Goal: Task Accomplishment & Management: Manage account settings

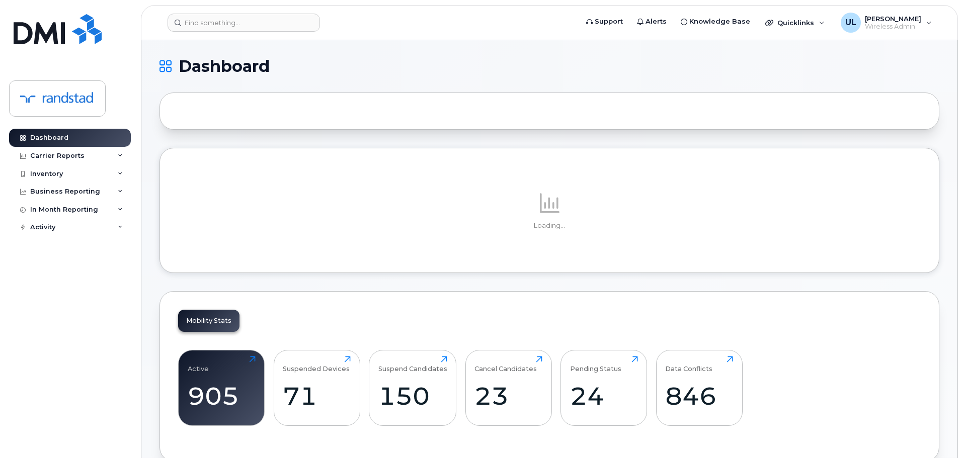
click at [232, 35] on header "Support Alerts Knowledge Base Quicklinks Suspend / Cancel Device Change SIM Car…" at bounding box center [549, 22] width 817 height 35
click at [229, 32] on header "Support Alerts Knowledge Base Quicklinks Suspend / Cancel Device Change SIM Car…" at bounding box center [549, 22] width 817 height 35
click at [229, 31] on header "Support Alerts Knowledge Base Quicklinks Suspend / Cancel Device Change SIM Car…" at bounding box center [549, 22] width 817 height 35
click at [229, 31] on input at bounding box center [243, 23] width 152 height 18
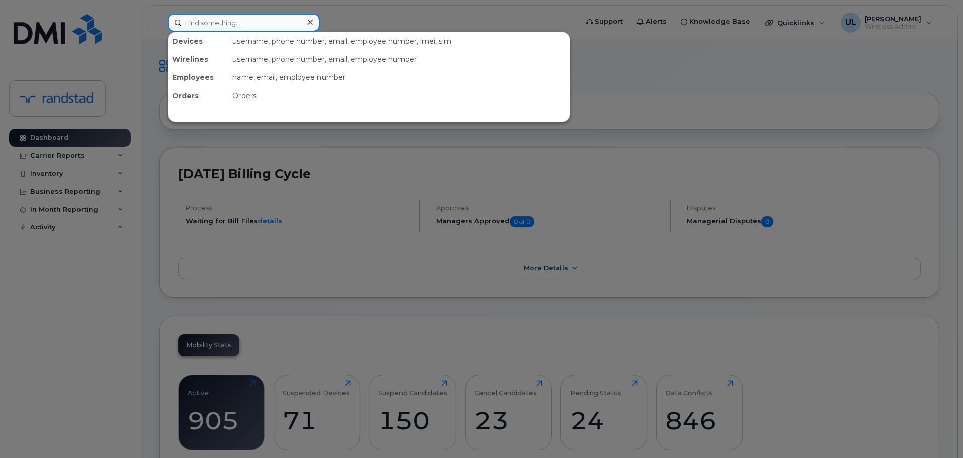
paste input "Moreno"
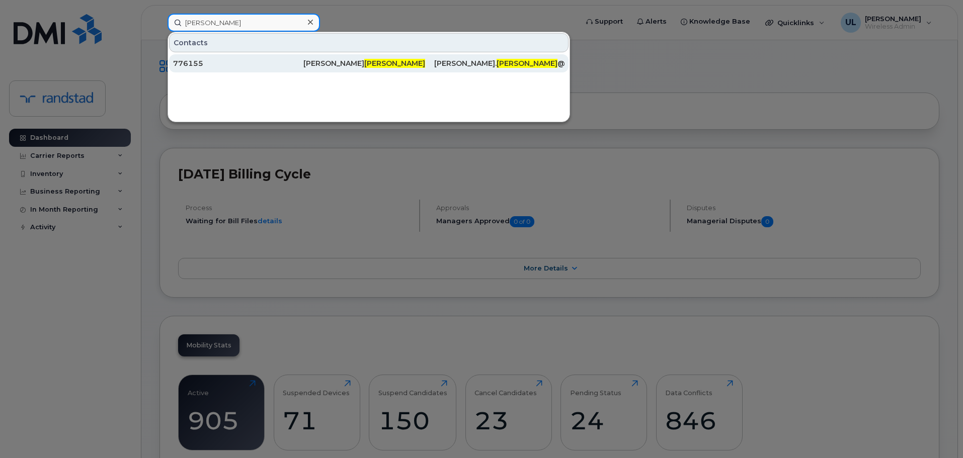
paste input "4035897632"
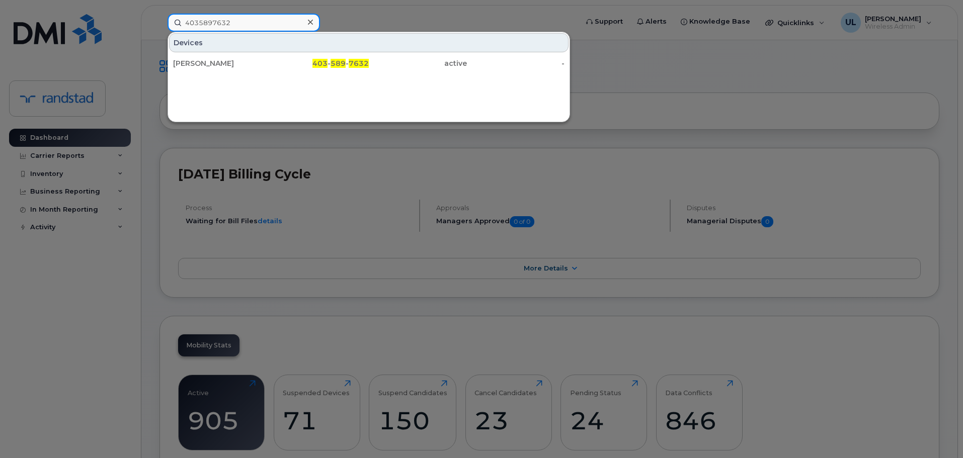
type input "4035897632"
click at [720, 62] on div at bounding box center [481, 229] width 963 height 458
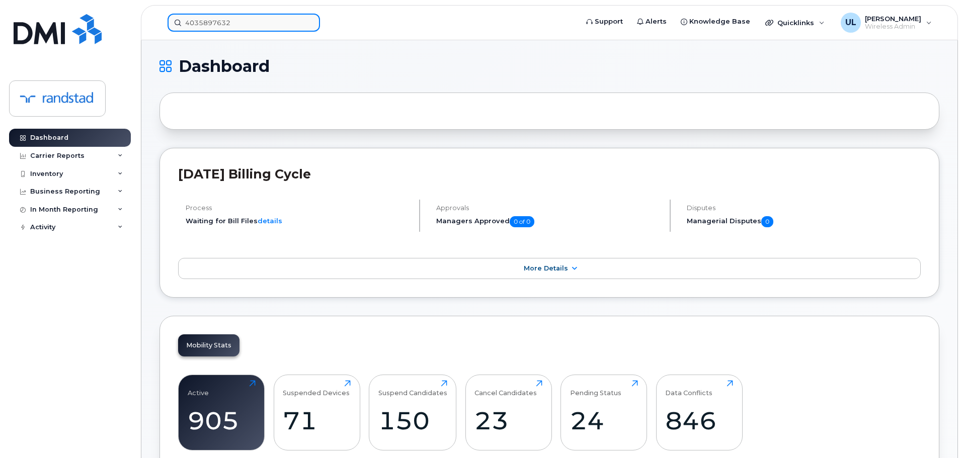
click at [269, 25] on input "4035897632" at bounding box center [243, 23] width 152 height 18
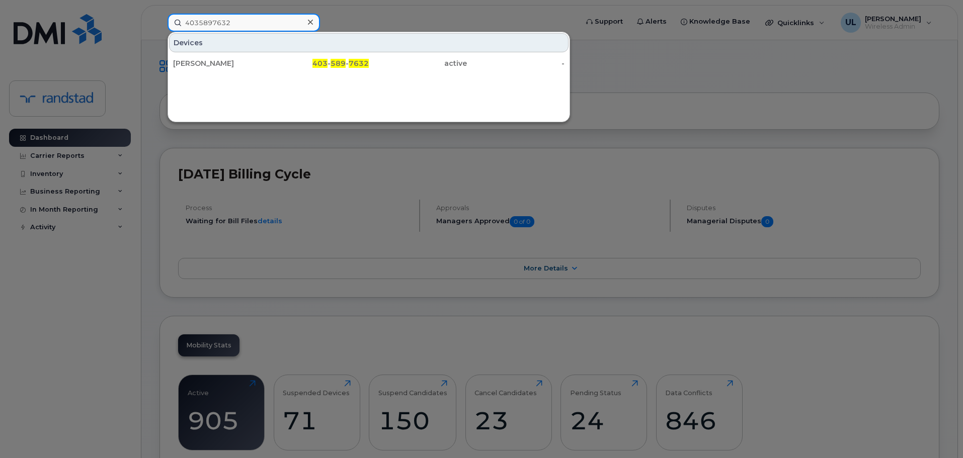
click at [269, 25] on input "4035897632" at bounding box center [243, 23] width 152 height 18
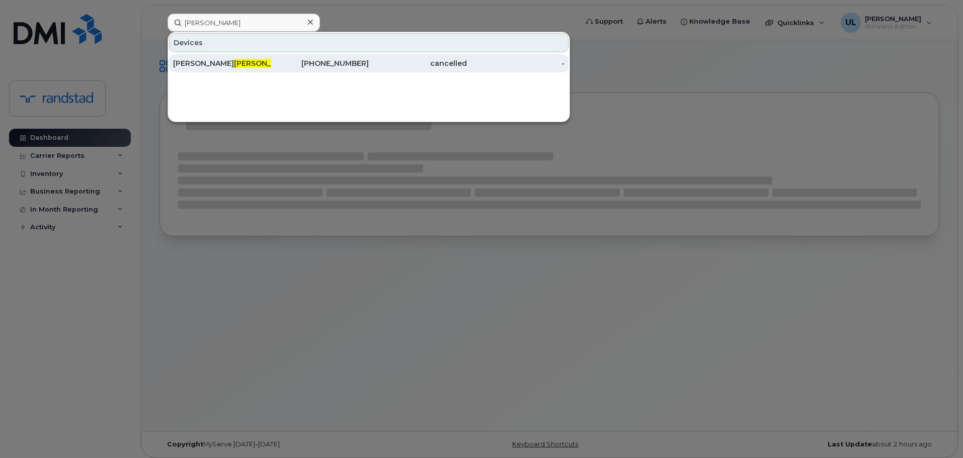
type input "Virk"
click at [257, 66] on div "Shery Virk" at bounding box center [222, 63] width 98 height 10
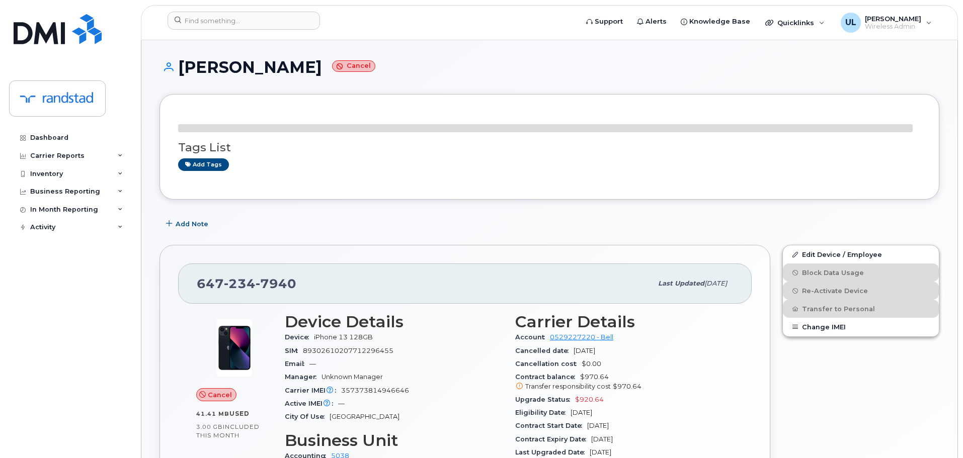
click at [202, 75] on h1 "Shery Virk Cancel" at bounding box center [549, 67] width 780 height 18
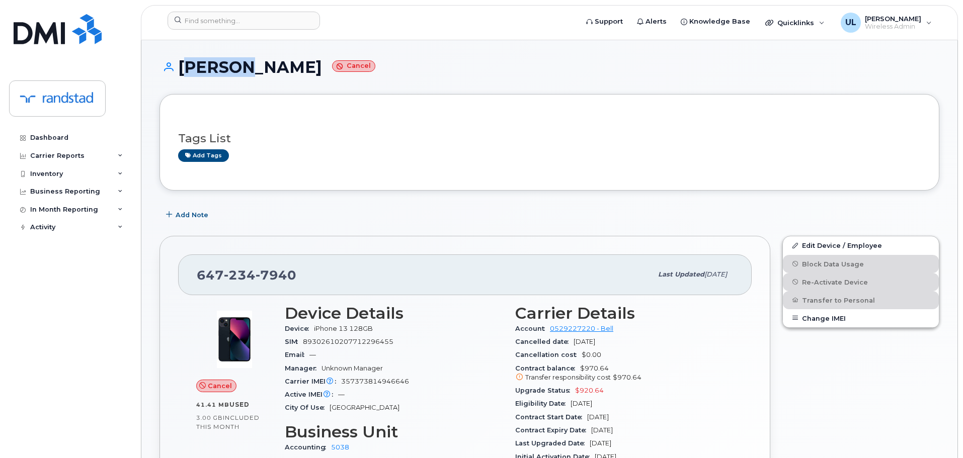
click at [202, 75] on h1 "Shery Virk Cancel" at bounding box center [549, 67] width 780 height 18
copy h1 "Shery"
paste input "Shery"
click at [217, 22] on input at bounding box center [243, 21] width 152 height 18
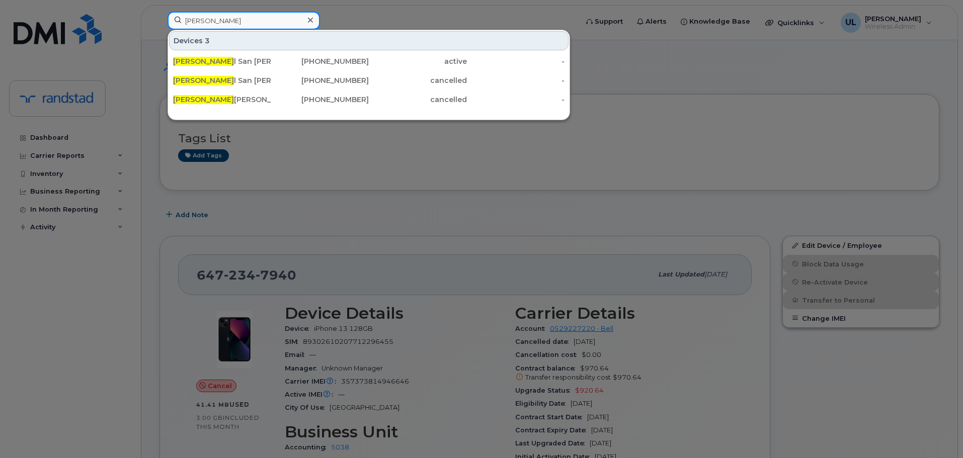
type input "Shery"
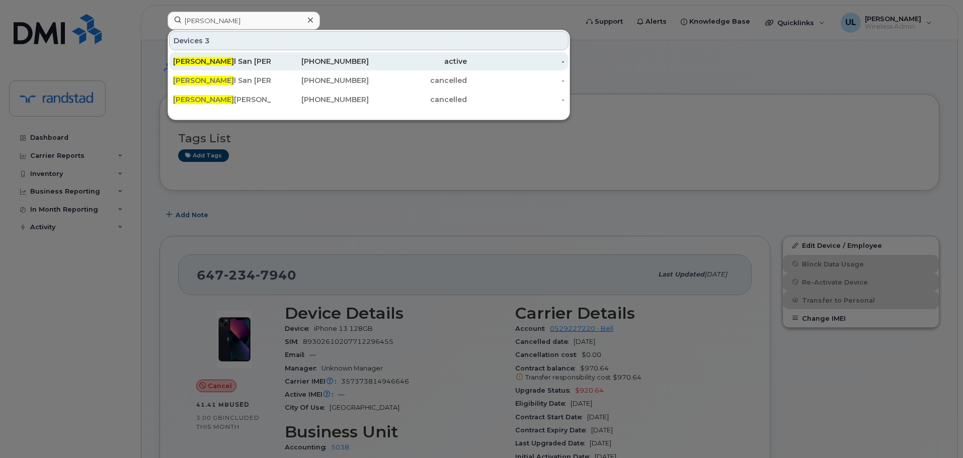
click at [465, 55] on div "active" at bounding box center [418, 61] width 98 height 18
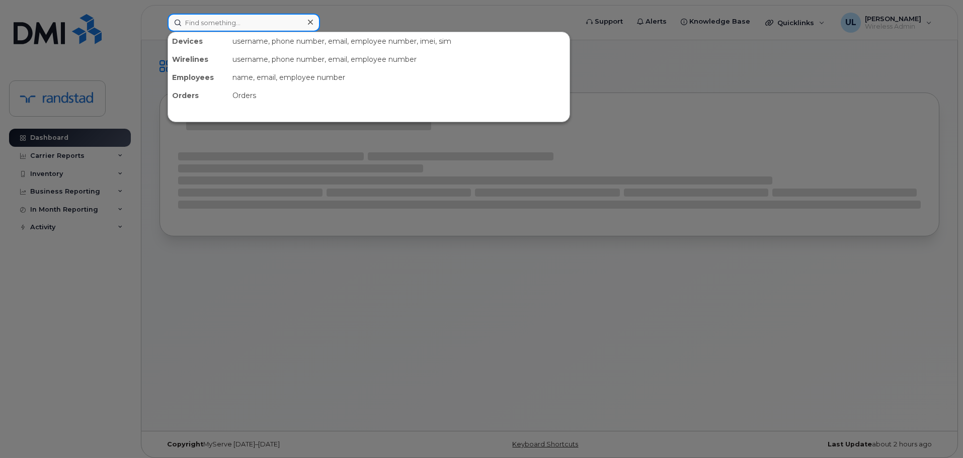
click at [229, 25] on input at bounding box center [243, 23] width 152 height 18
paste input "Nolet"
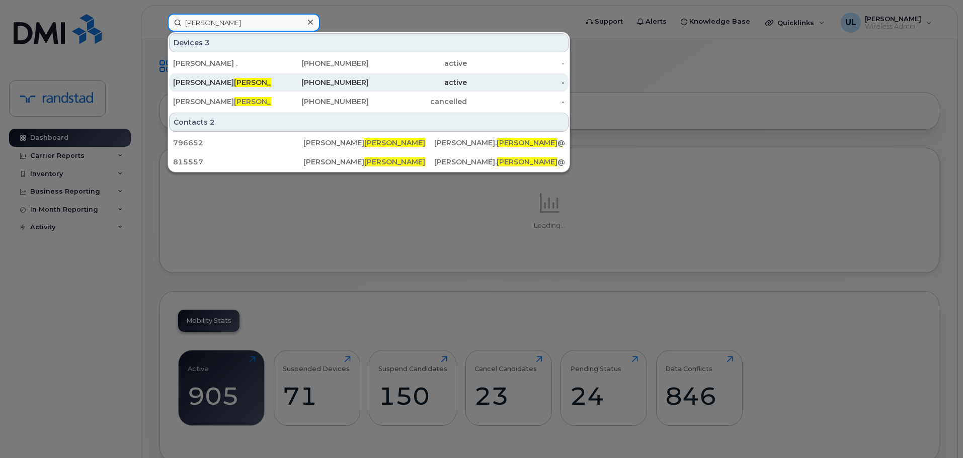
type input "Nolet"
click at [253, 78] on div "Joanie Nolet" at bounding box center [222, 82] width 98 height 10
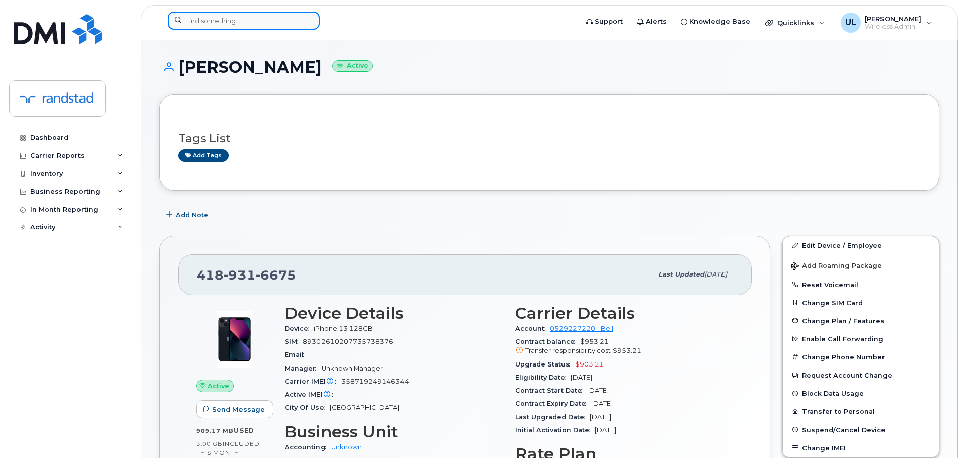
click at [219, 28] on input at bounding box center [243, 21] width 152 height 18
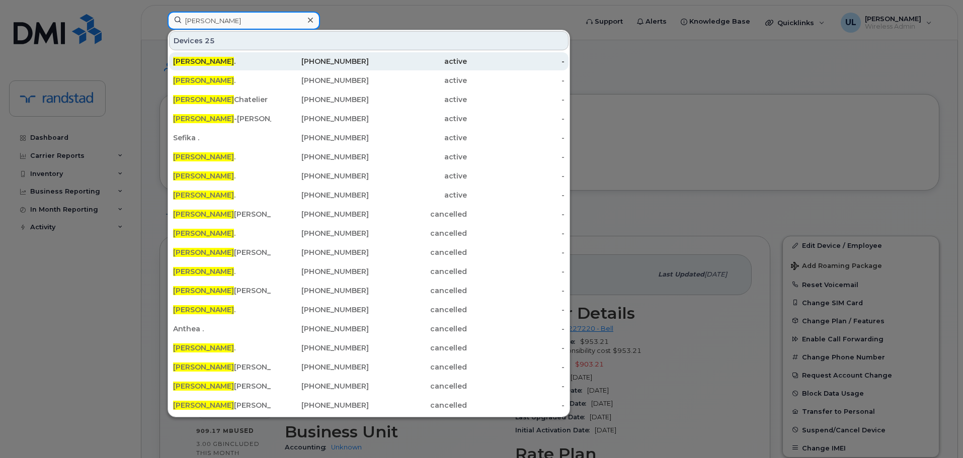
type input "[PERSON_NAME]"
click at [243, 61] on div "[PERSON_NAME] ." at bounding box center [222, 61] width 98 height 10
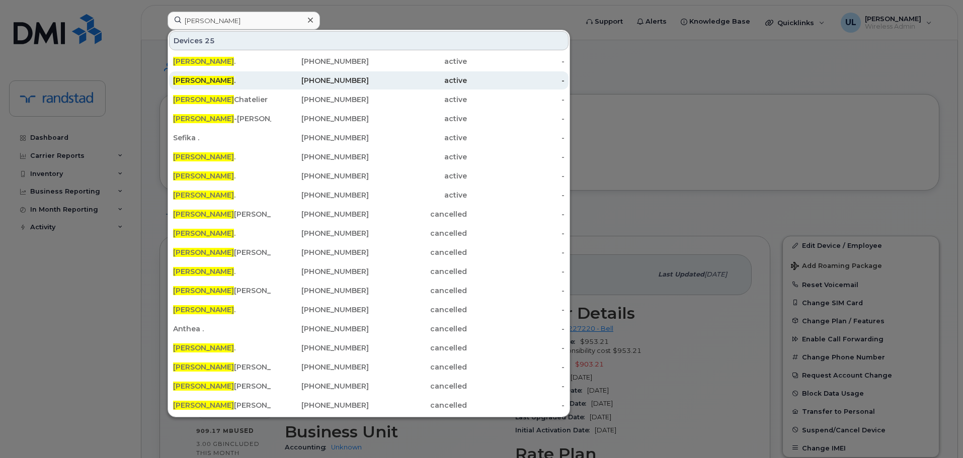
click at [238, 86] on div "[PERSON_NAME] ." at bounding box center [222, 80] width 98 height 18
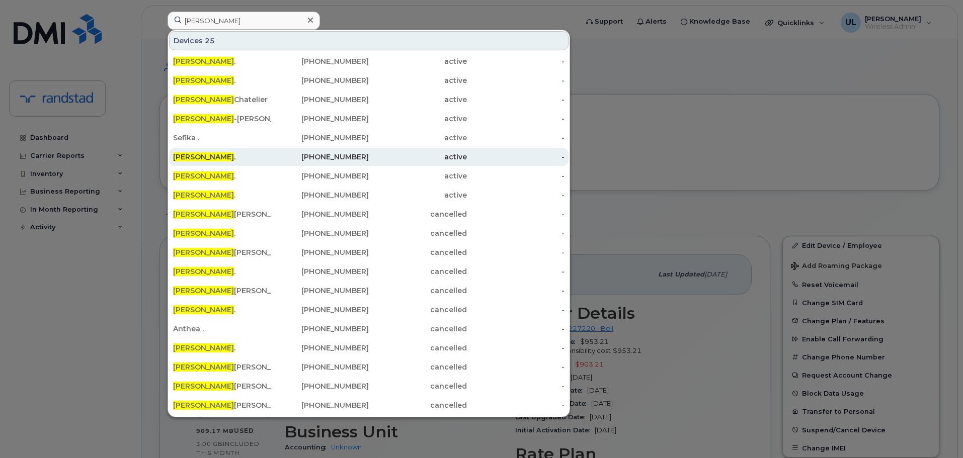
click at [219, 165] on div "[PERSON_NAME] ." at bounding box center [222, 157] width 98 height 18
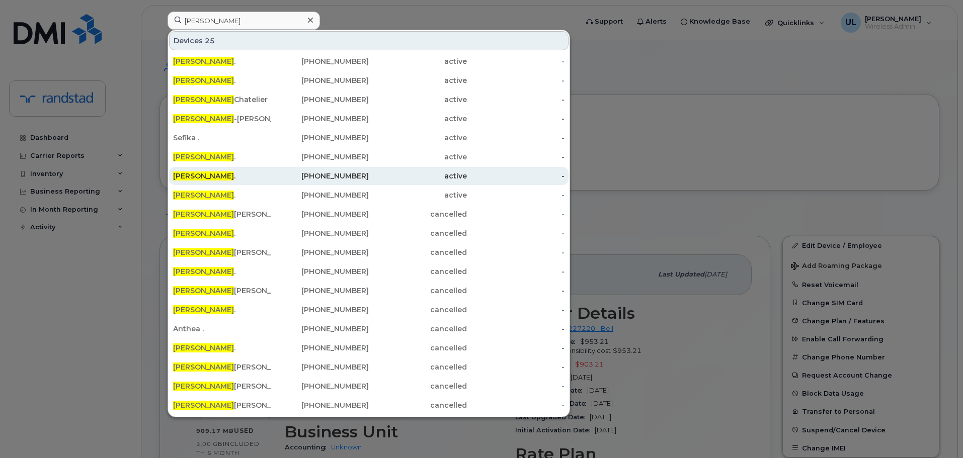
click at [218, 175] on div "[PERSON_NAME] ." at bounding box center [222, 176] width 98 height 10
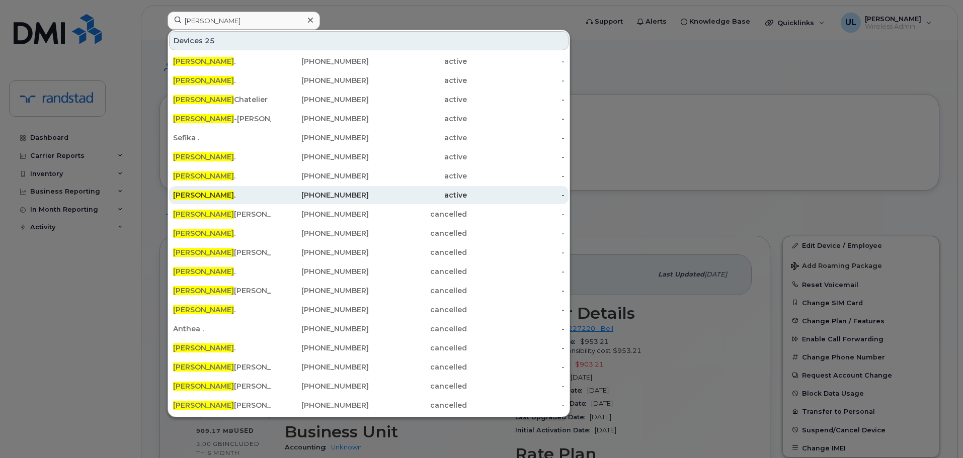
click at [216, 191] on div "[PERSON_NAME] ." at bounding box center [222, 195] width 98 height 10
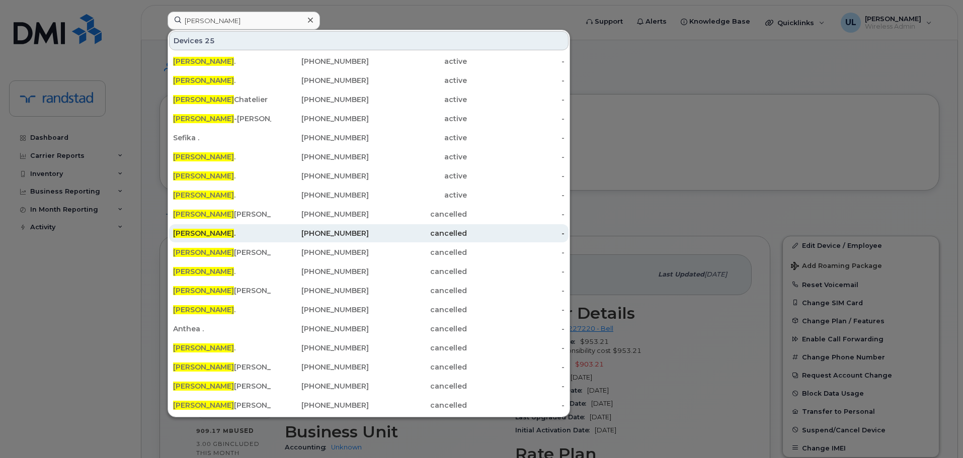
click at [214, 234] on div "[PERSON_NAME] ." at bounding box center [222, 233] width 98 height 10
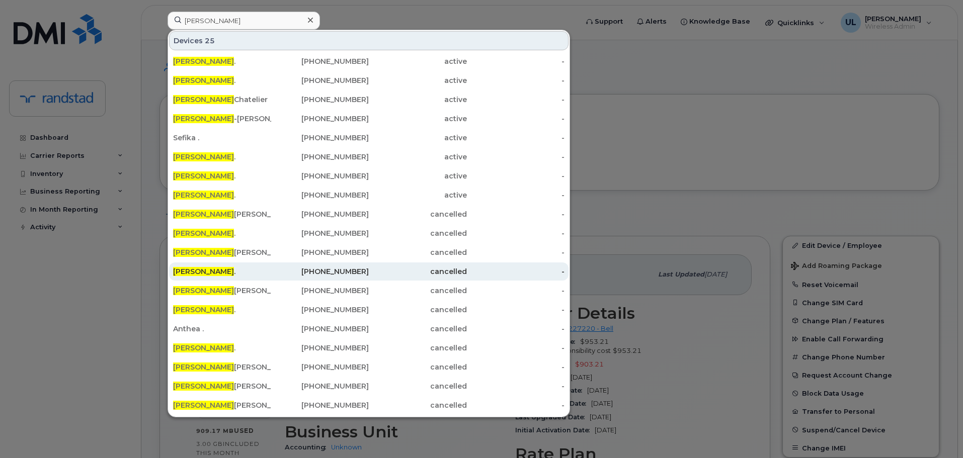
click at [209, 272] on div "[PERSON_NAME] ." at bounding box center [222, 272] width 98 height 10
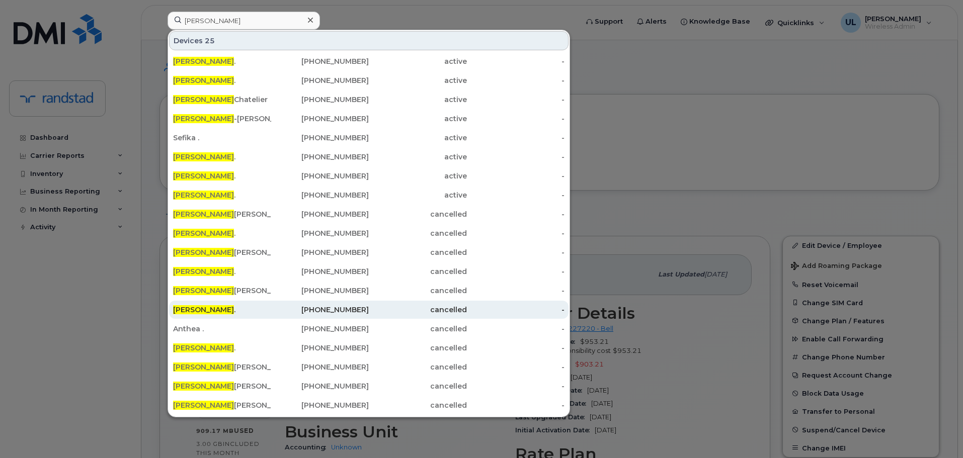
click at [203, 315] on div "[PERSON_NAME] ." at bounding box center [222, 310] width 98 height 18
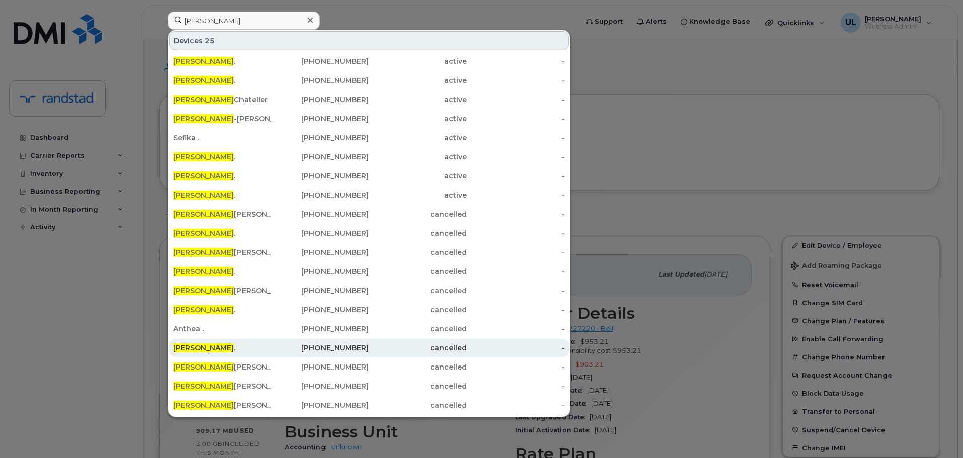
click at [207, 350] on div "Jessica ." at bounding box center [222, 348] width 98 height 10
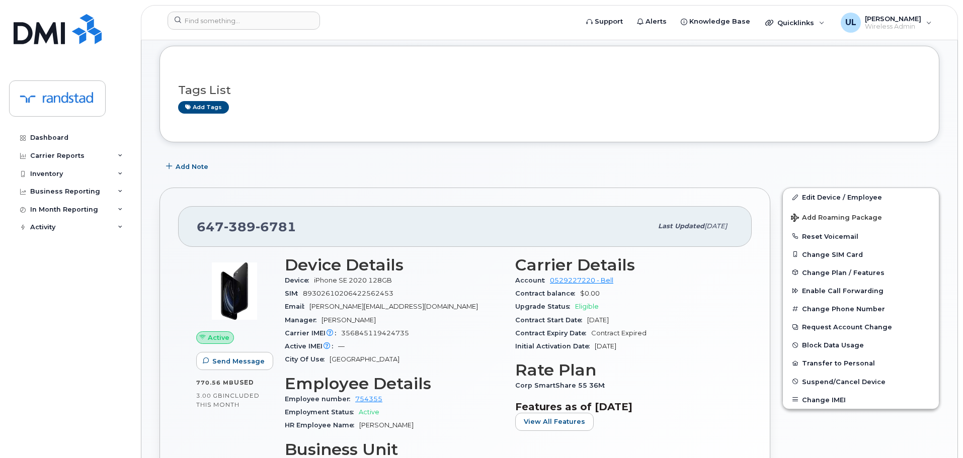
scroll to position [101, 0]
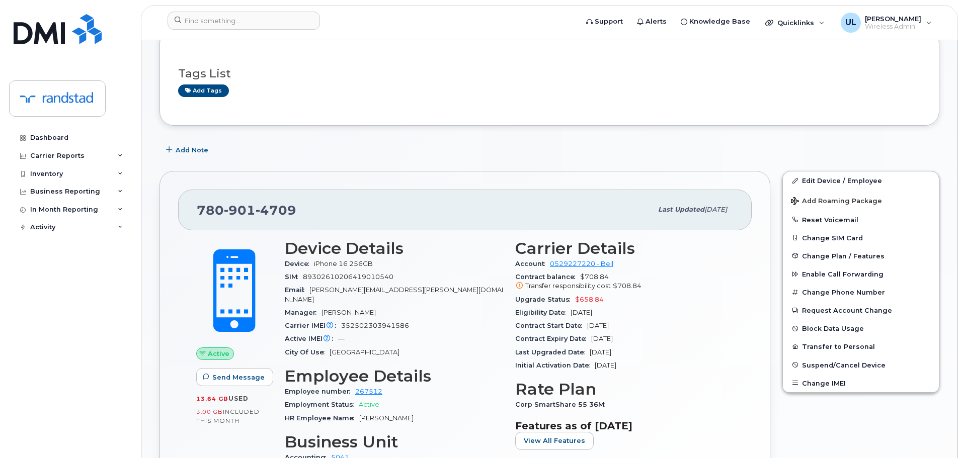
scroll to position [151, 0]
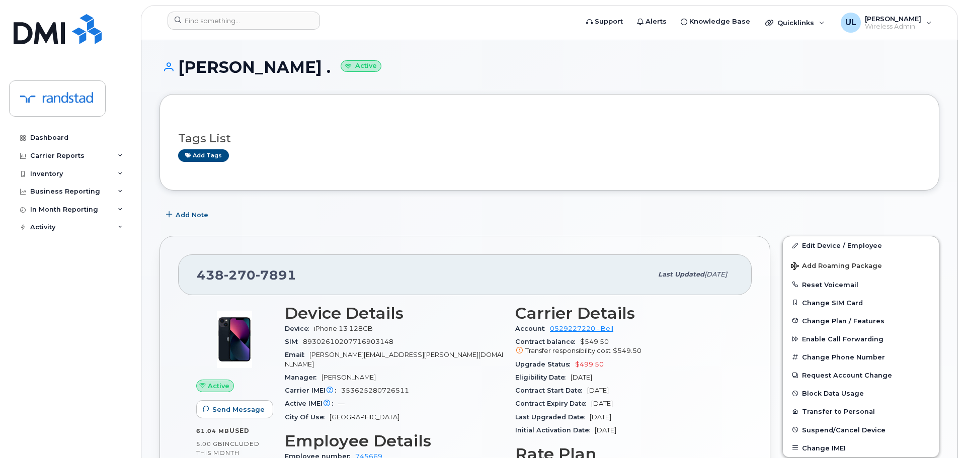
scroll to position [151, 0]
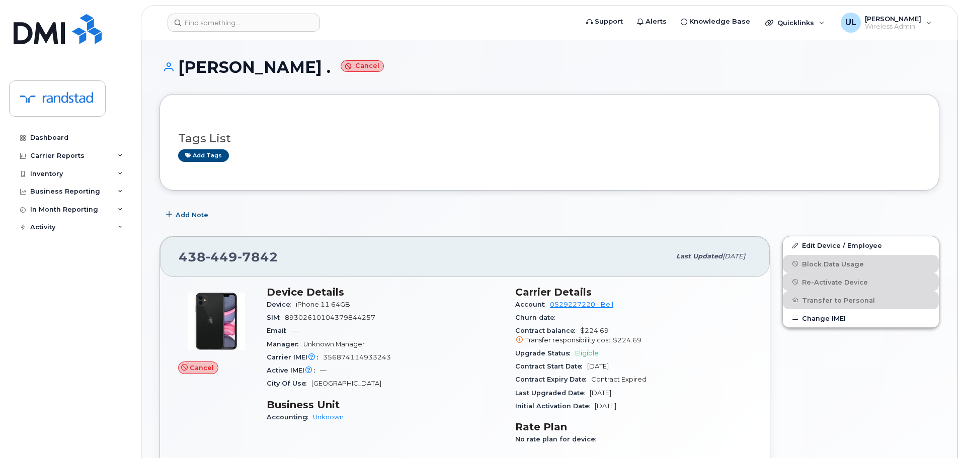
scroll to position [101, 0]
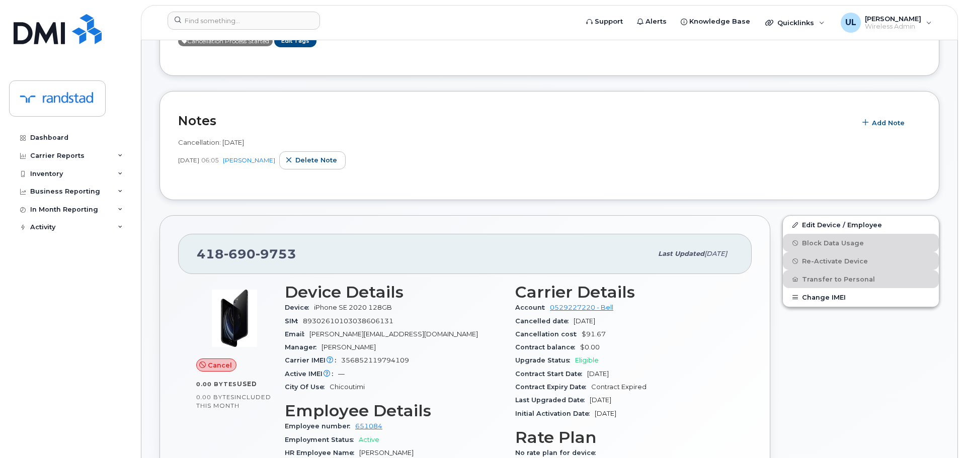
scroll to position [201, 0]
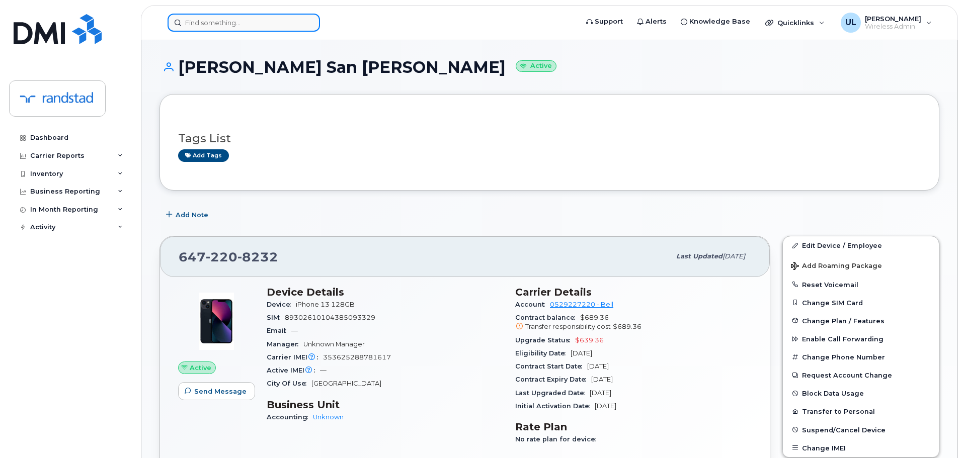
click at [252, 27] on input at bounding box center [243, 23] width 152 height 18
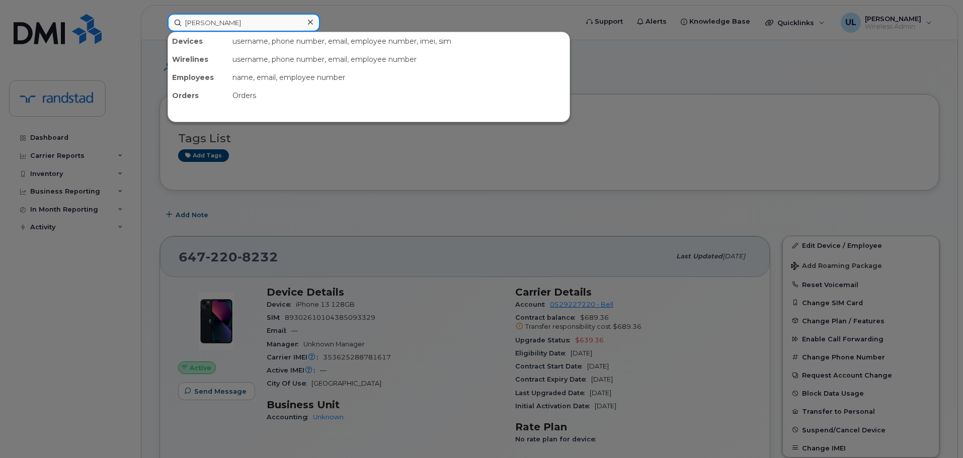
type input "sherry"
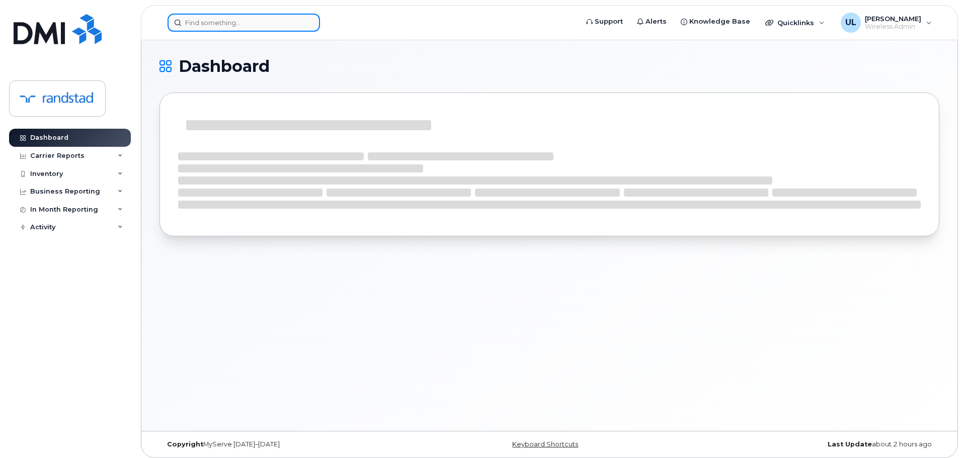
click at [271, 28] on input at bounding box center [243, 23] width 152 height 18
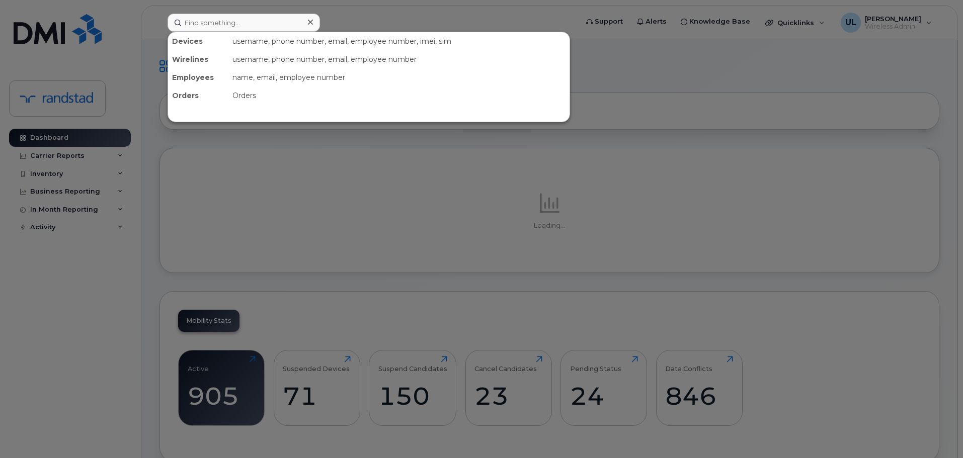
click at [435, 164] on div at bounding box center [481, 229] width 963 height 458
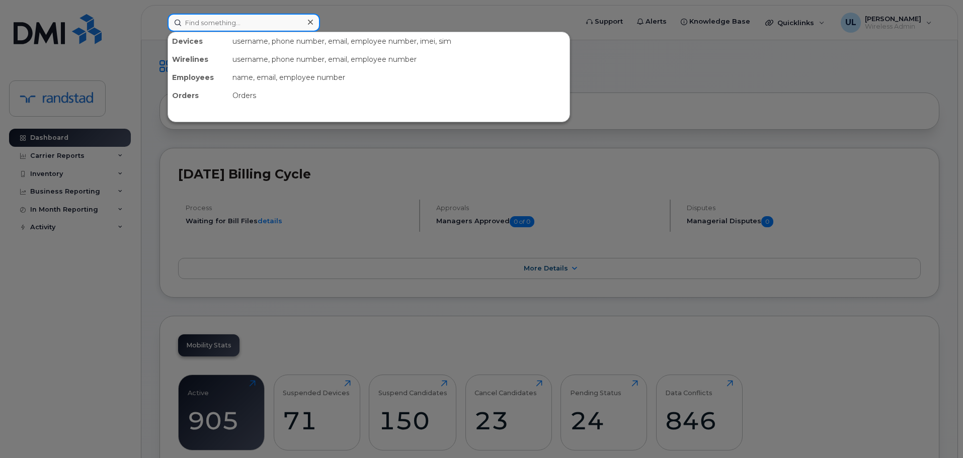
paste input "4035897632"
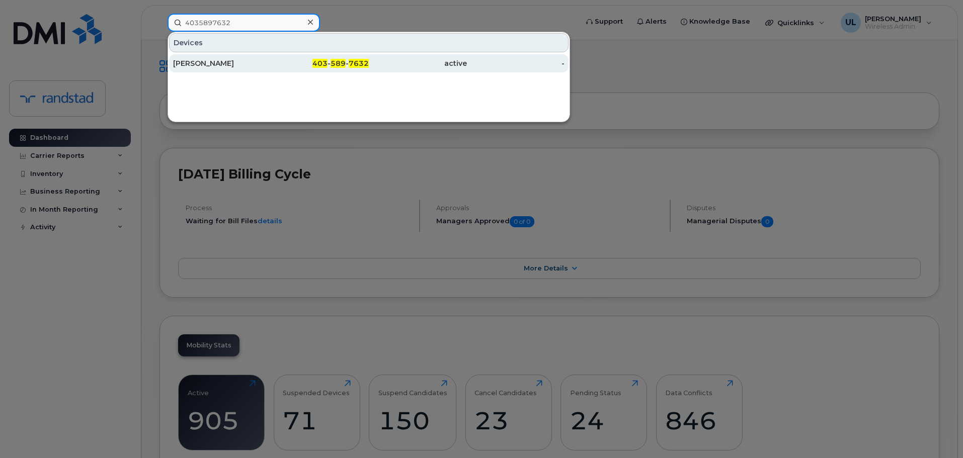
type input "4035897632"
click at [264, 66] on div "Vishal Kohli" at bounding box center [222, 63] width 98 height 10
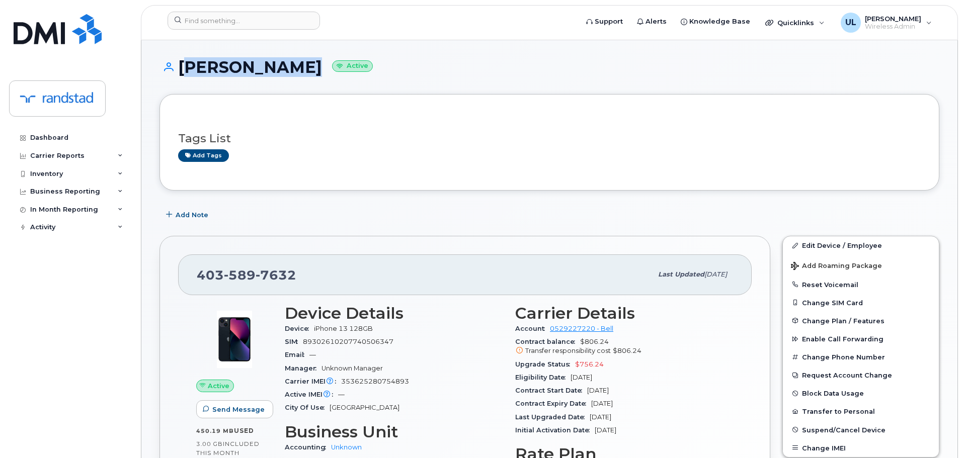
drag, startPoint x: 183, startPoint y: 67, endPoint x: 276, endPoint y: 66, distance: 93.6
click at [276, 66] on h1 "Vishal Kohli Active" at bounding box center [549, 67] width 780 height 18
copy h1 "Vishal Kohli"
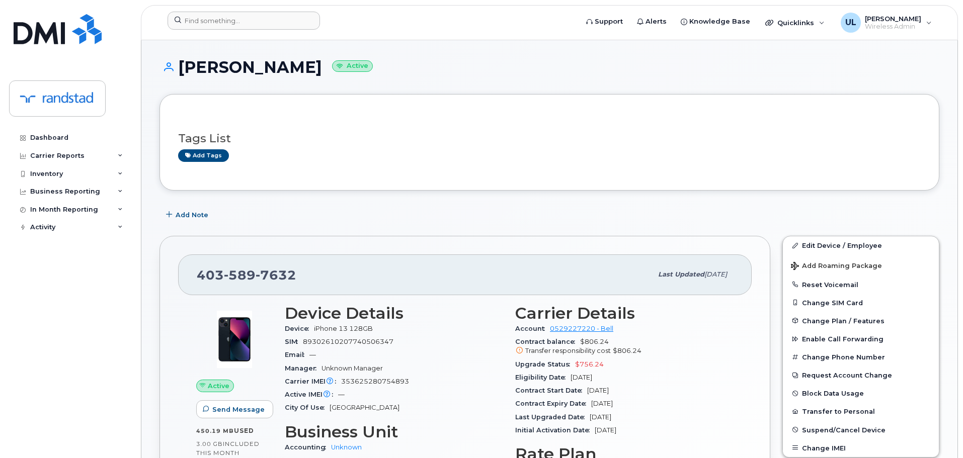
click at [209, 31] on div at bounding box center [368, 23] width 419 height 22
click at [210, 23] on input at bounding box center [243, 21] width 152 height 18
paste input "353625280754893"
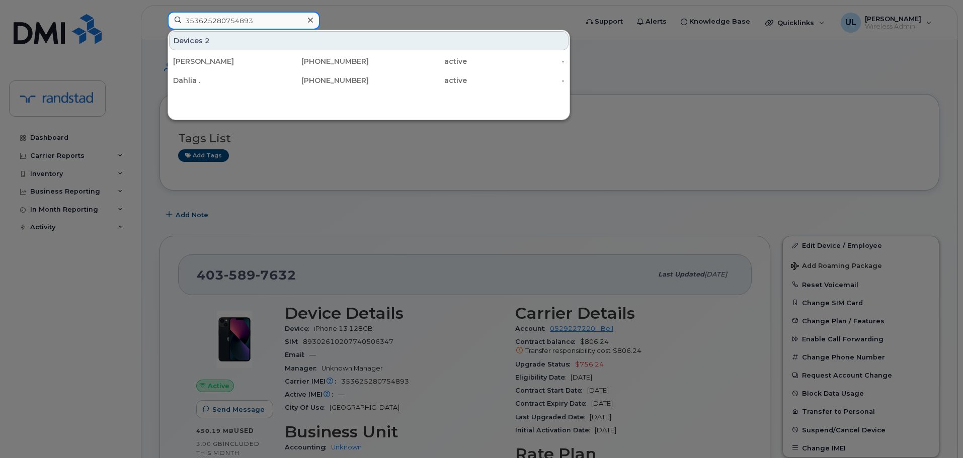
type input "353625280754893"
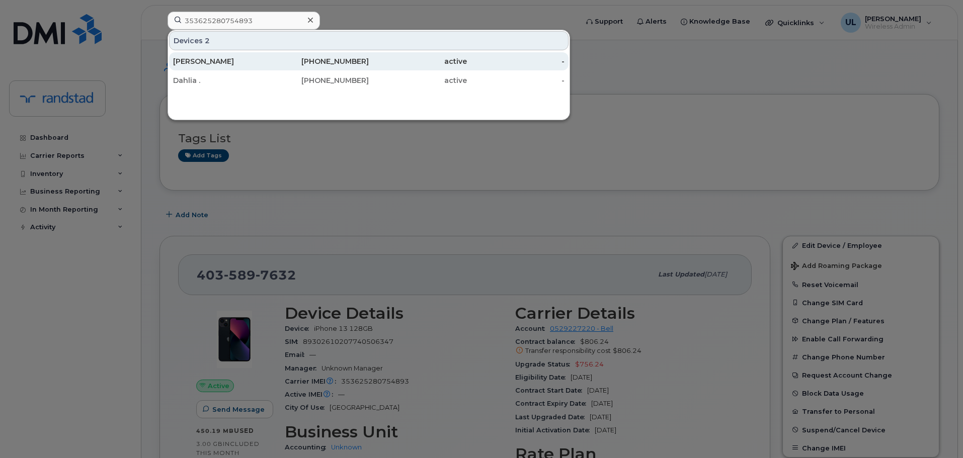
click at [445, 59] on div "active" at bounding box center [418, 61] width 98 height 10
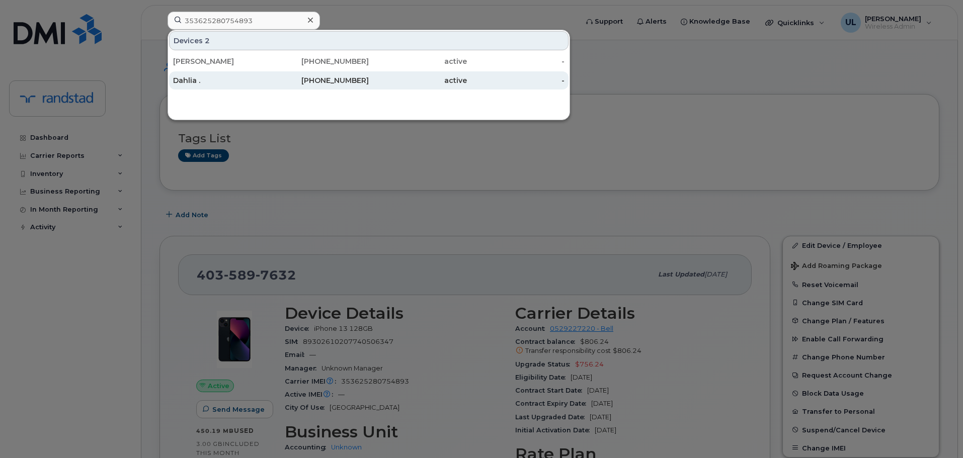
click at [439, 76] on div "active" at bounding box center [418, 80] width 98 height 10
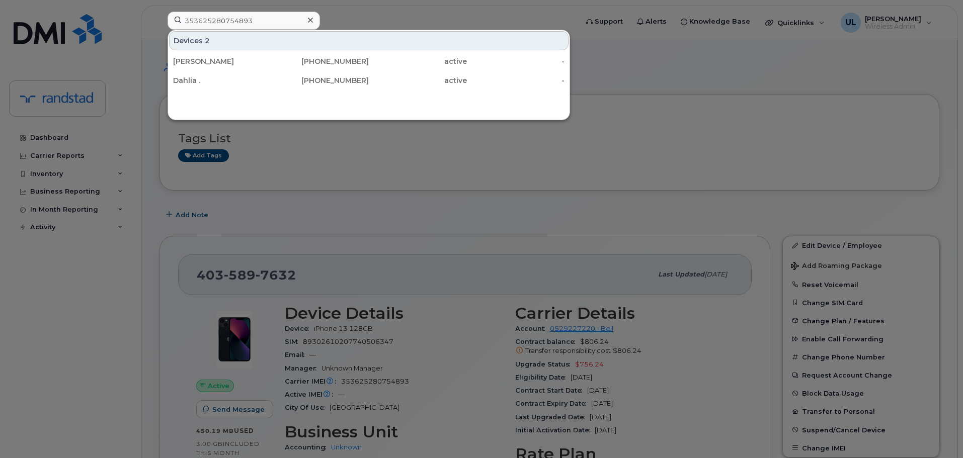
click at [671, 104] on div at bounding box center [481, 229] width 963 height 458
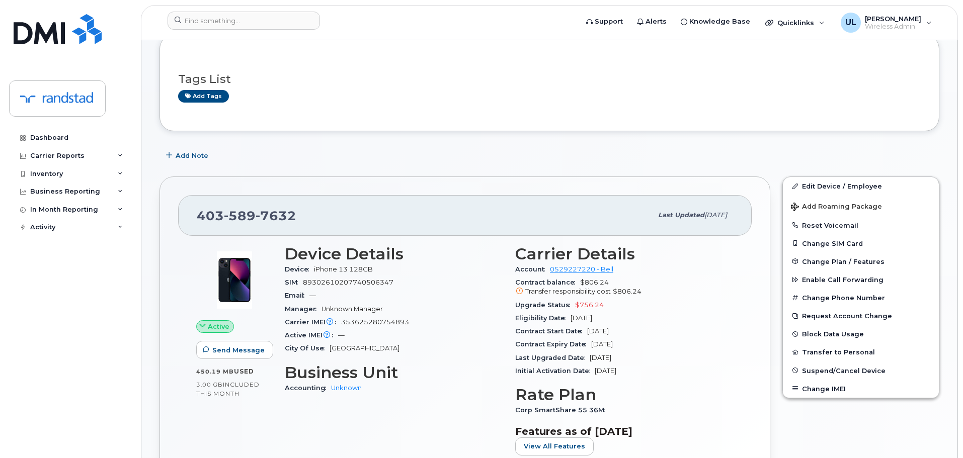
scroll to position [101, 0]
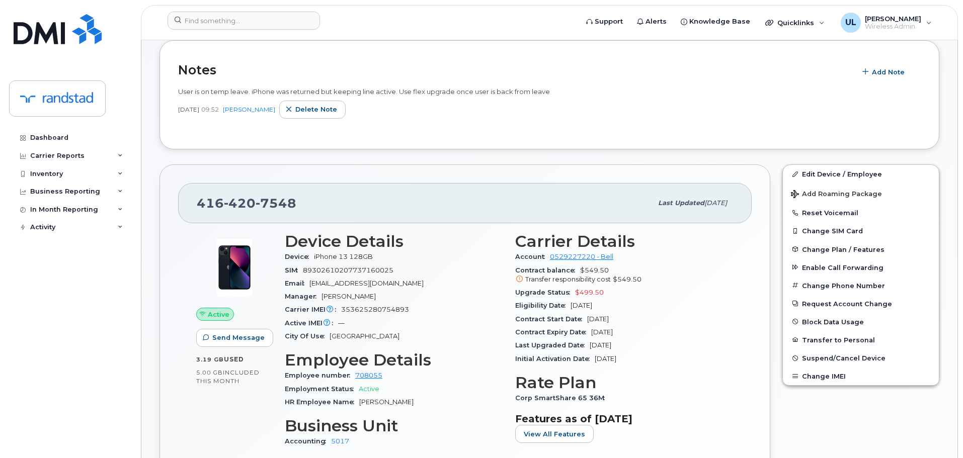
scroll to position [45, 0]
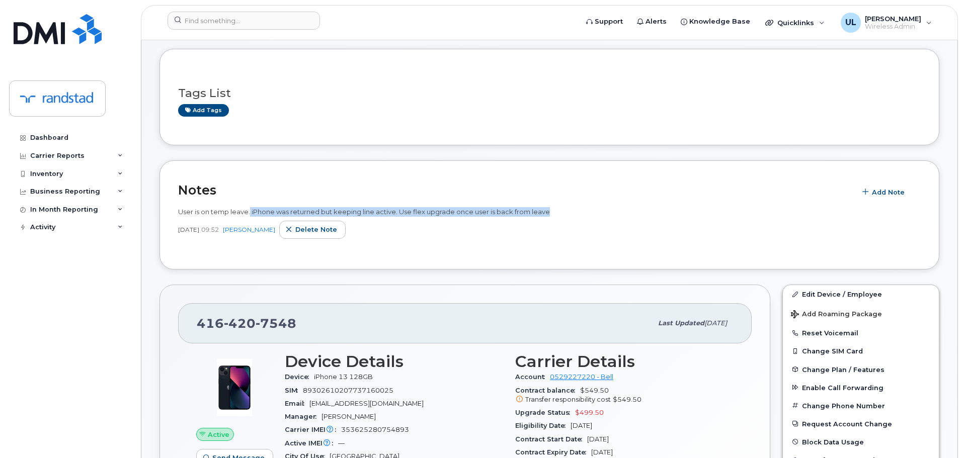
drag, startPoint x: 250, startPoint y: 214, endPoint x: 548, endPoint y: 211, distance: 297.8
click at [548, 211] on span "User is on temp leave. iPhone was returned but keeping line active. Use flex up…" at bounding box center [364, 212] width 372 height 8
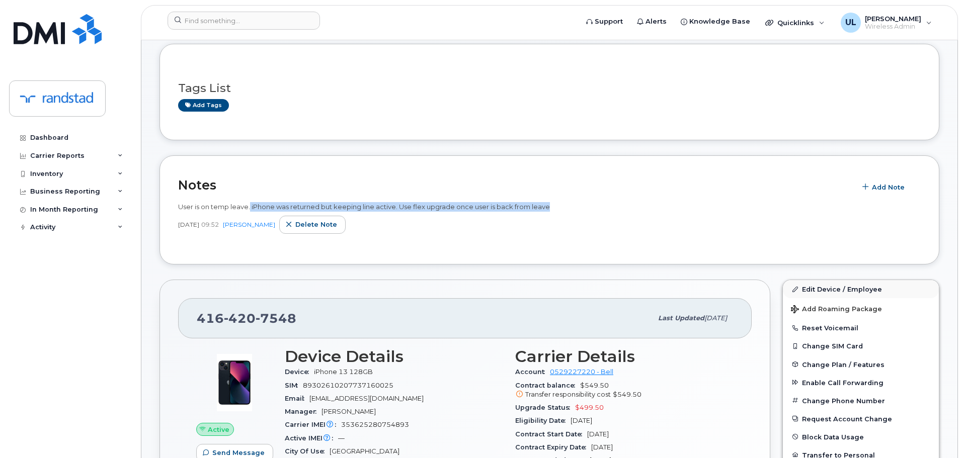
scroll to position [101, 0]
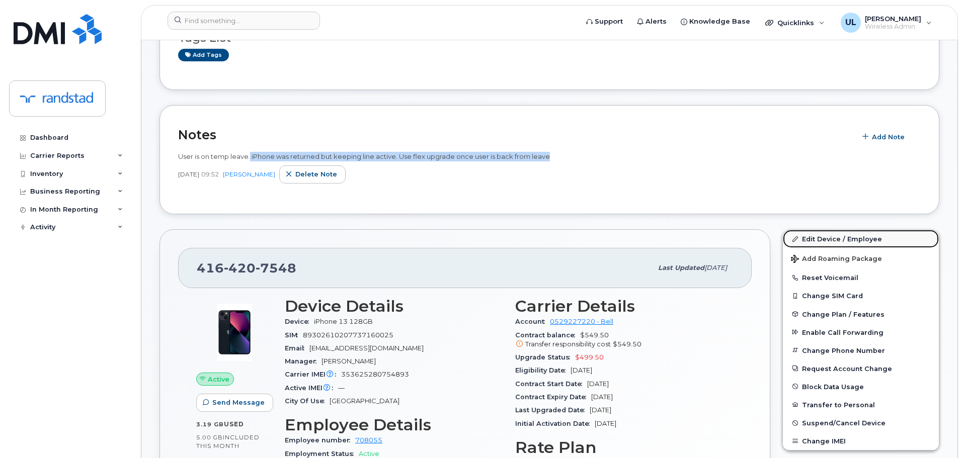
click at [830, 242] on link "Edit Device / Employee" at bounding box center [861, 239] width 156 height 18
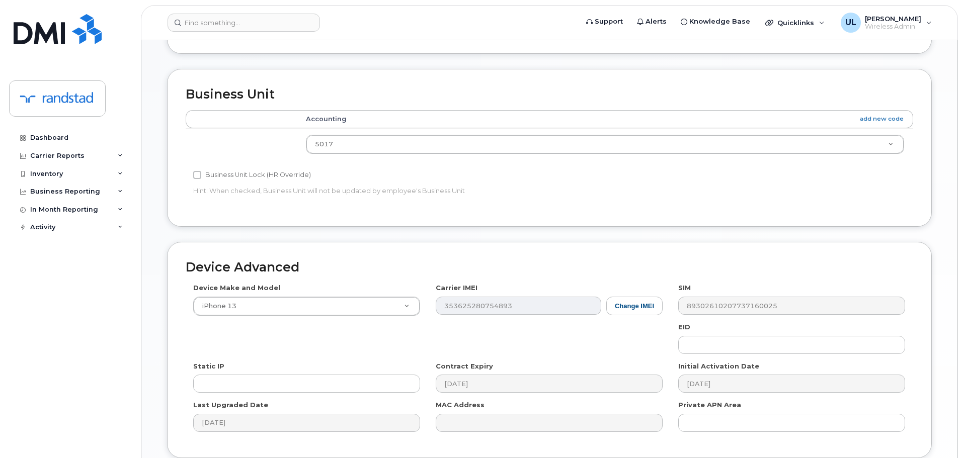
scroll to position [465, 0]
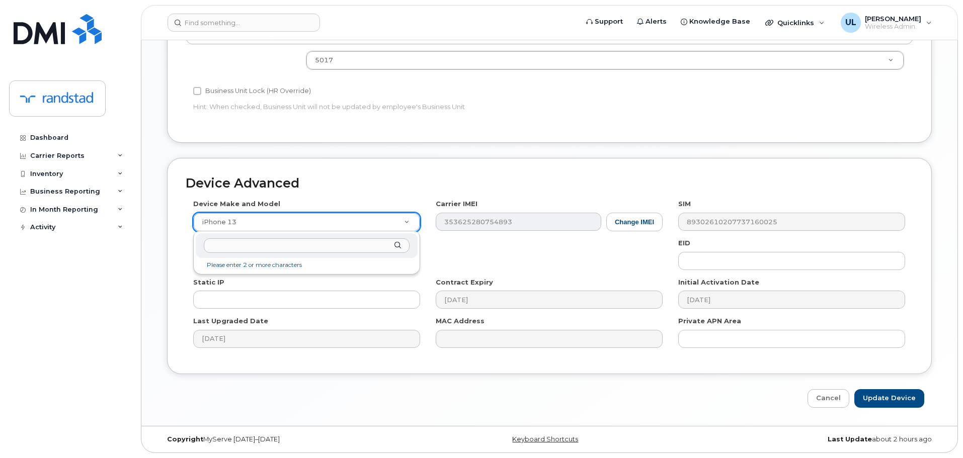
click at [343, 245] on input "text" at bounding box center [307, 245] width 206 height 15
type input "unknown i"
type input "o"
type input "iphone un"
select select "185"
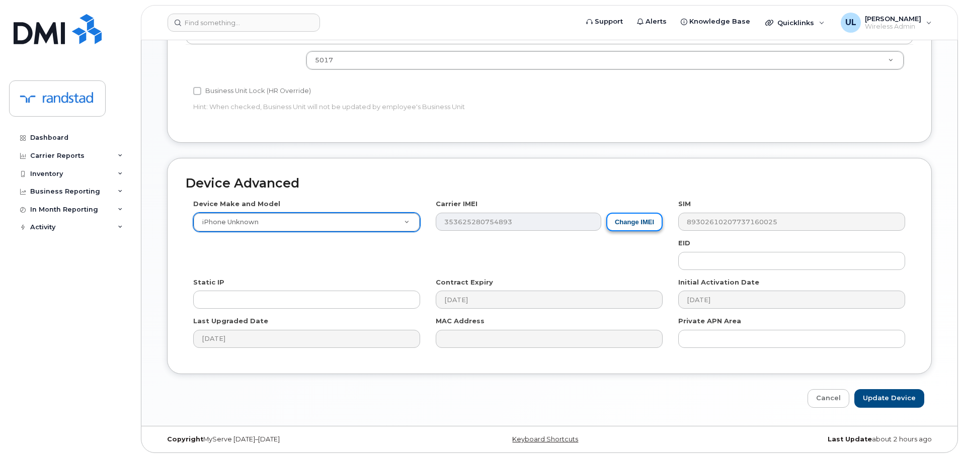
click at [644, 223] on button "Change IMEI" at bounding box center [634, 222] width 56 height 19
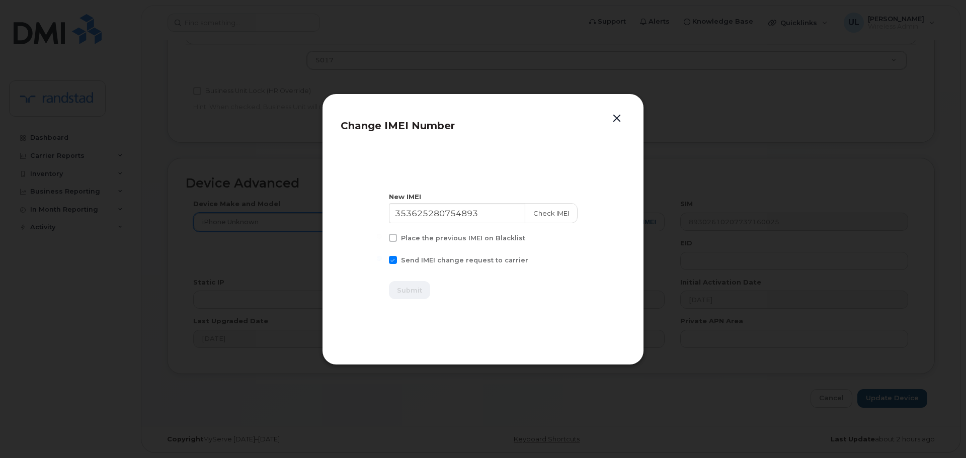
click at [615, 121] on button "button" at bounding box center [616, 119] width 15 height 14
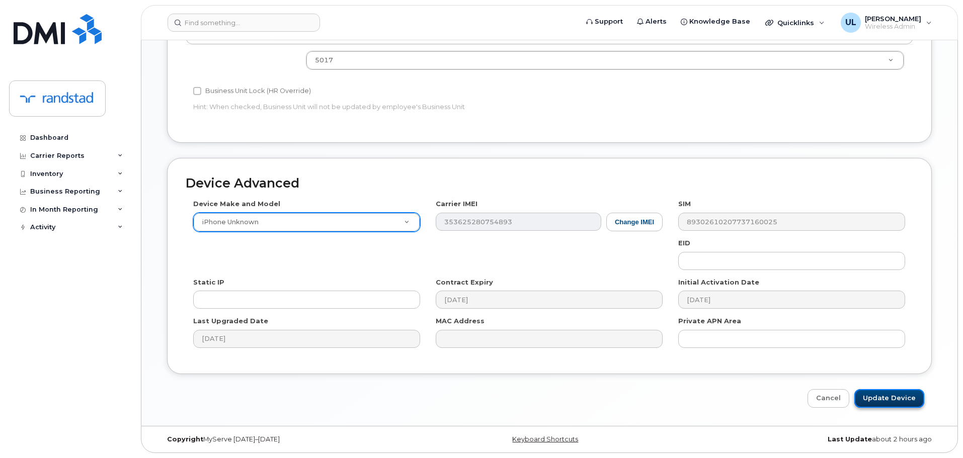
click at [889, 393] on input "Update Device" at bounding box center [889, 398] width 70 height 19
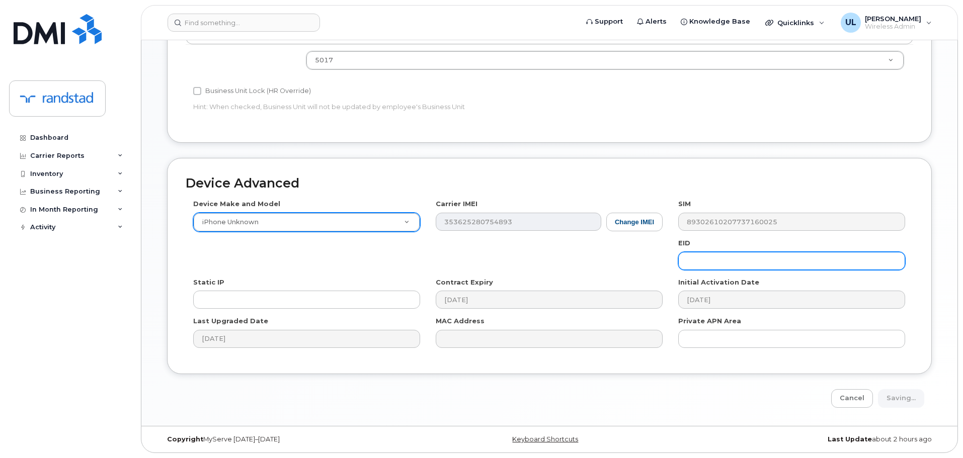
type input "Saving..."
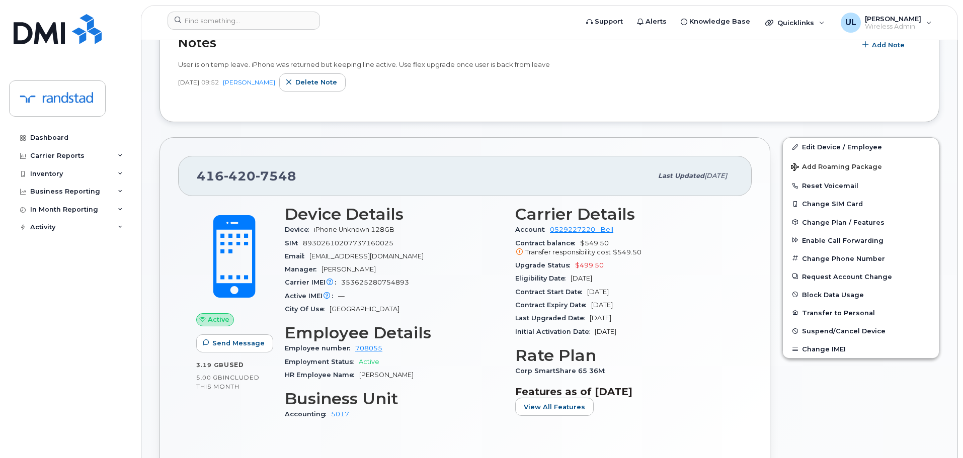
scroll to position [201, 0]
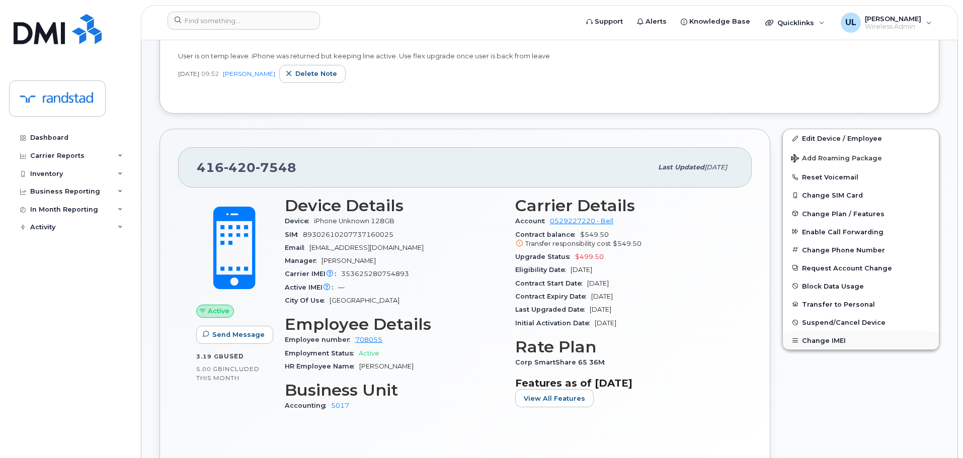
click at [822, 341] on button "Change IMEI" at bounding box center [861, 340] width 156 height 18
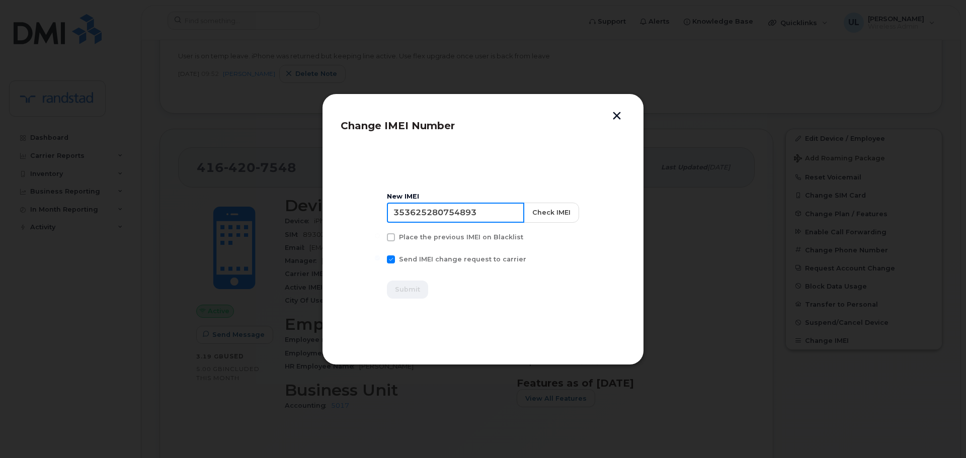
click at [482, 209] on input "353625280754893" at bounding box center [455, 213] width 137 height 20
paste input "6394103075732"
type input "356394103075732"
click at [549, 212] on button "Check IMEI" at bounding box center [550, 213] width 55 height 20
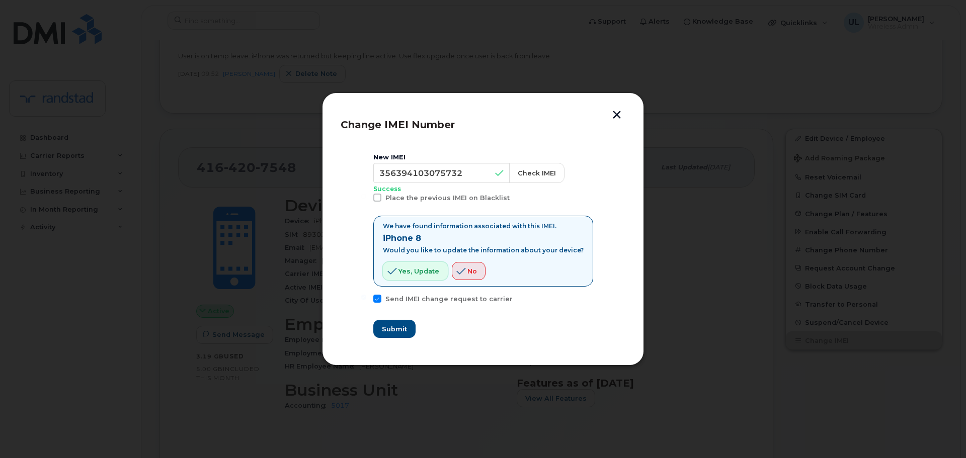
click at [425, 276] on span "Yes, update" at bounding box center [418, 272] width 41 height 10
click at [401, 335] on button "Submit" at bounding box center [393, 329] width 41 height 18
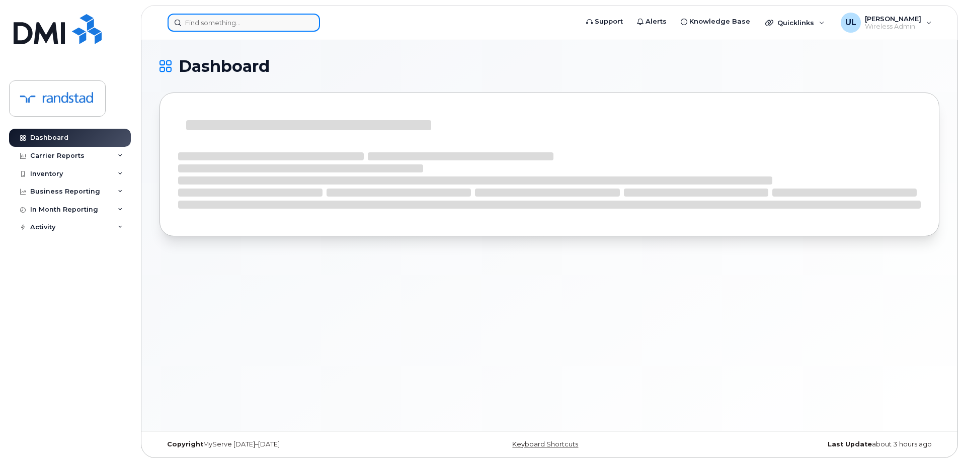
click at [301, 23] on input at bounding box center [243, 23] width 152 height 18
paste input "[PERSON_NAME]"
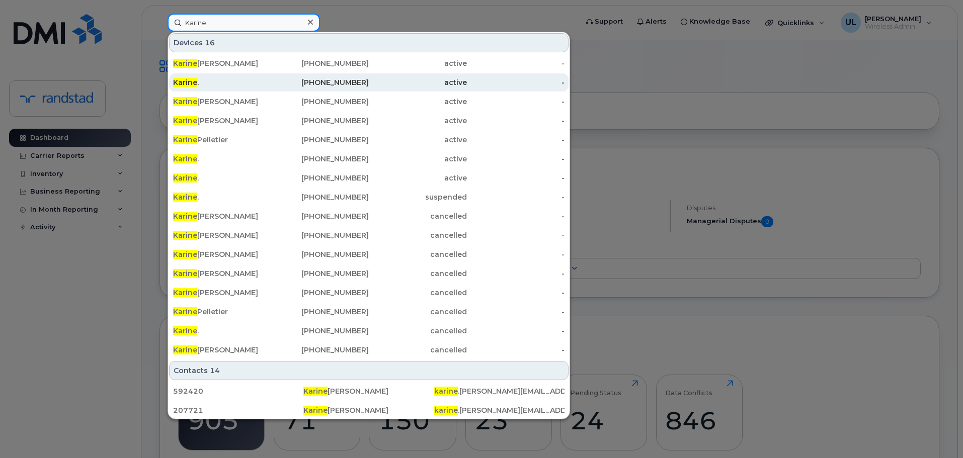
type input "Karine"
click at [287, 83] on div "[PHONE_NUMBER]" at bounding box center [320, 82] width 98 height 10
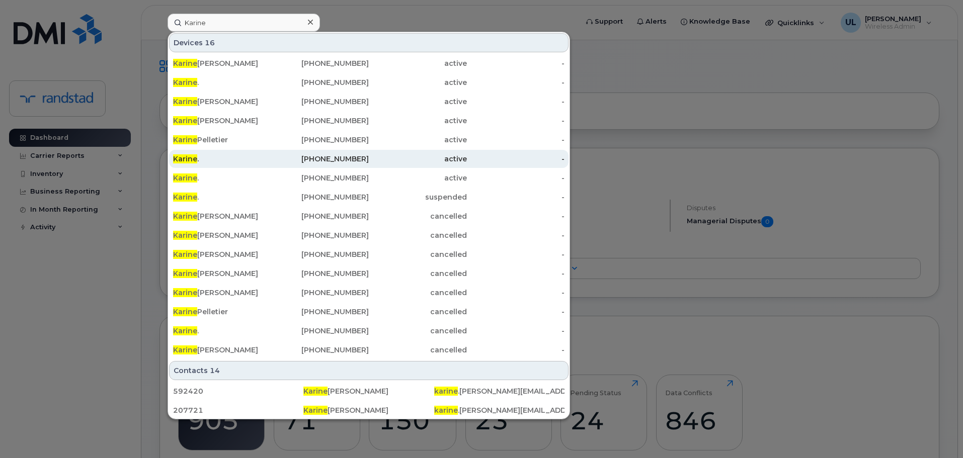
click at [266, 161] on div "Karine ." at bounding box center [222, 159] width 98 height 10
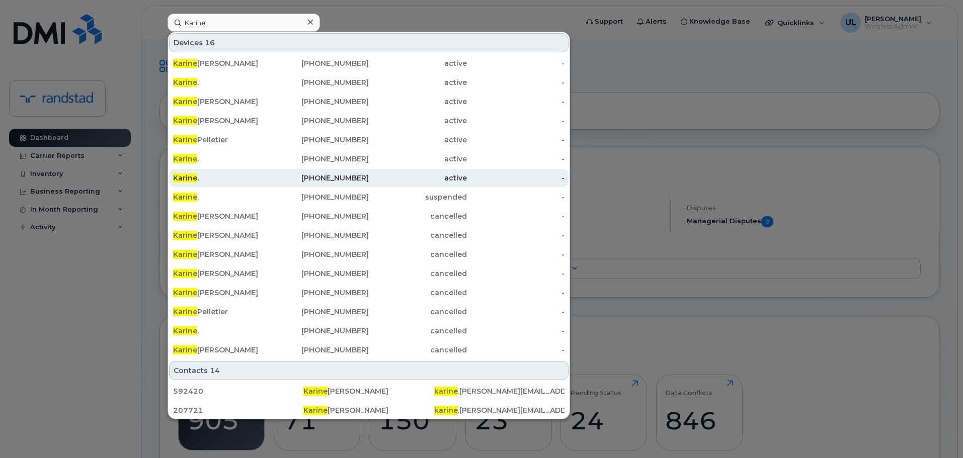
click at [264, 177] on div "Karine ." at bounding box center [222, 178] width 98 height 10
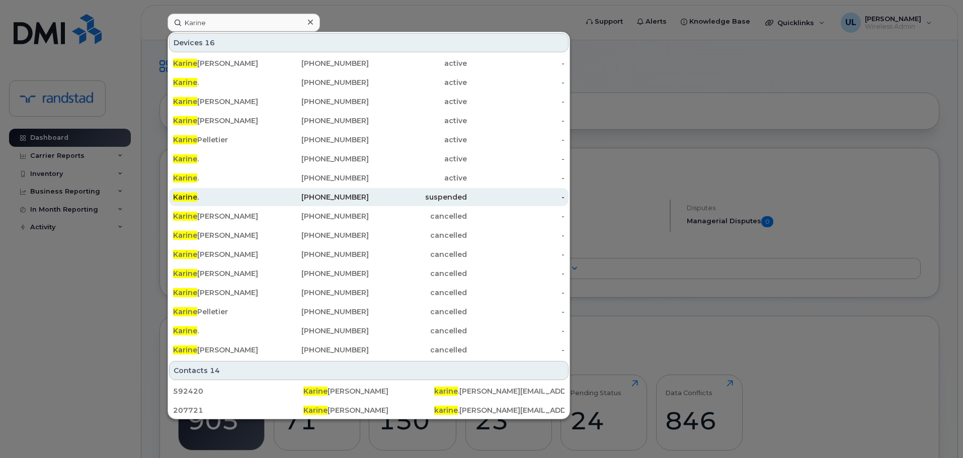
click at [262, 192] on div "Karine ." at bounding box center [222, 197] width 98 height 18
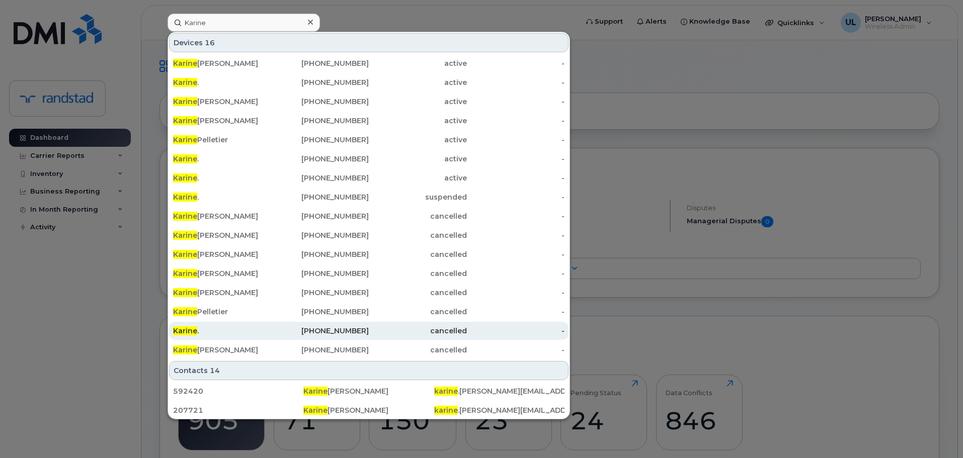
click at [246, 322] on div "Karine ." at bounding box center [222, 331] width 98 height 18
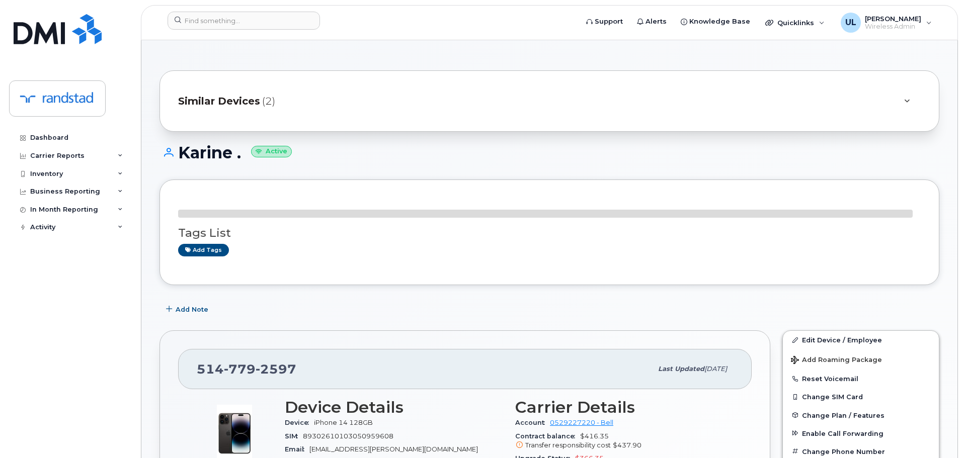
scroll to position [201, 0]
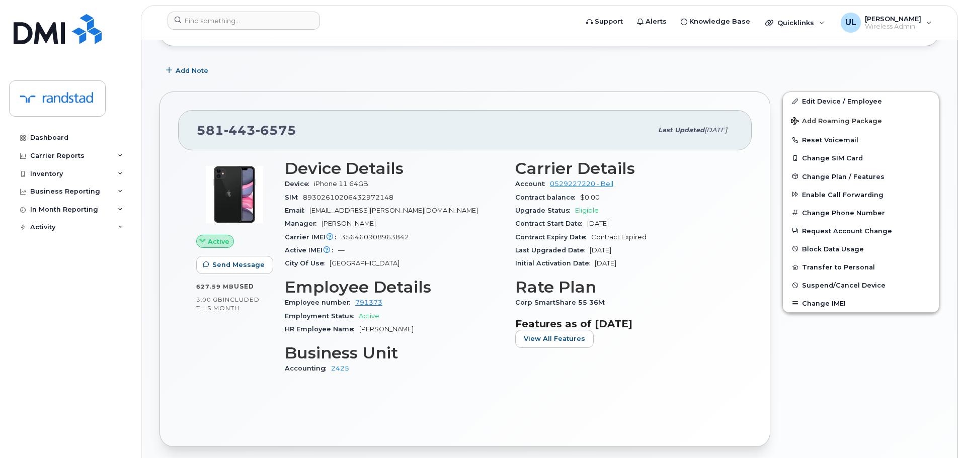
scroll to position [151, 0]
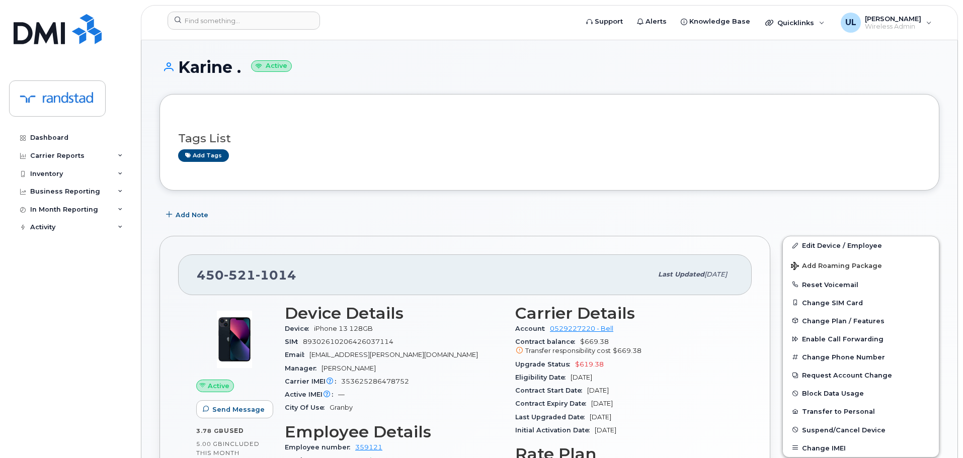
scroll to position [50, 0]
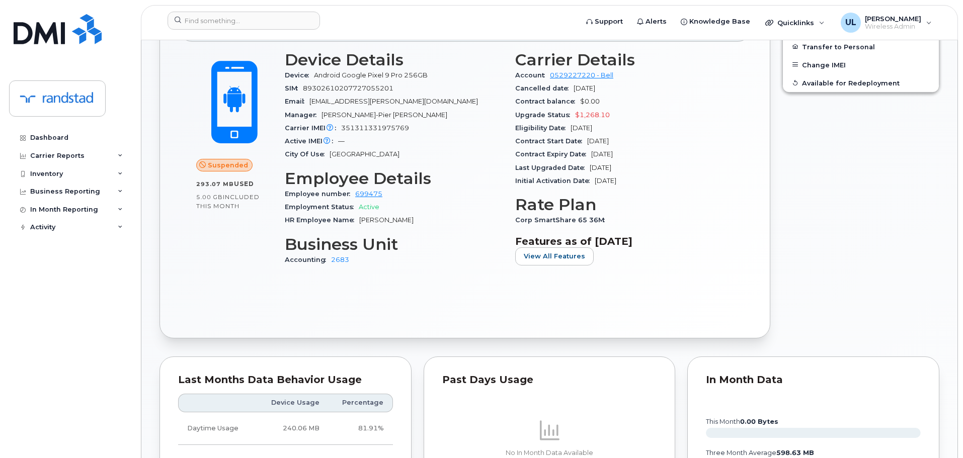
scroll to position [302, 0]
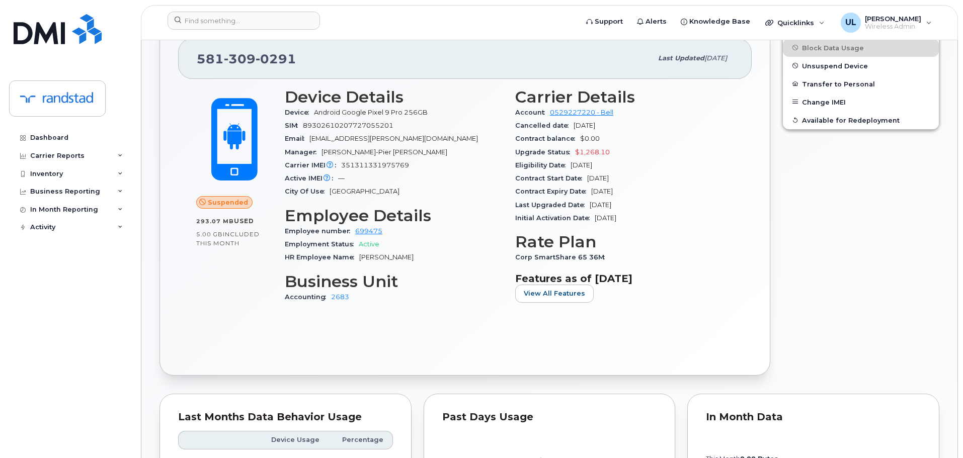
click at [444, 183] on div "Active IMEI Active IMEI is refreshed daily with a delay of up to 48 hours follo…" at bounding box center [394, 178] width 218 height 13
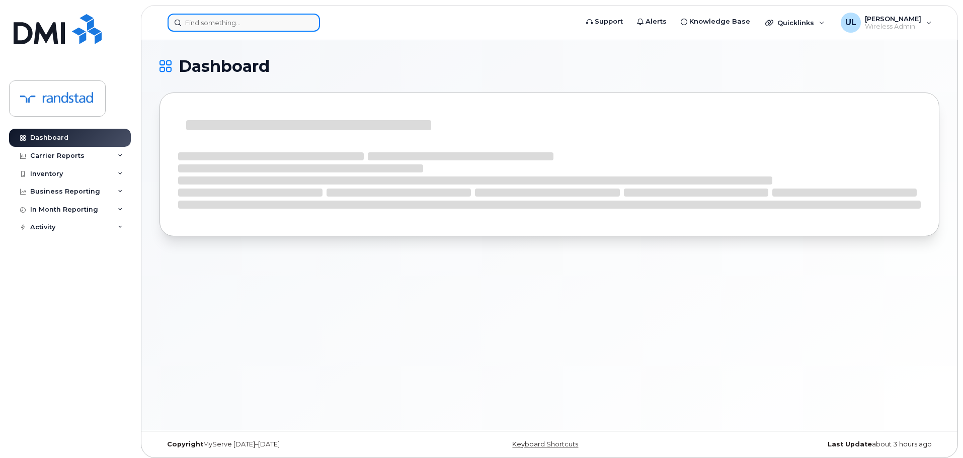
click at [283, 24] on input at bounding box center [243, 23] width 152 height 18
paste input "[PERSON_NAME]"
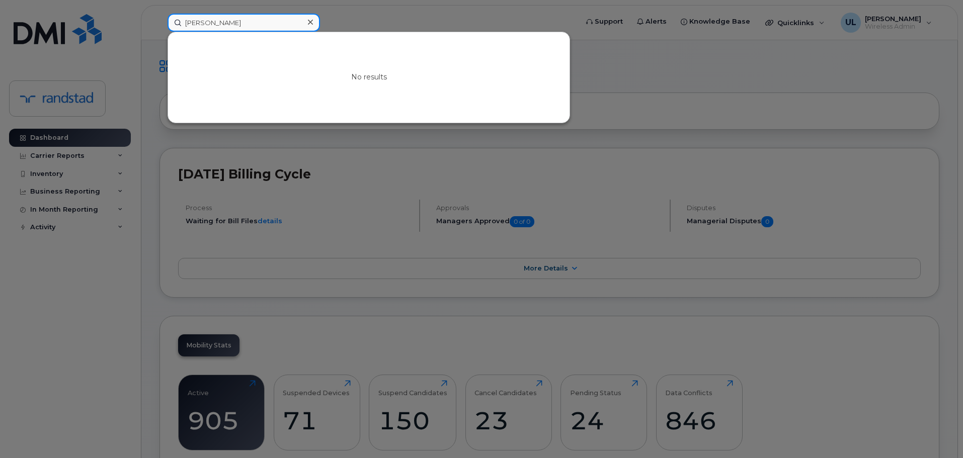
type input "[PERSON_NAME]"
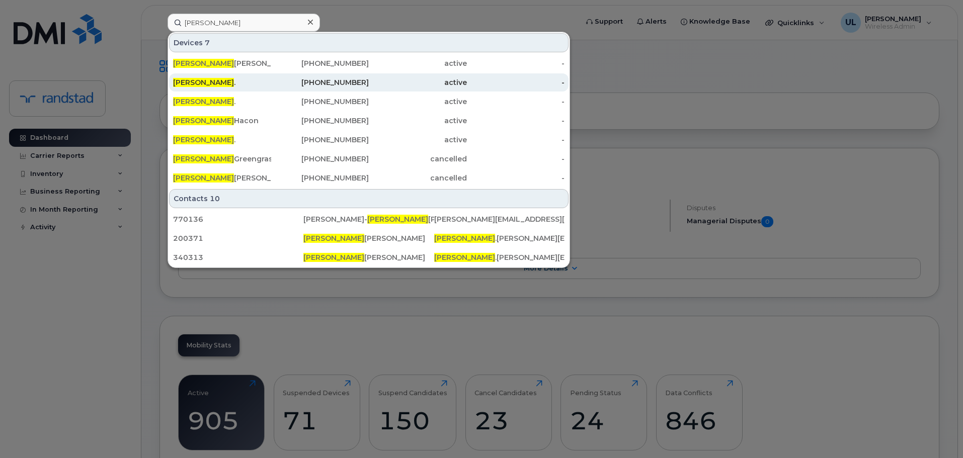
type input "[PERSON_NAME]"
click at [279, 81] on div "[PHONE_NUMBER]" at bounding box center [320, 82] width 98 height 10
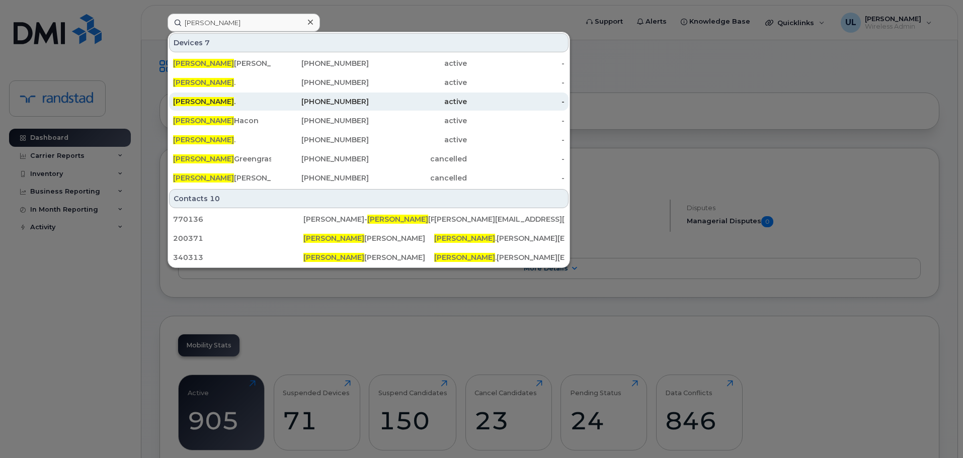
click at [272, 99] on div "514-831-5515" at bounding box center [320, 102] width 98 height 10
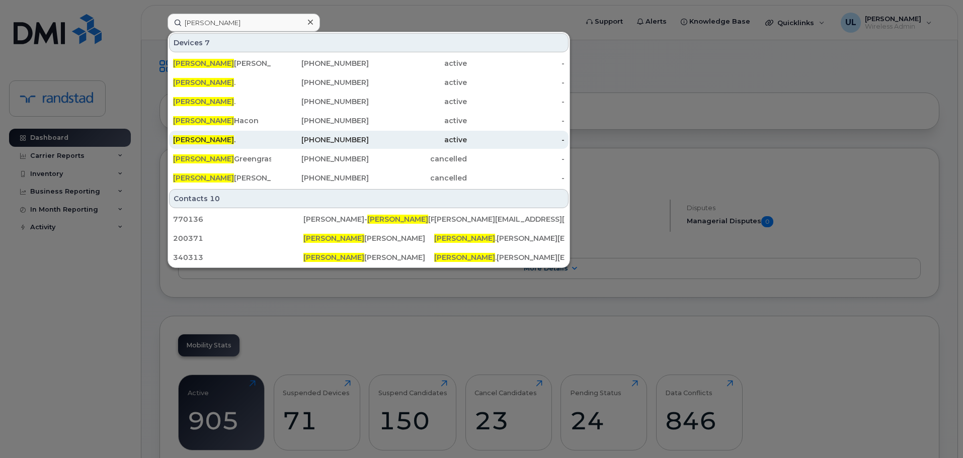
click at [267, 139] on div "Michelle ." at bounding box center [222, 140] width 98 height 10
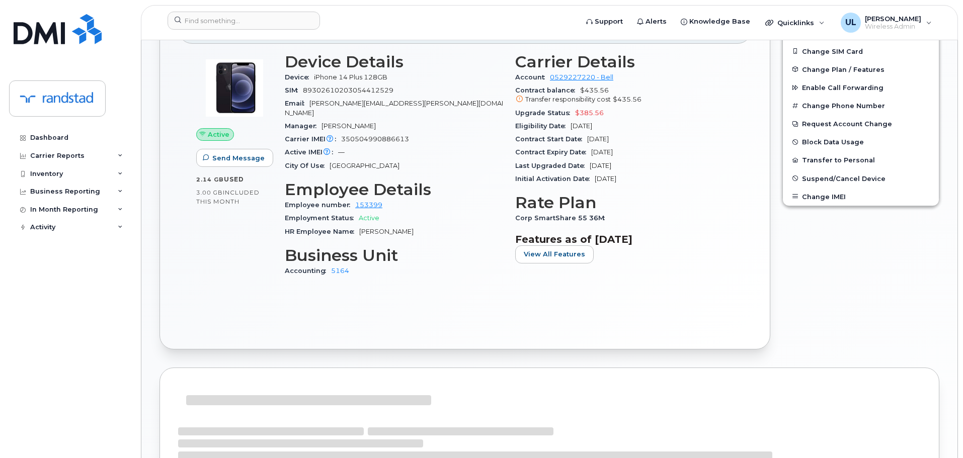
scroll to position [242, 0]
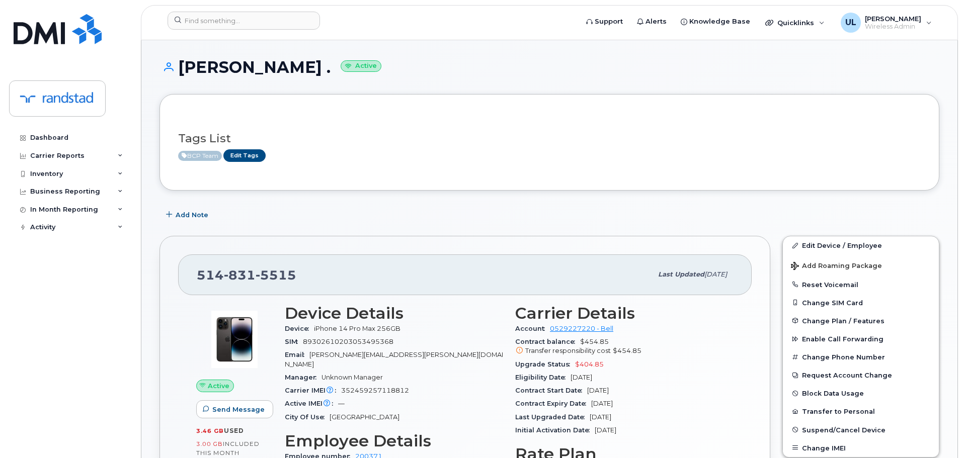
scroll to position [151, 0]
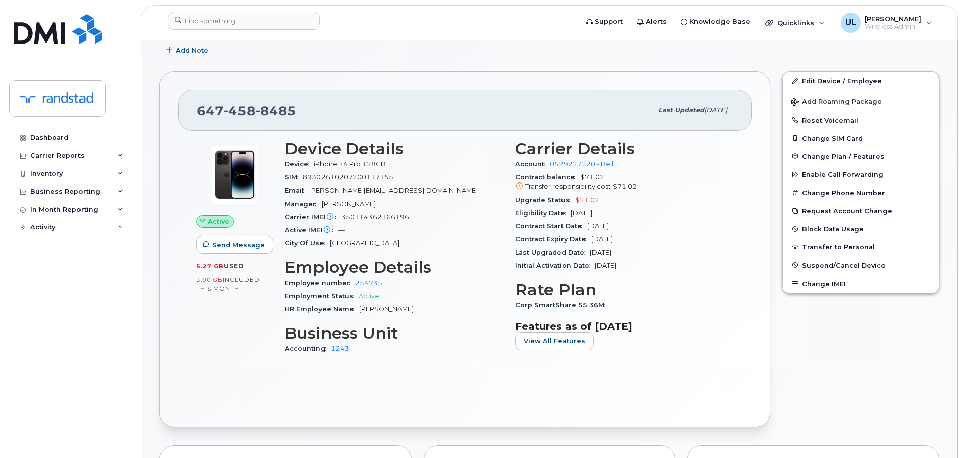
scroll to position [151, 0]
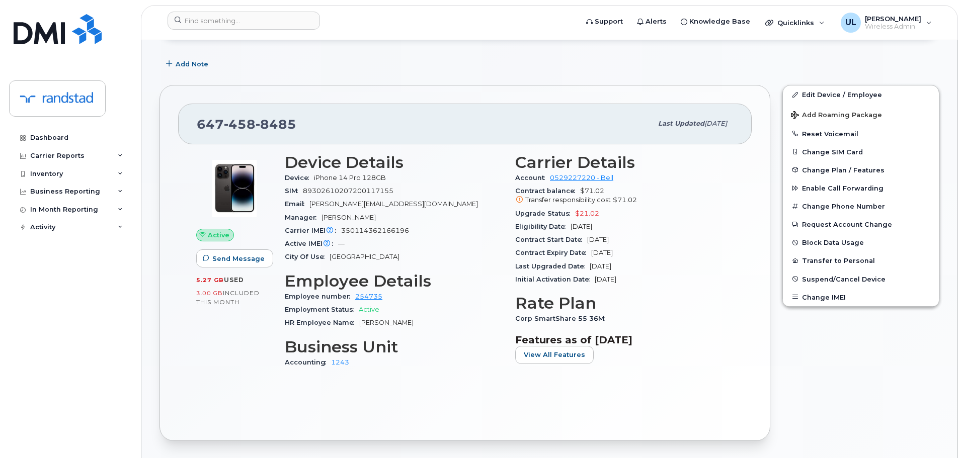
drag, startPoint x: 642, startPoint y: 239, endPoint x: 585, endPoint y: 244, distance: 56.6
click at [585, 244] on div "Contract Start Date Oct 13, 2022" at bounding box center [624, 239] width 218 height 13
drag, startPoint x: 592, startPoint y: 235, endPoint x: 660, endPoint y: 234, distance: 68.9
click at [660, 234] on div "Contract Start Date Oct 13, 2022" at bounding box center [624, 239] width 218 height 13
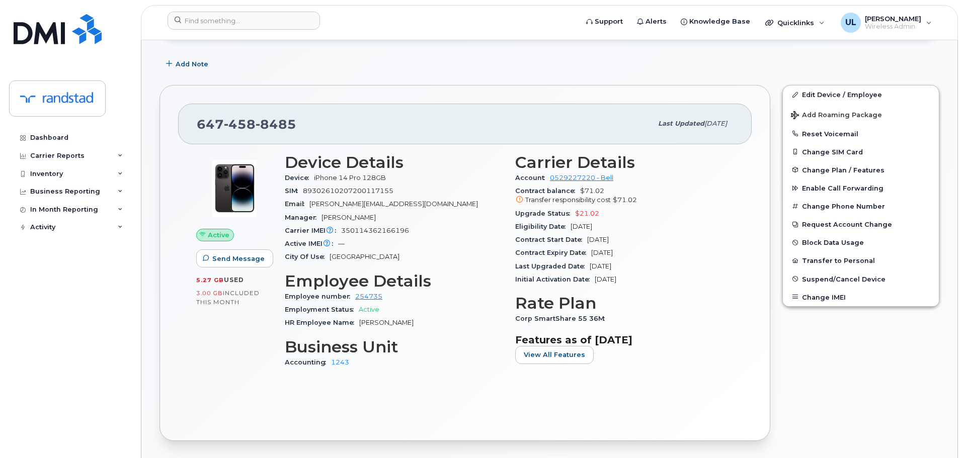
click at [653, 246] on div "Contract Expiry Date Oct 12, 2025" at bounding box center [624, 252] width 218 height 13
click at [262, 133] on div "647 458 8485" at bounding box center [424, 123] width 455 height 21
copy span "647 458 8485"
drag, startPoint x: 630, startPoint y: 254, endPoint x: 592, endPoint y: 254, distance: 38.2
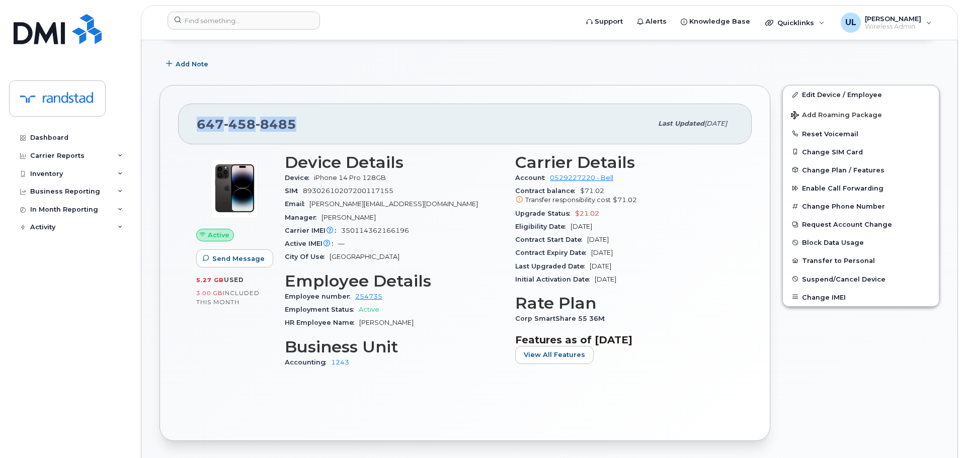
click at [592, 254] on div "Contract Expiry Date Oct 12, 2025" at bounding box center [624, 252] width 218 height 13
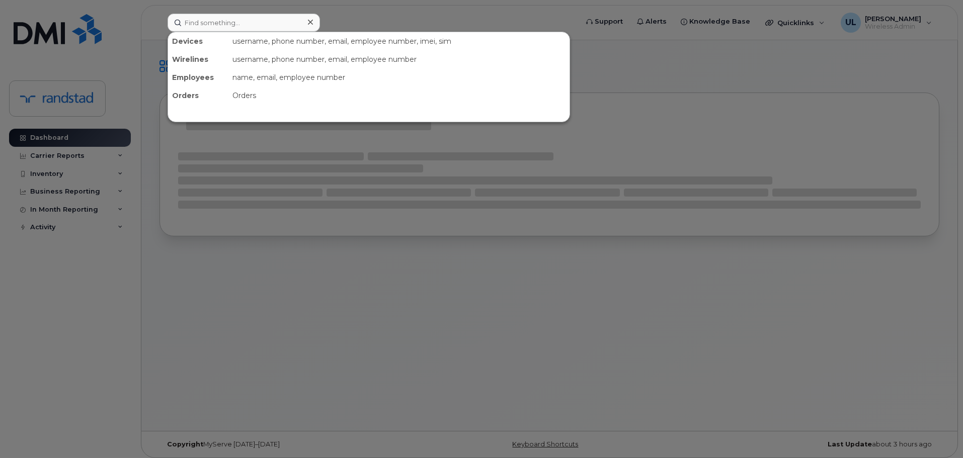
click at [211, 19] on input at bounding box center [243, 23] width 152 height 18
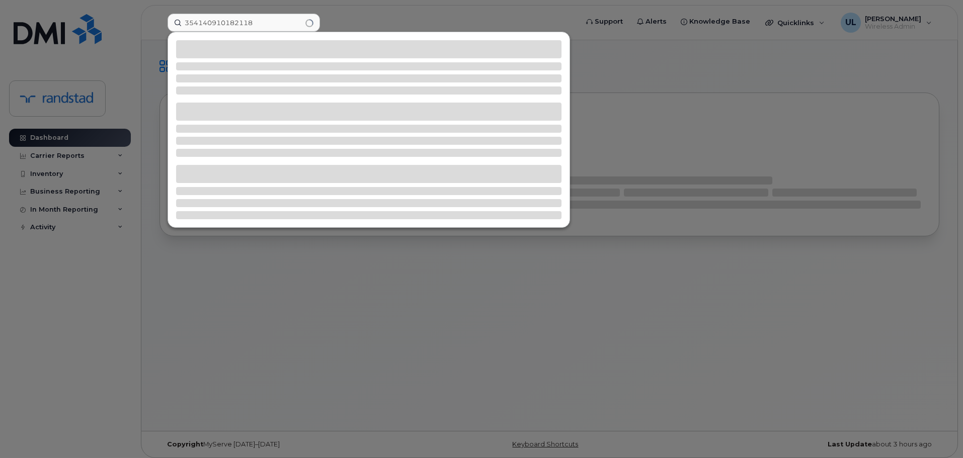
type input "354140910182118"
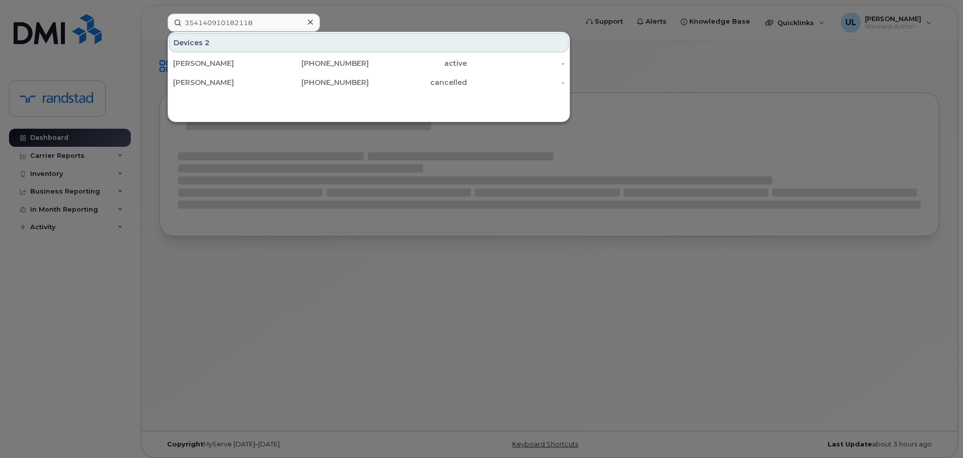
click at [226, 63] on div "[PERSON_NAME]" at bounding box center [222, 63] width 98 height 10
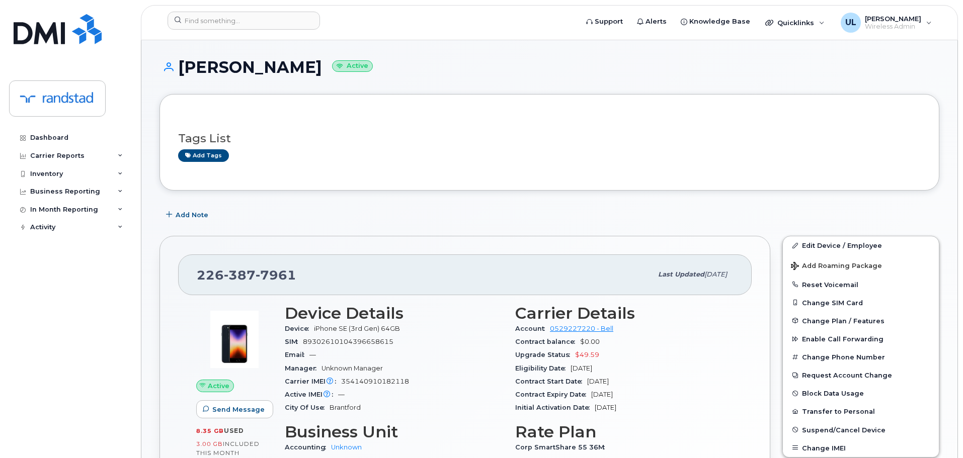
click at [236, 267] on div "226 387 7961" at bounding box center [424, 274] width 455 height 21
copy span "226 387 7961"
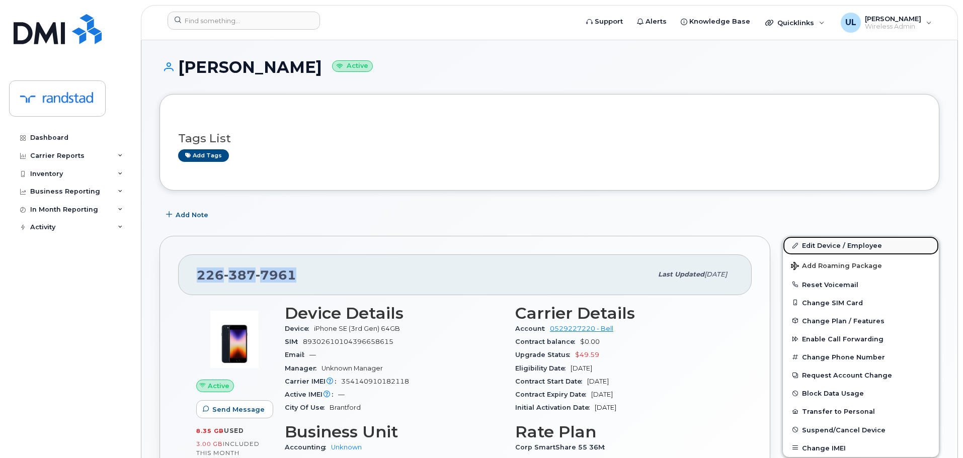
click at [828, 244] on link "Edit Device / Employee" at bounding box center [861, 245] width 156 height 18
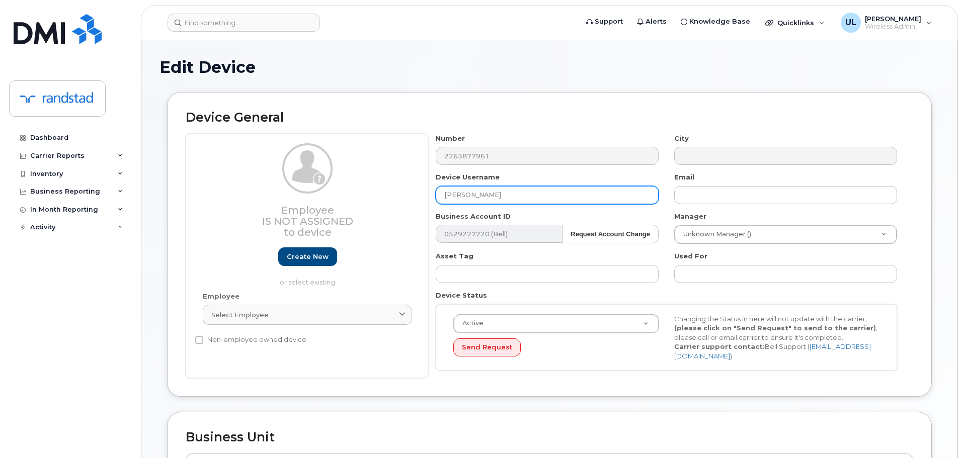
click at [548, 202] on input "Kim Shreeve" at bounding box center [547, 195] width 223 height 18
paste input "David Lippa"
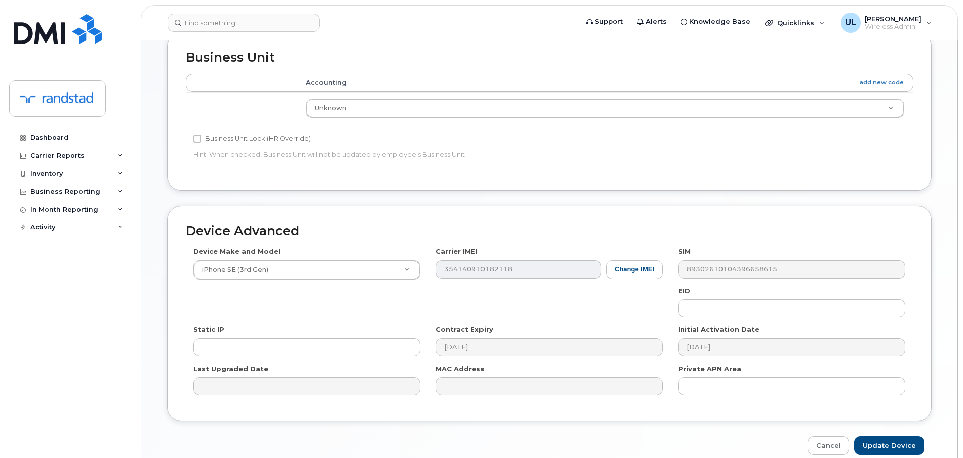
scroll to position [427, 0]
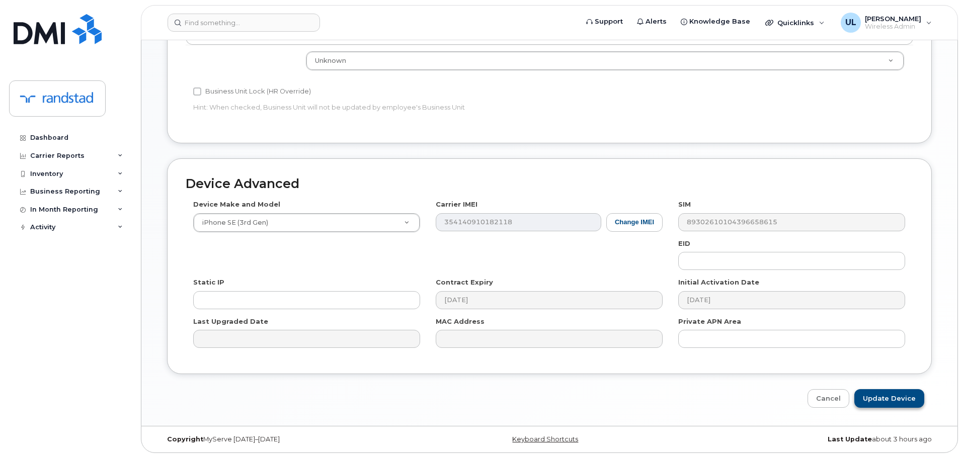
type input "David Lippa"
click at [885, 394] on input "Update Device" at bounding box center [889, 398] width 70 height 19
type input "Saving..."
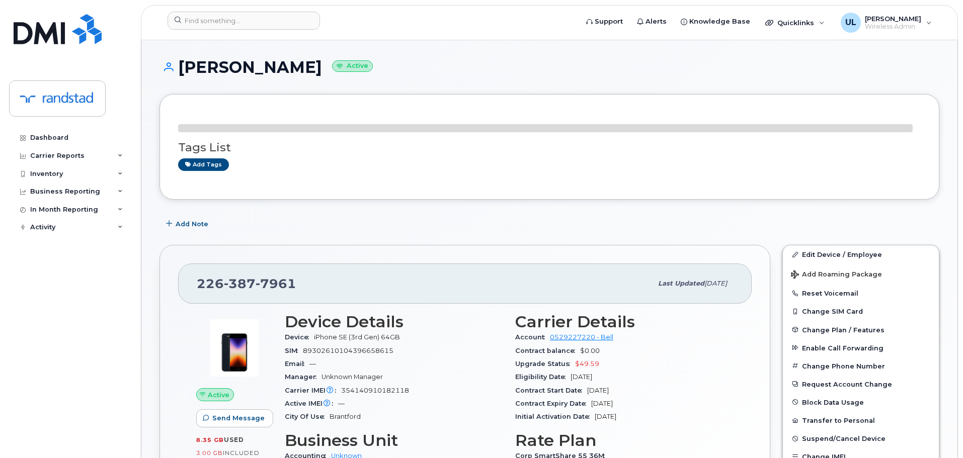
click at [234, 304] on div "Active Send Message 8.35 GB  used 3.00 GB  included this month Device Details D…" at bounding box center [464, 429] width 573 height 250
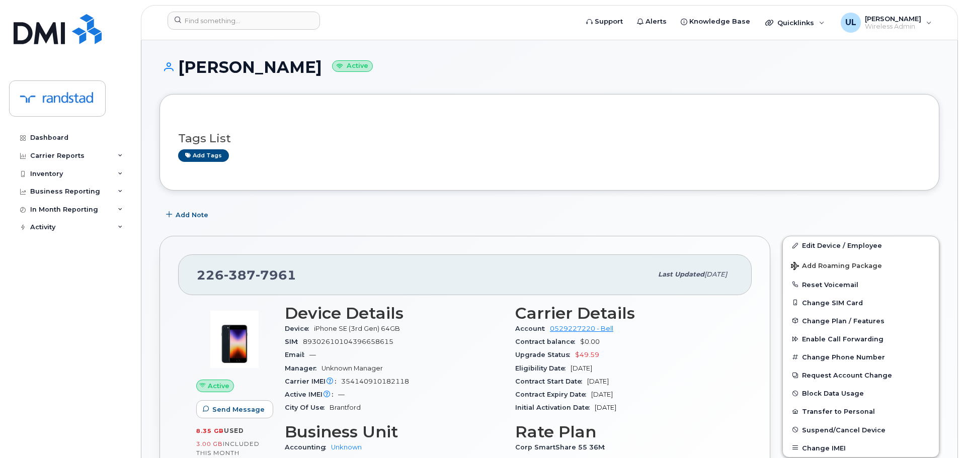
click at [234, 297] on div "Active Send Message 8.35 GB  used 3.00 GB  included this month Device Details D…" at bounding box center [464, 420] width 573 height 250
click at [237, 275] on span "387" at bounding box center [240, 275] width 32 height 15
copy span "[PHONE_NUMBER]"
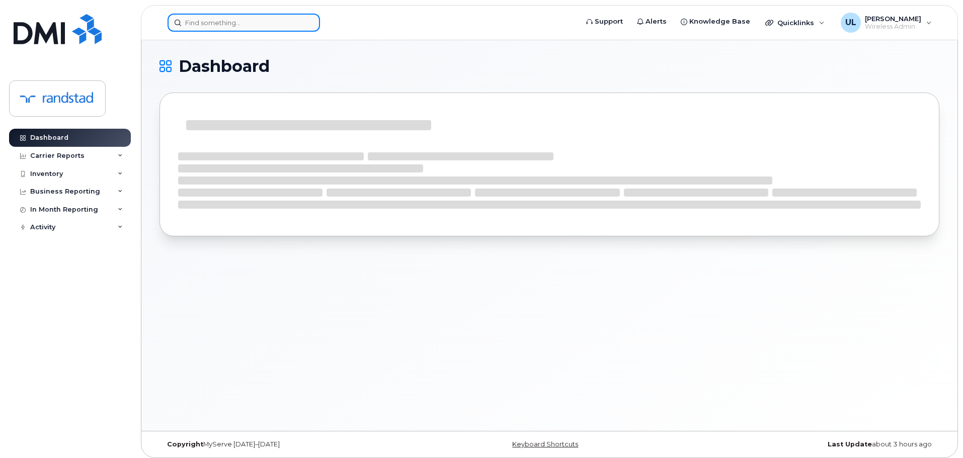
click at [280, 26] on input at bounding box center [243, 23] width 152 height 18
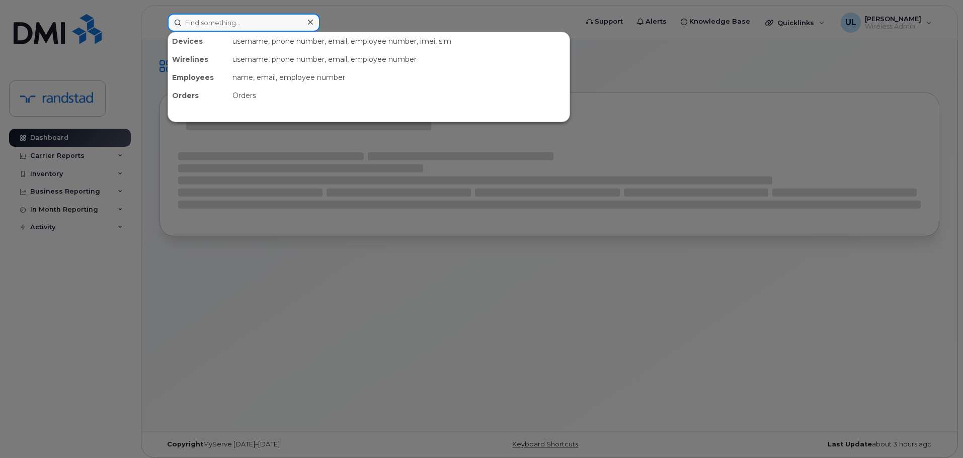
paste input "4039237920"
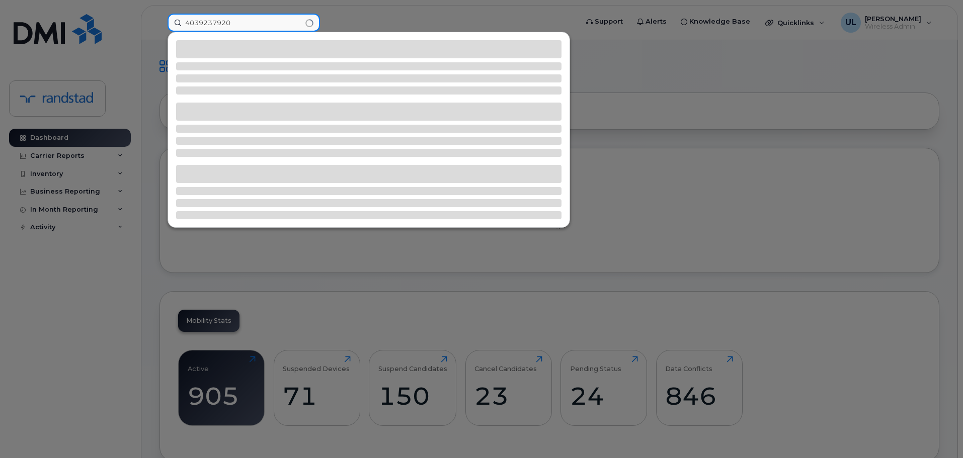
type input "4039237920"
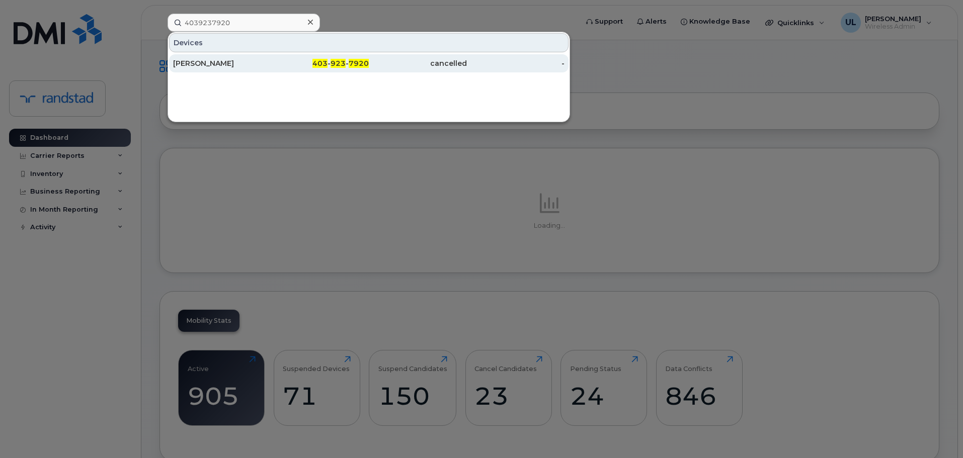
drag, startPoint x: 266, startPoint y: 64, endPoint x: 313, endPoint y: 71, distance: 47.3
click at [265, 65] on div "[PERSON_NAME]" at bounding box center [222, 63] width 98 height 10
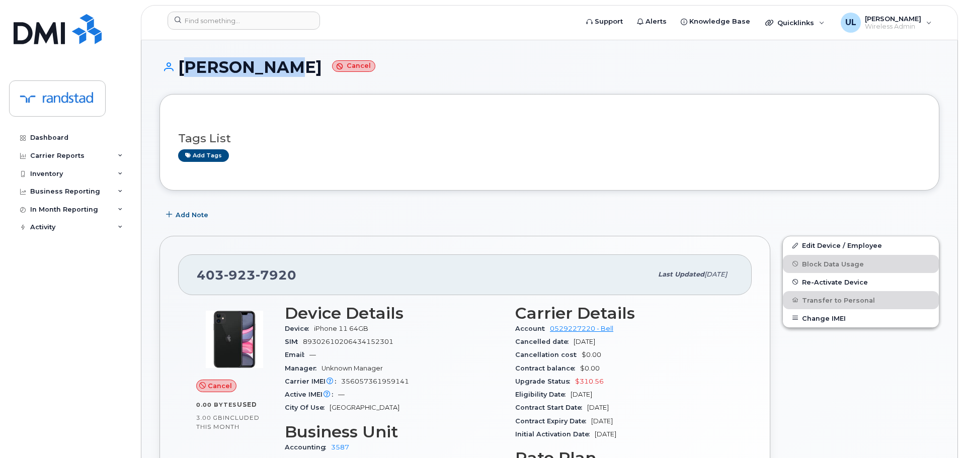
drag, startPoint x: 181, startPoint y: 68, endPoint x: 275, endPoint y: 69, distance: 93.6
click at [274, 69] on h1 "[PERSON_NAME] Cancel" at bounding box center [549, 67] width 780 height 18
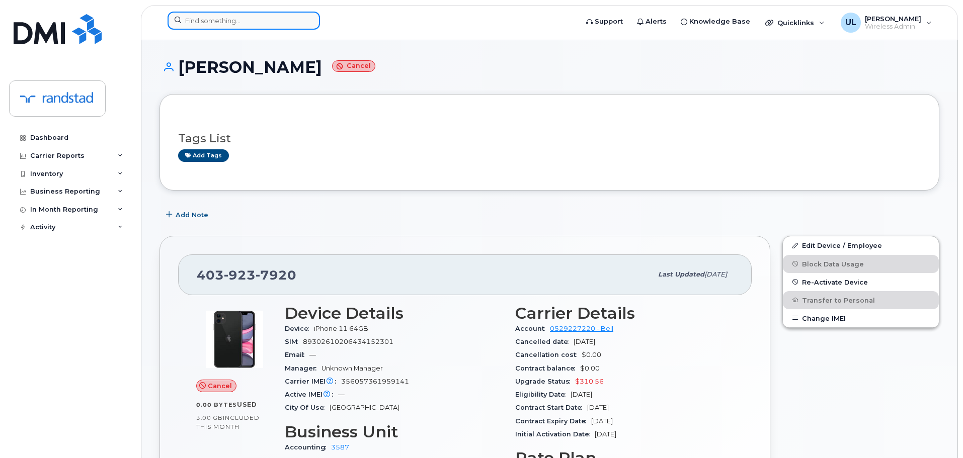
click at [260, 19] on input at bounding box center [243, 21] width 152 height 18
paste input "4313716000"
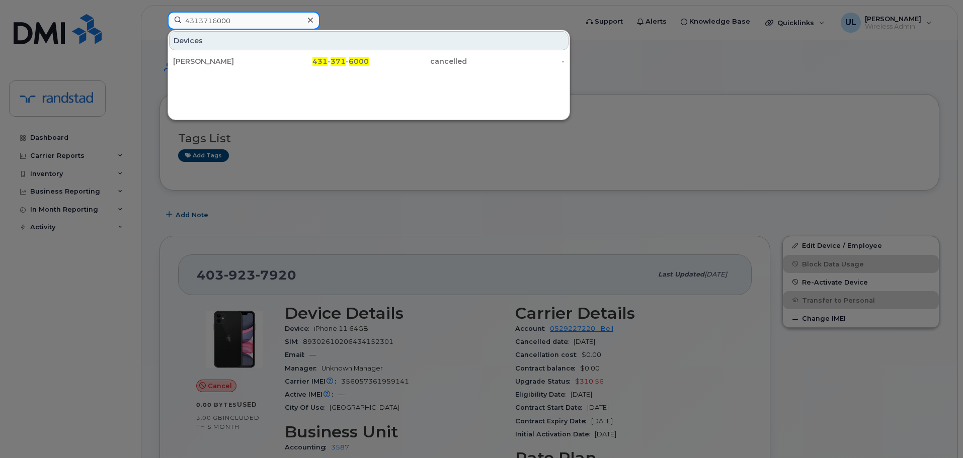
type input "4313716000"
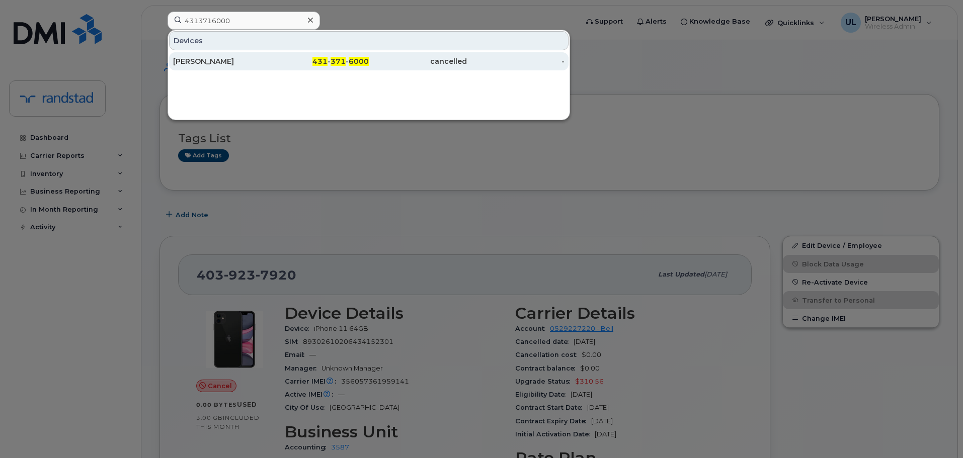
click at [263, 67] on div "[PERSON_NAME]" at bounding box center [222, 61] width 98 height 18
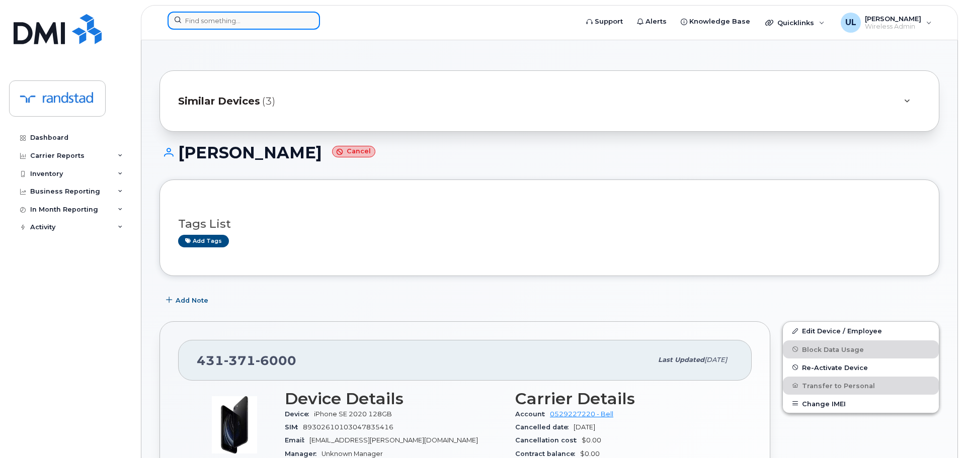
click at [299, 21] on input at bounding box center [243, 21] width 152 height 18
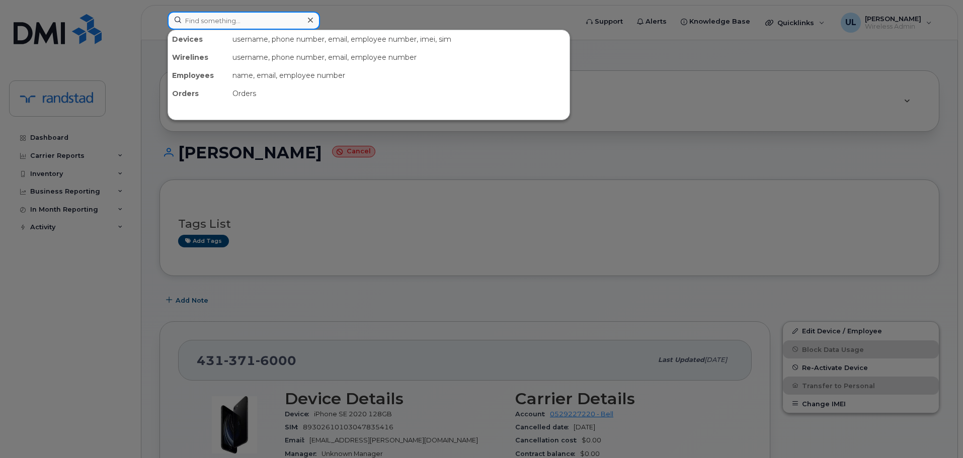
paste input "4034374713"
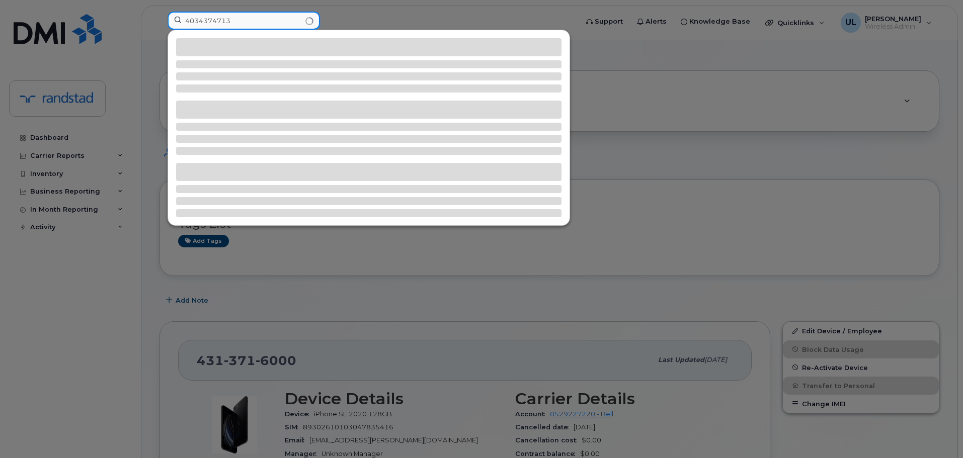
type input "4034374713"
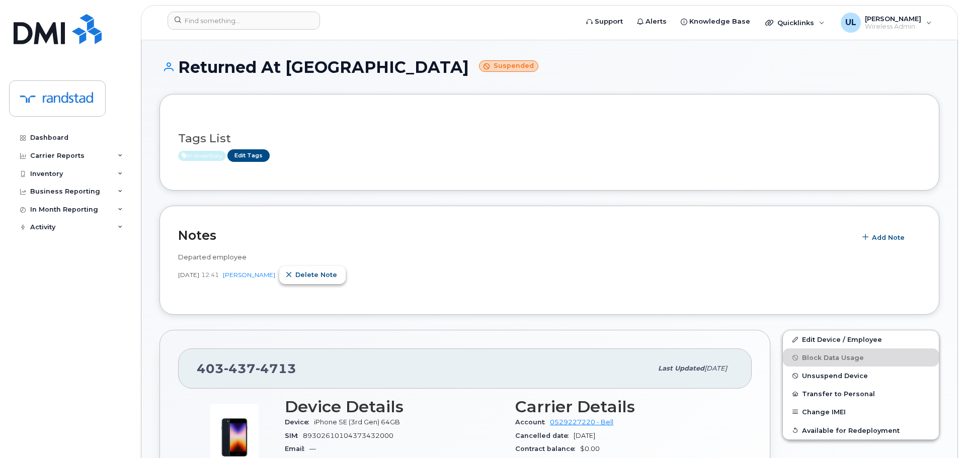
click at [329, 271] on span "Delete note" at bounding box center [316, 275] width 42 height 10
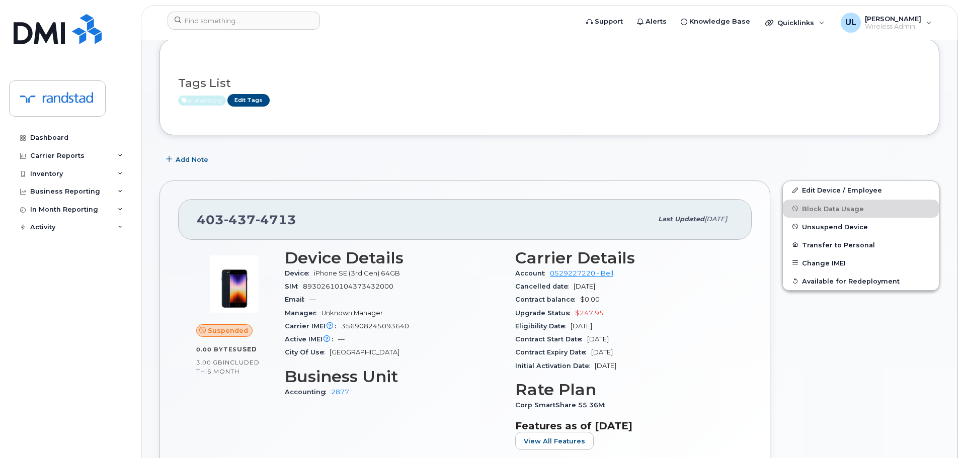
scroll to position [101, 0]
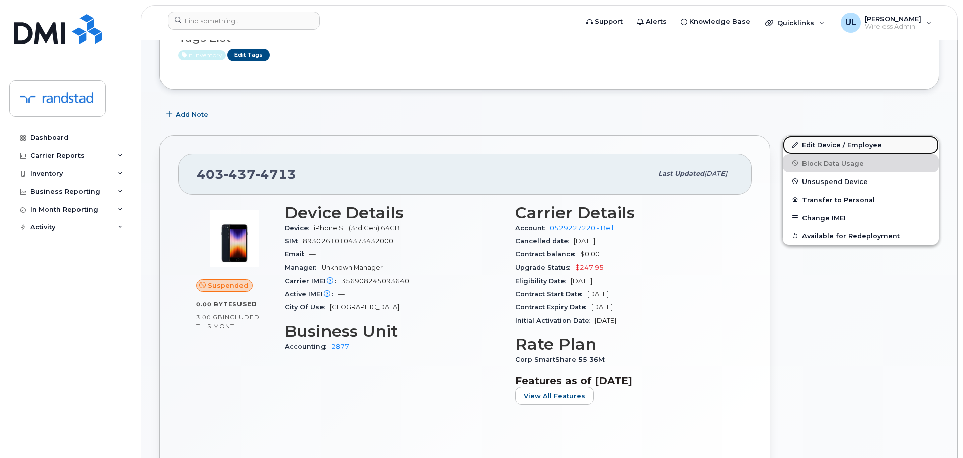
click at [817, 143] on link "Edit Device / Employee" at bounding box center [861, 145] width 156 height 18
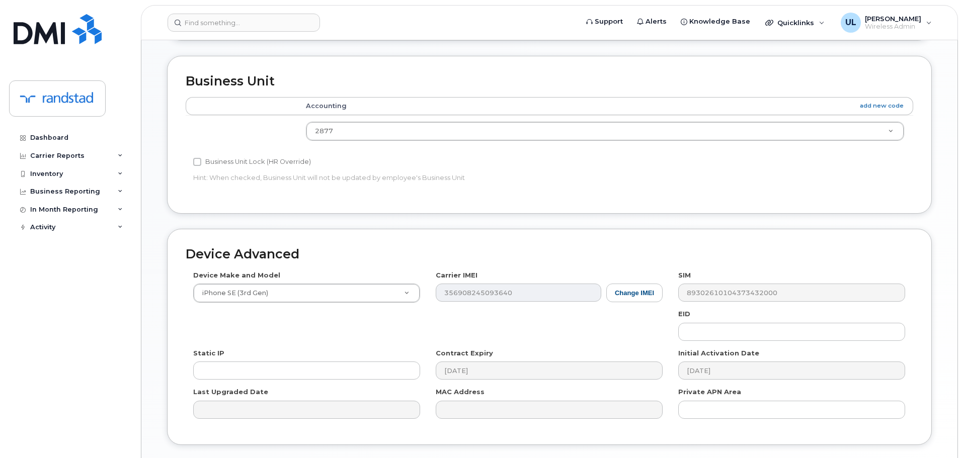
scroll to position [453, 0]
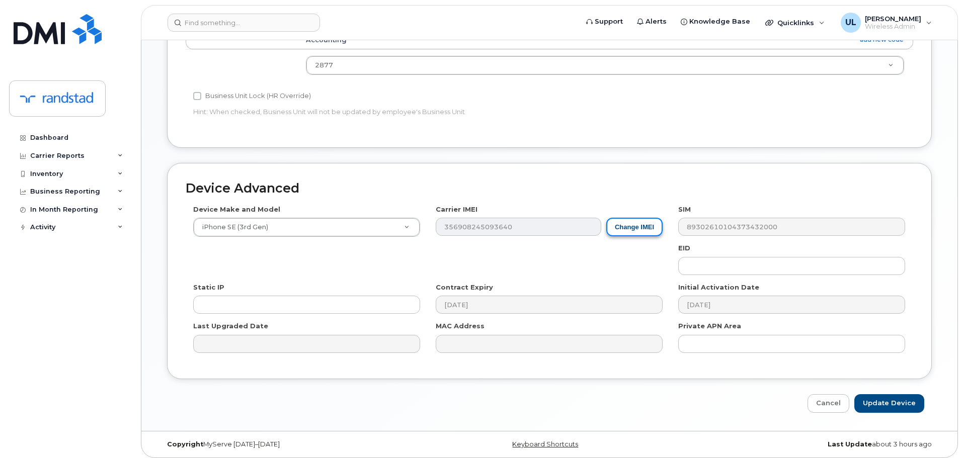
click at [628, 226] on button "Change IMEI" at bounding box center [634, 227] width 56 height 19
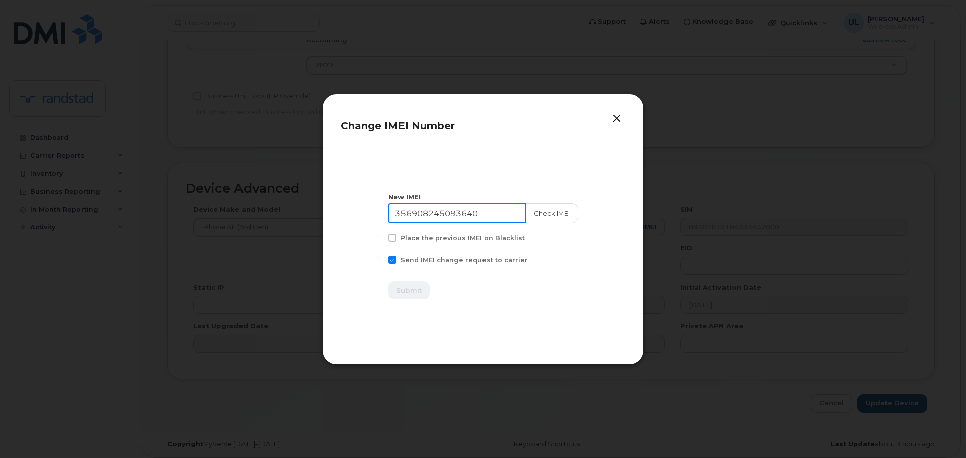
click at [498, 216] on input "356908245093640" at bounding box center [456, 213] width 137 height 20
paste input "4034374713"
type input "4034374713"
click at [544, 214] on button "Check IMEI" at bounding box center [551, 213] width 53 height 20
click at [489, 217] on input "4034374713" at bounding box center [456, 213] width 137 height 20
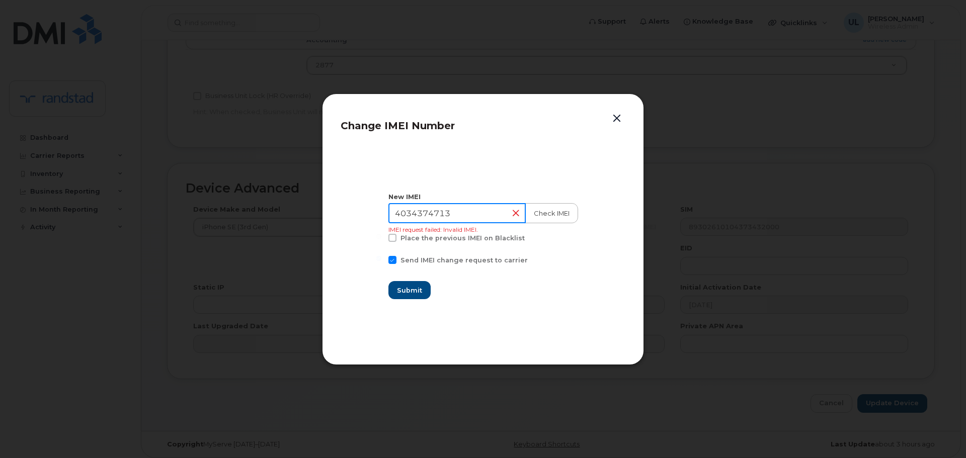
paste input "356845119272084"
type input "356845119272084"
click at [539, 209] on button "Check IMEI" at bounding box center [551, 213] width 53 height 20
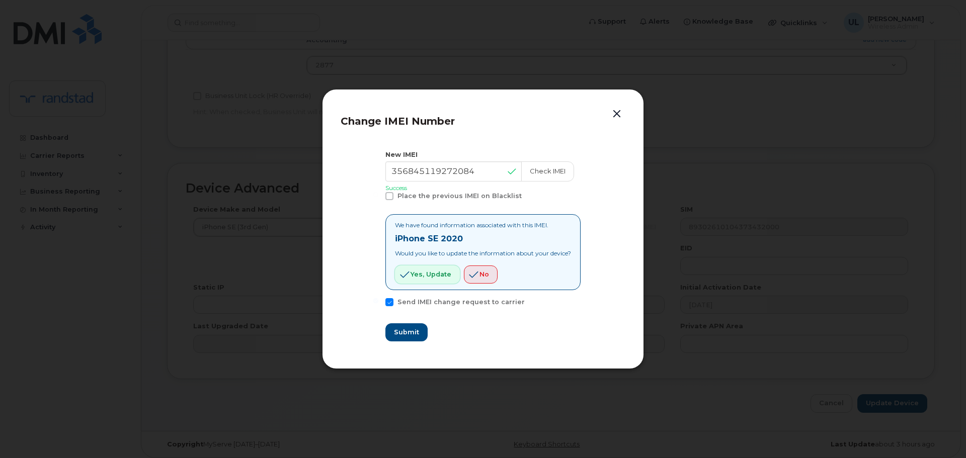
click at [419, 275] on span "Yes, update" at bounding box center [430, 275] width 41 height 10
click at [400, 317] on div "New IMEI 356845119272084 Check IMEI Success Place the previous IMEI on Blacklis…" at bounding box center [482, 246] width 195 height 192
click at [406, 330] on span "Submit" at bounding box center [405, 332] width 25 height 10
type input "356845119272084"
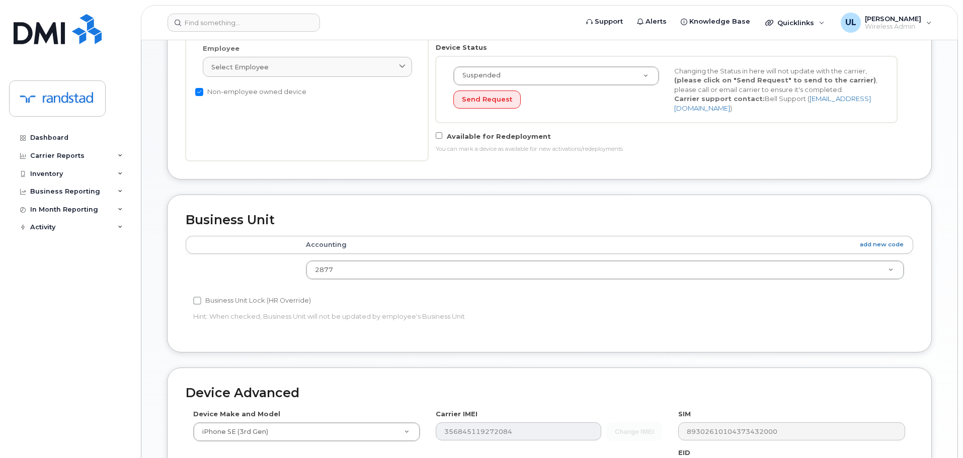
scroll to position [0, 0]
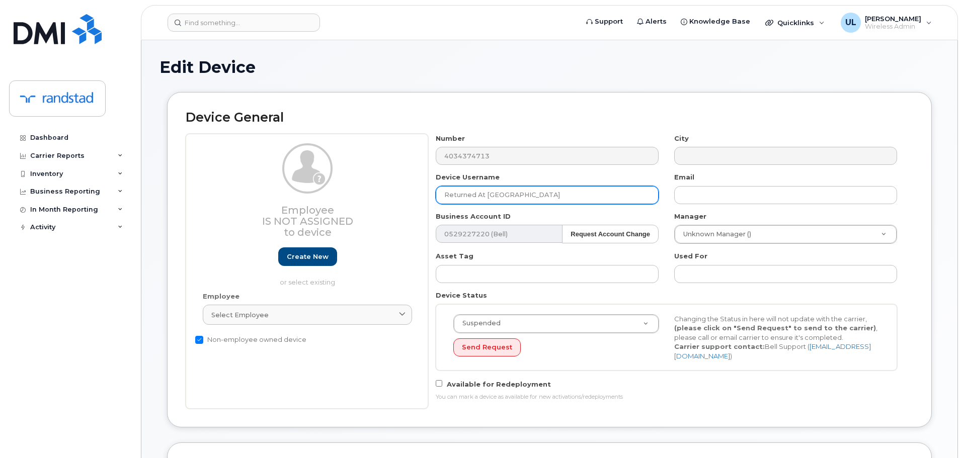
drag, startPoint x: 552, startPoint y: 191, endPoint x: 564, endPoint y: 201, distance: 16.1
click at [552, 191] on input "Returned At Aimia" at bounding box center [547, 195] width 223 height 18
paste input "adia Said"
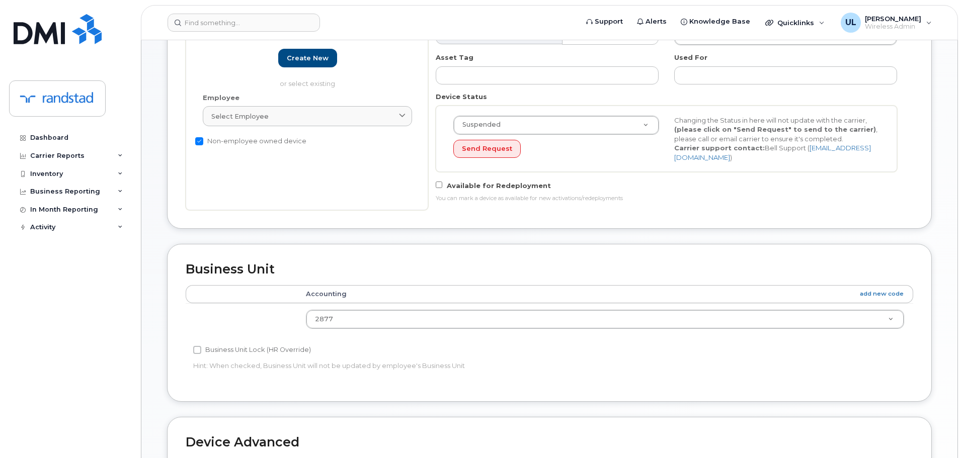
scroll to position [458, 0]
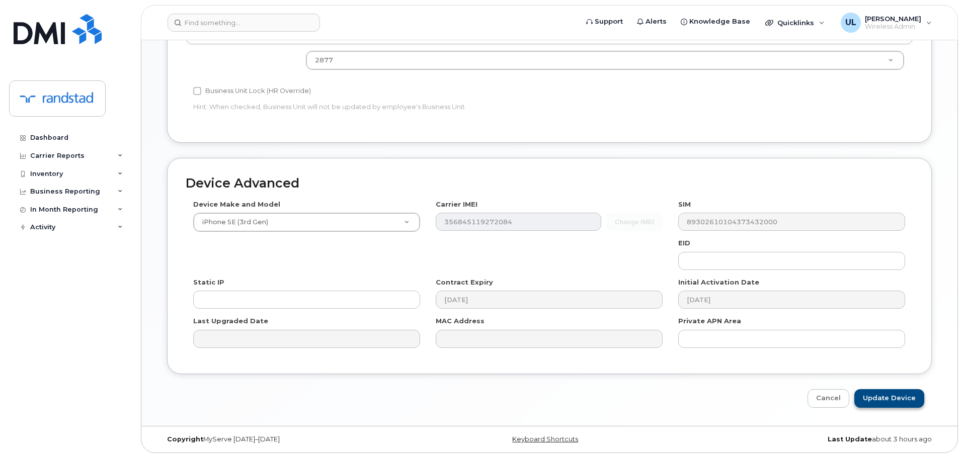
type input "Radia Said"
click at [908, 407] on input "Update Device" at bounding box center [889, 398] width 70 height 19
type input "Saving..."
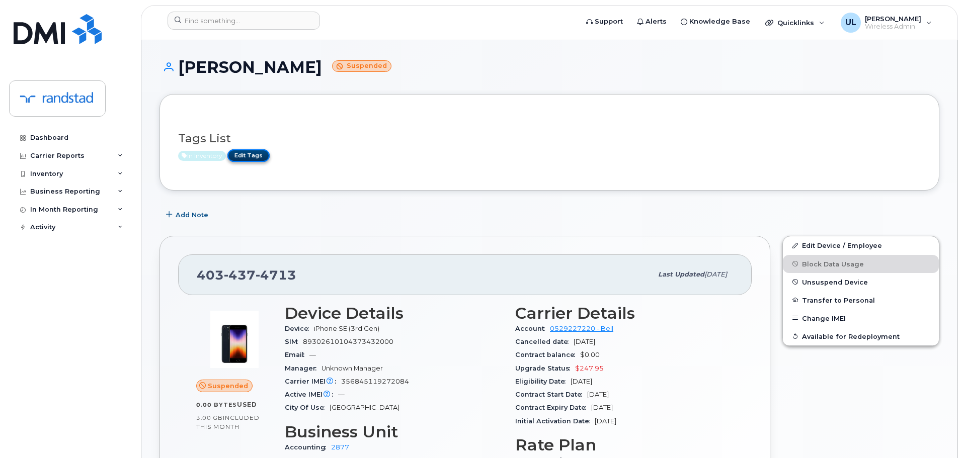
click at [264, 154] on link "Edit Tags" at bounding box center [248, 155] width 42 height 13
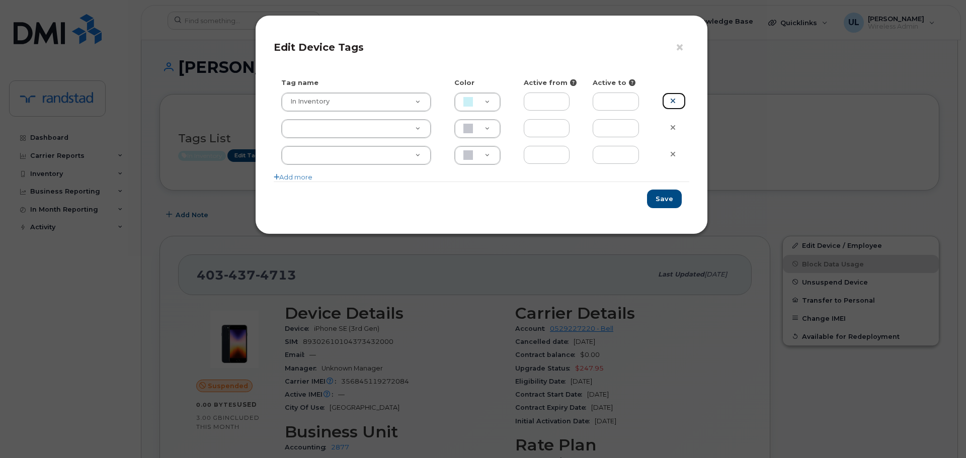
click at [668, 102] on link at bounding box center [674, 102] width 24 height 18
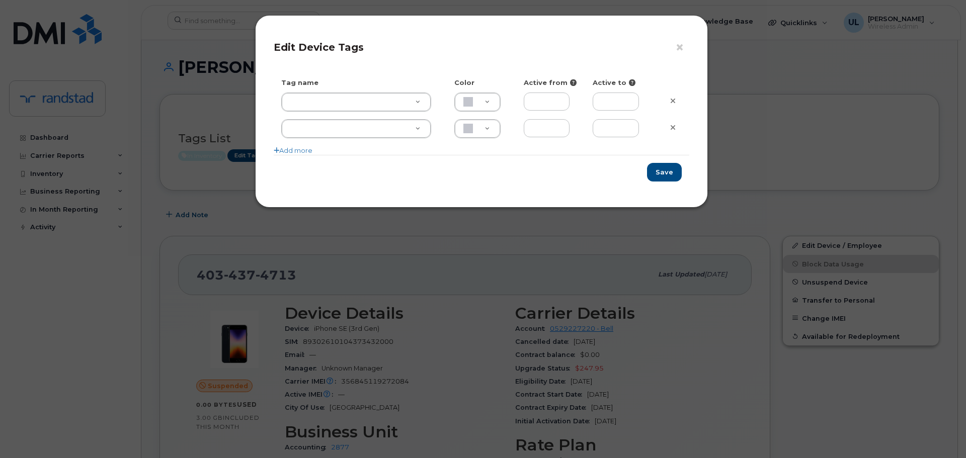
click at [657, 159] on div "Save" at bounding box center [481, 172] width 415 height 34
click at [663, 168] on button "Save" at bounding box center [664, 172] width 35 height 19
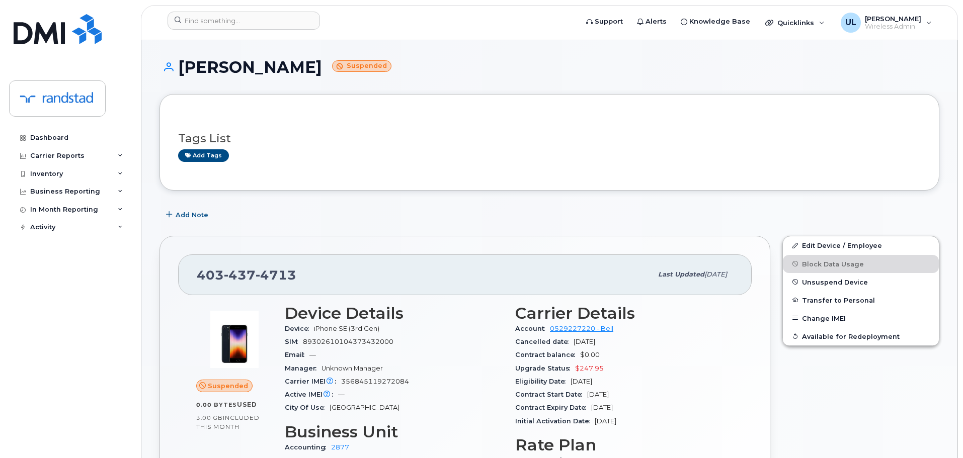
scroll to position [50, 0]
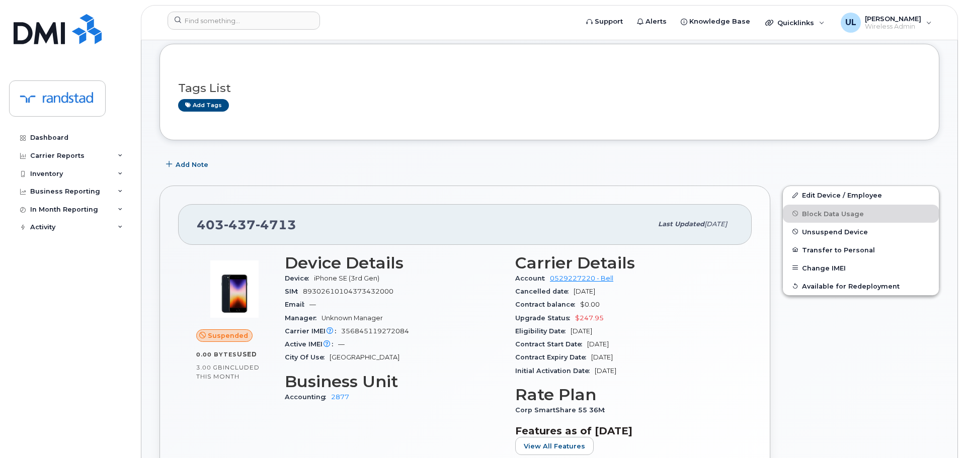
click at [264, 221] on span "4713" at bounding box center [276, 224] width 41 height 15
copy span "403 437 4713"
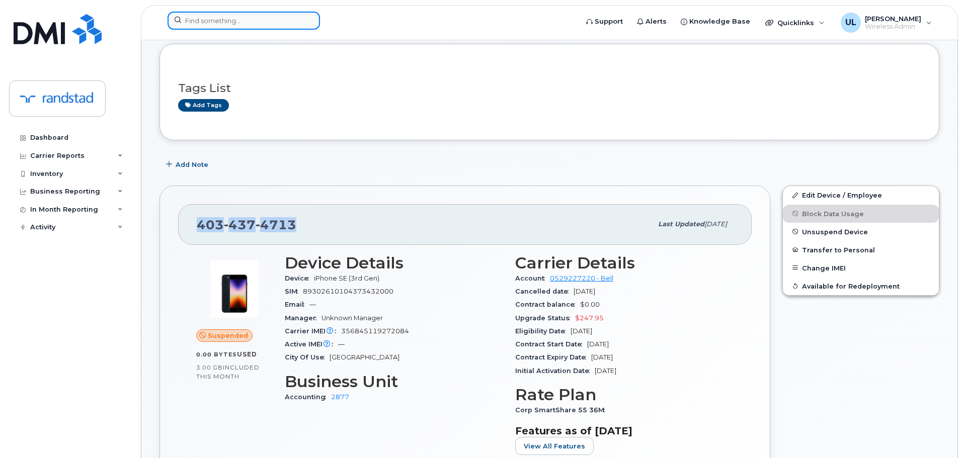
click at [248, 25] on input at bounding box center [243, 21] width 152 height 18
paste input "5148085833"
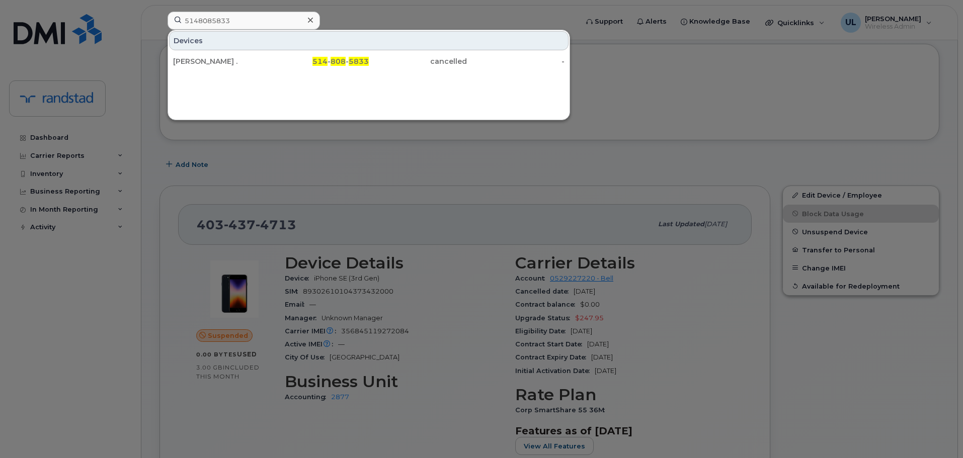
click at [308, 205] on div at bounding box center [481, 229] width 963 height 458
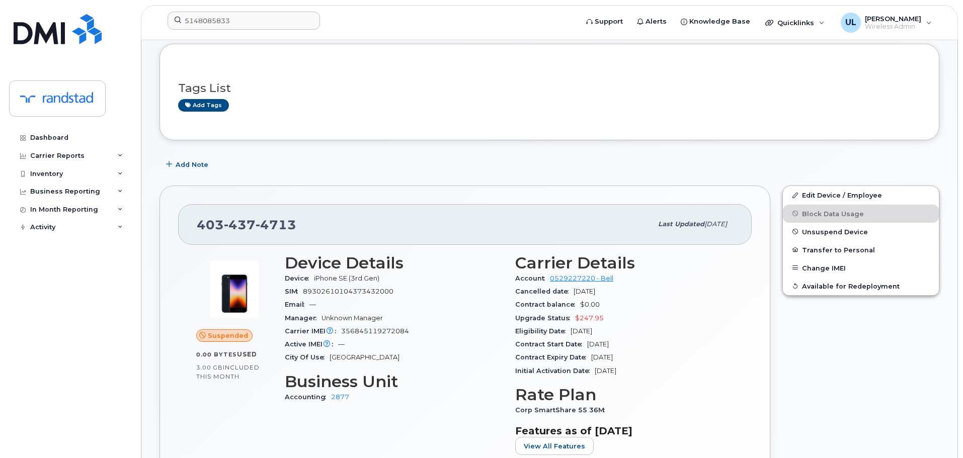
click at [365, 321] on span "Unknown Manager" at bounding box center [351, 318] width 61 height 8
click at [377, 332] on span "356845119272084" at bounding box center [375, 331] width 68 height 8
copy span "356845119272084"
click at [249, 23] on input "5148085833" at bounding box center [243, 21] width 152 height 18
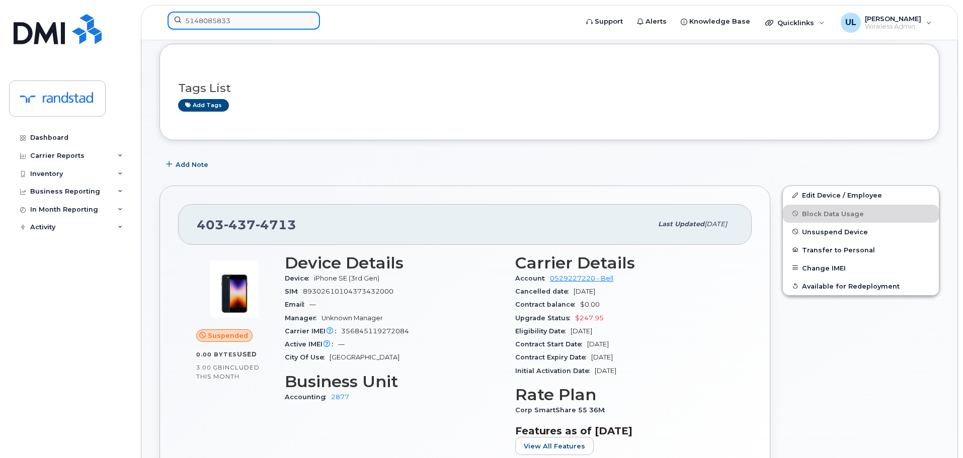
paste input "356845119272084"
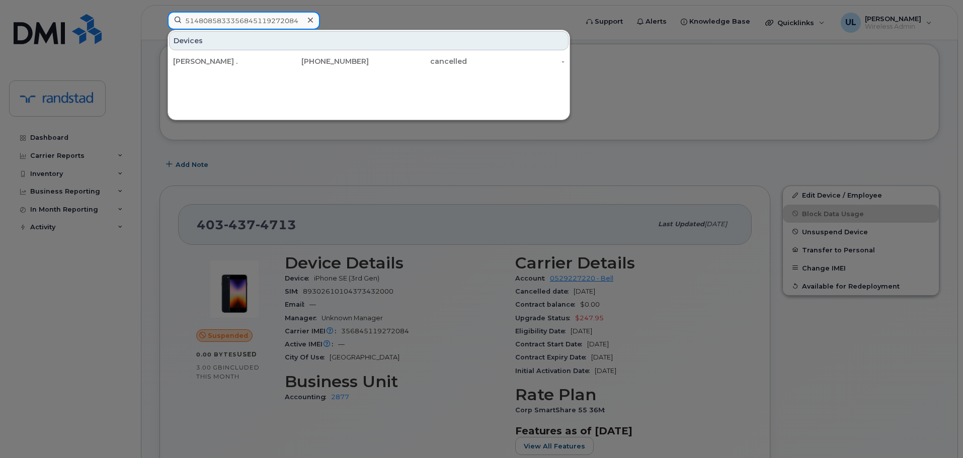
paste input
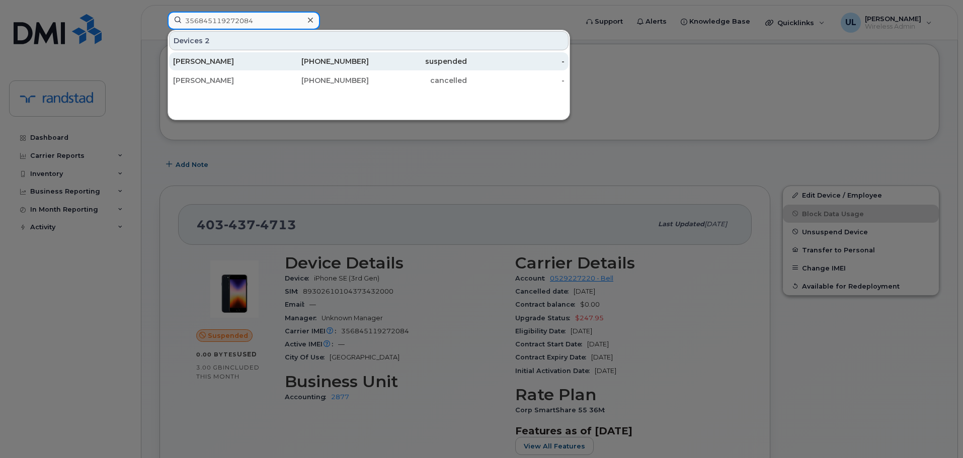
paste input "5148085833"
type input "5148085833"
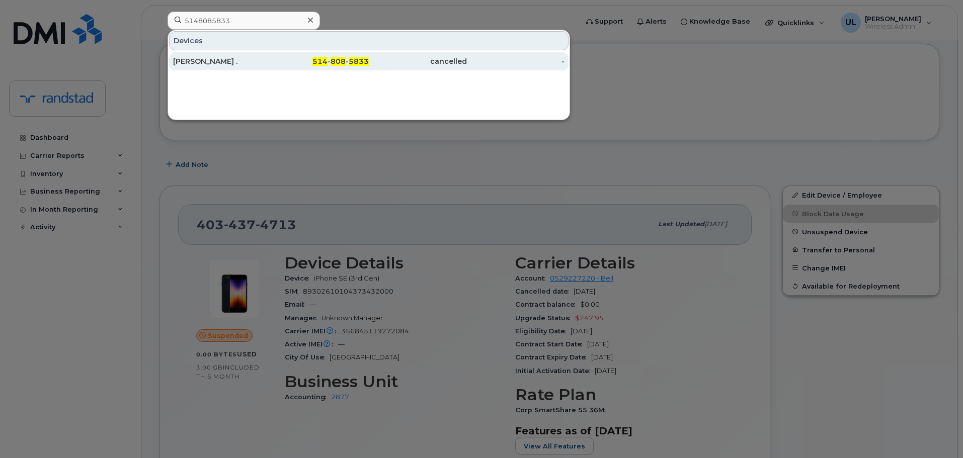
click at [286, 58] on div "514 - 808 - 5833" at bounding box center [320, 61] width 98 height 10
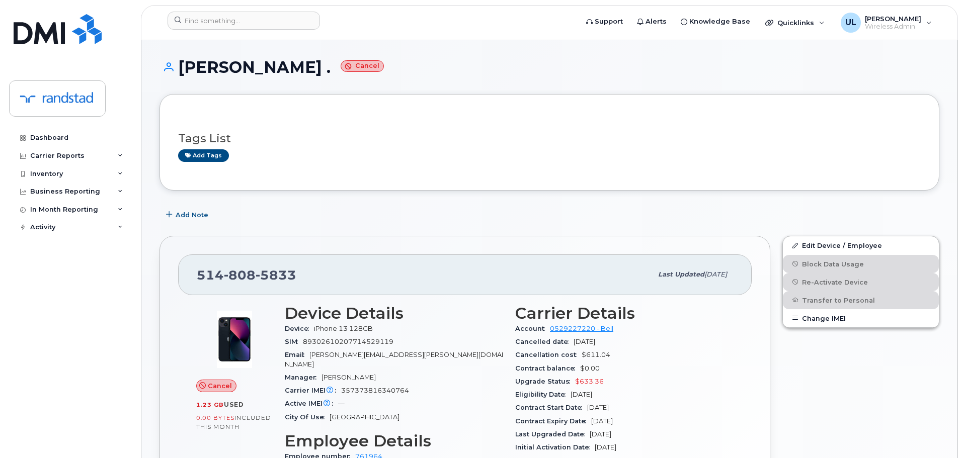
click at [367, 387] on span "357373816340764" at bounding box center [375, 391] width 68 height 8
click at [368, 387] on span "357373816340764" at bounding box center [375, 391] width 68 height 8
copy span "357373816340764"
click at [255, 28] on input at bounding box center [243, 21] width 152 height 18
paste input "357373816340764"
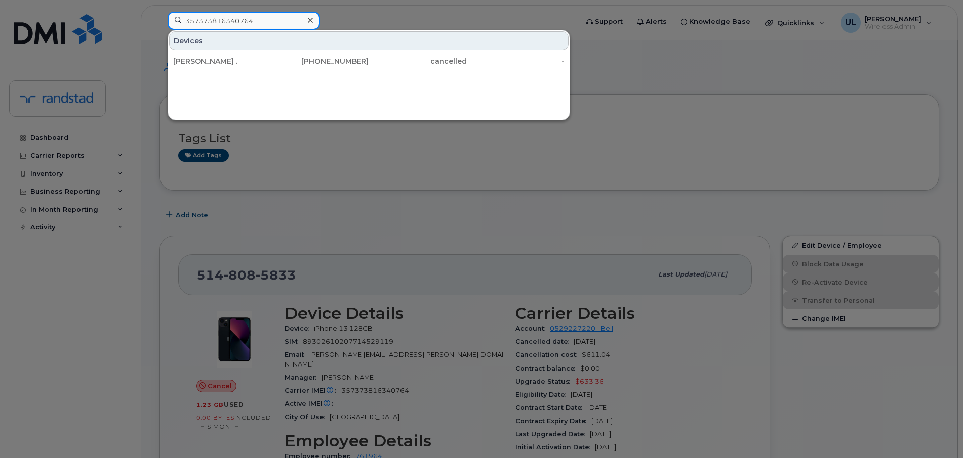
click at [260, 20] on input "357373816340764" at bounding box center [243, 21] width 152 height 18
paste input "5149758017"
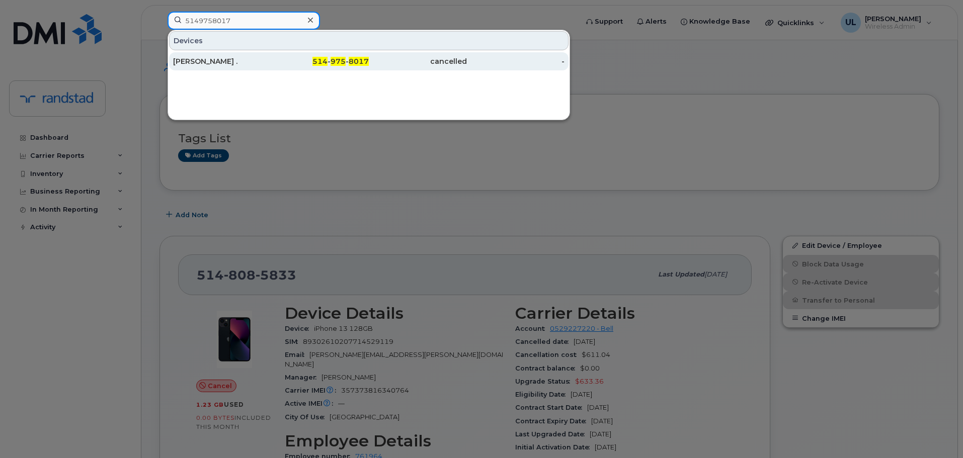
type input "5149758017"
click at [260, 67] on div "[PERSON_NAME] ." at bounding box center [222, 61] width 98 height 18
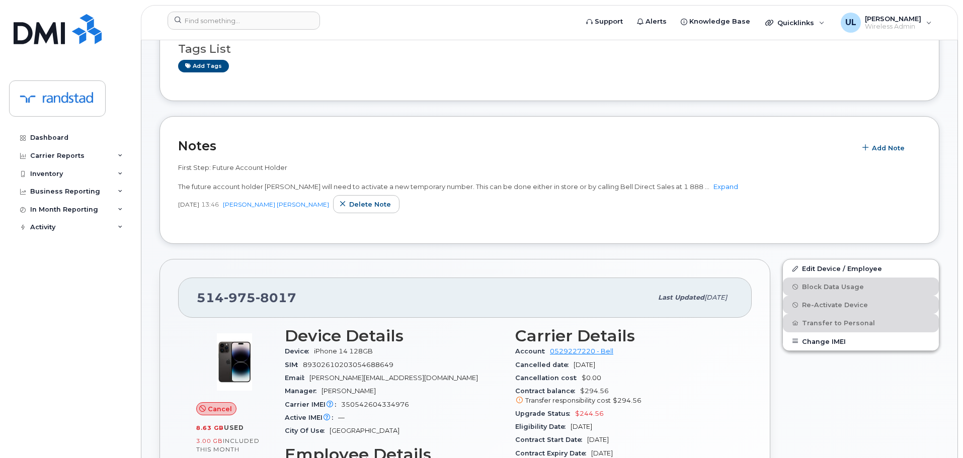
scroll to position [151, 0]
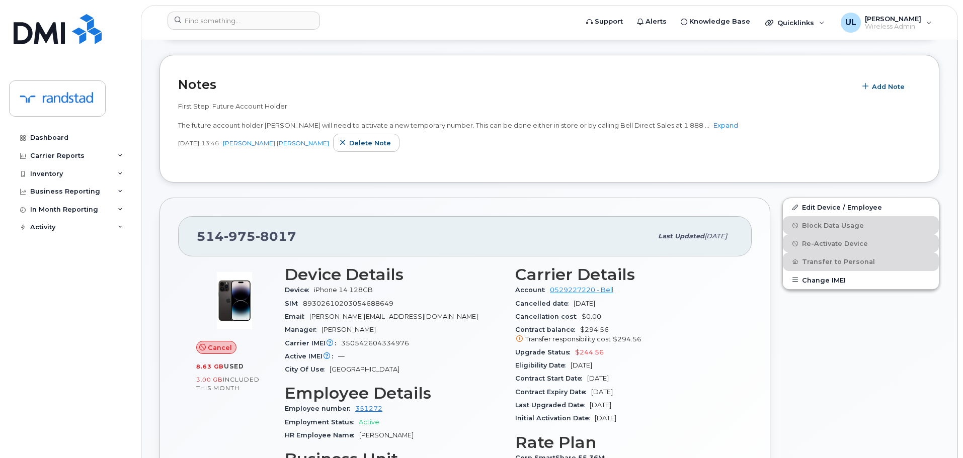
click at [376, 342] on span "350542604334976" at bounding box center [375, 344] width 68 height 8
copy span "350542604334976"
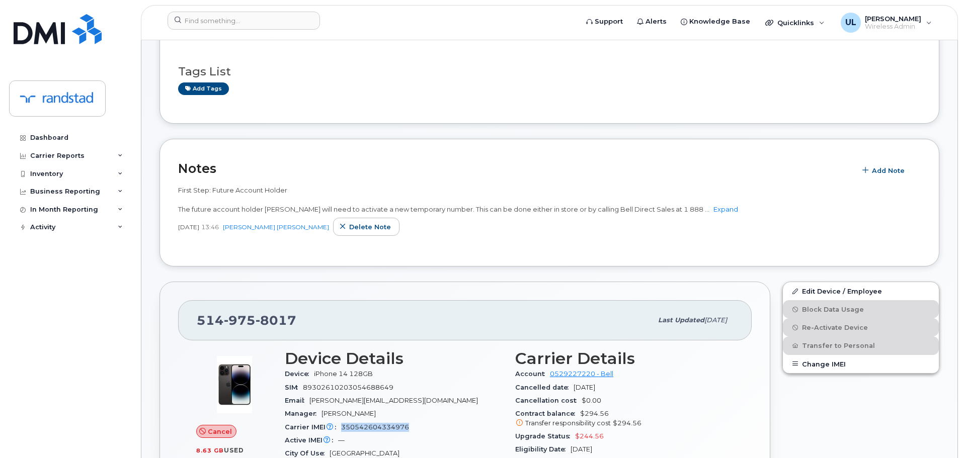
scroll to position [0, 0]
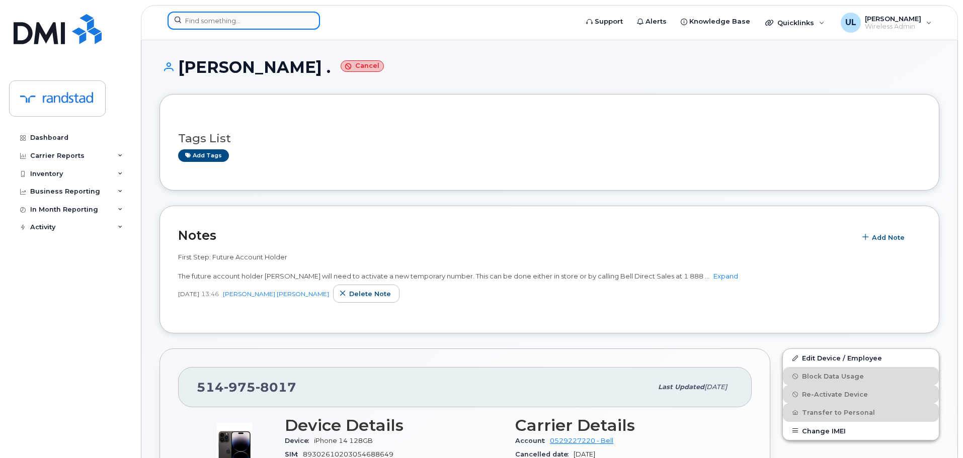
click at [290, 21] on input at bounding box center [243, 21] width 152 height 18
paste input "350542604334976"
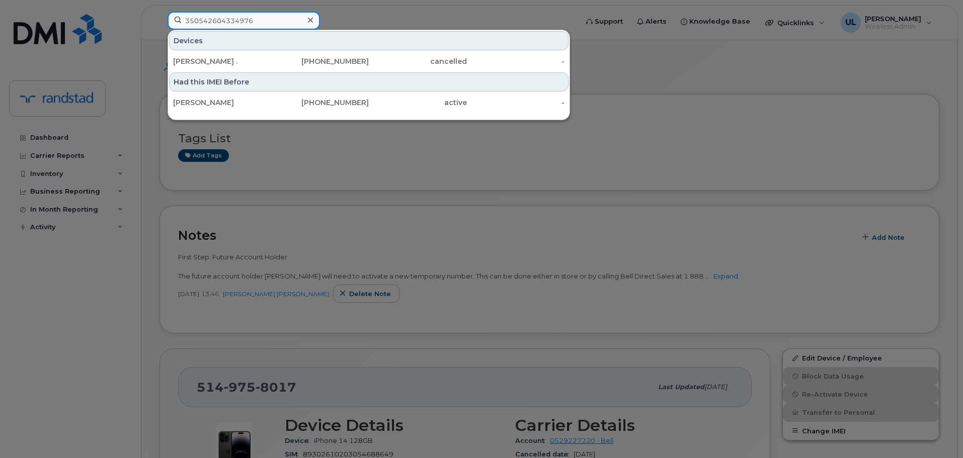
type input "350542604334976"
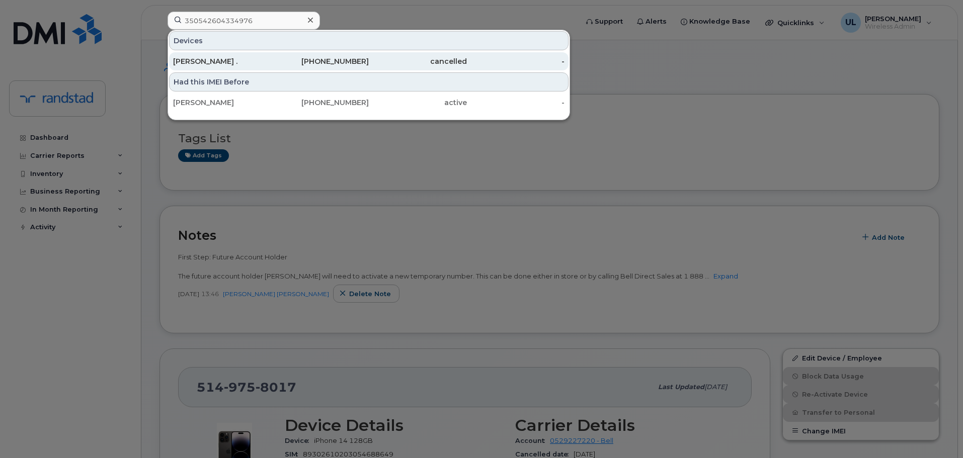
click at [274, 63] on div "[PHONE_NUMBER]" at bounding box center [320, 61] width 98 height 10
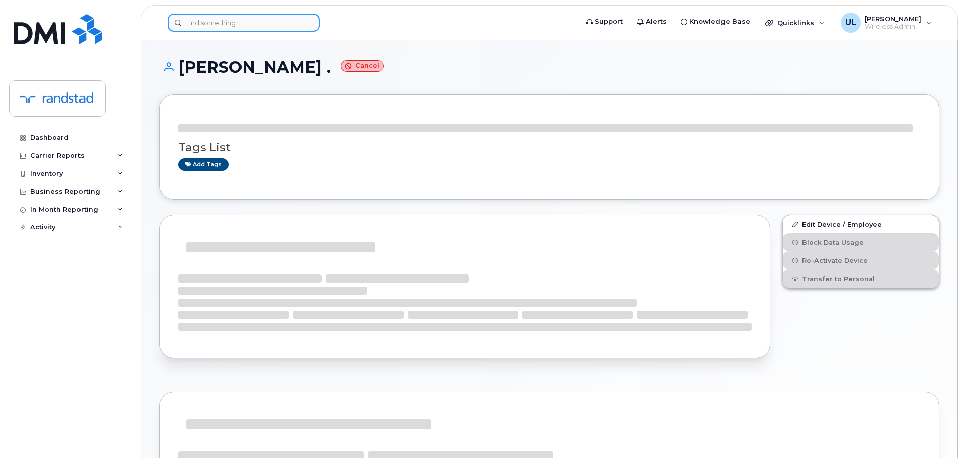
click at [290, 24] on input at bounding box center [243, 23] width 152 height 18
paste input "350542604334976"
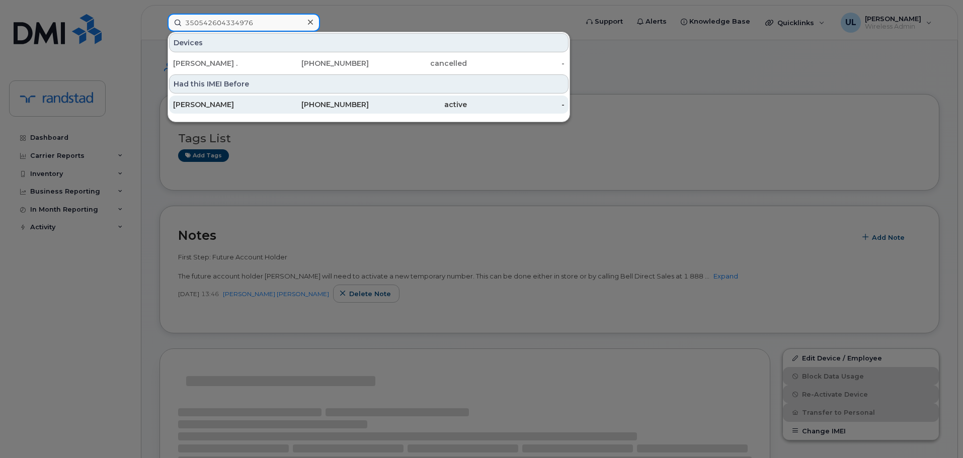
type input "350542604334976"
click at [320, 106] on div "438-458-2568" at bounding box center [320, 105] width 98 height 10
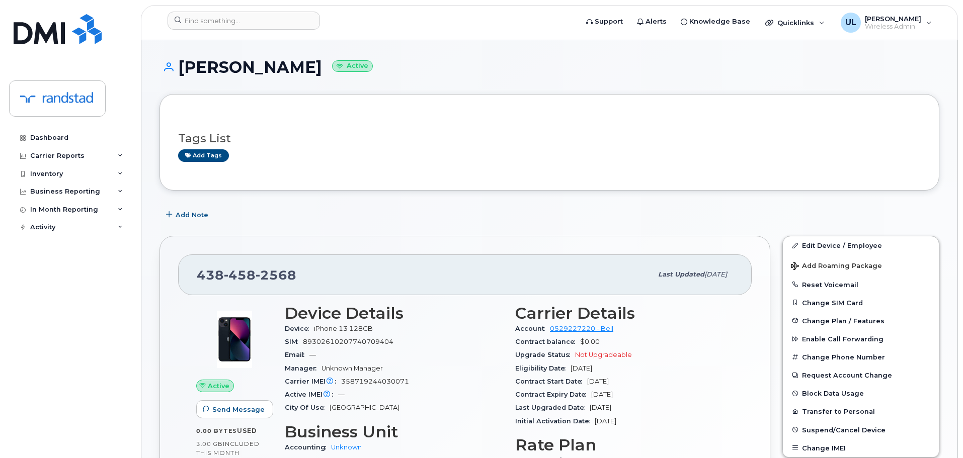
click at [302, 66] on h1 "Lorry Minzunza Active" at bounding box center [549, 67] width 780 height 18
copy h1 "Minzunza"
click at [351, 387] on div "Carrier IMEI Carrier IMEI is reported during the last billing cycle or change o…" at bounding box center [394, 381] width 218 height 13
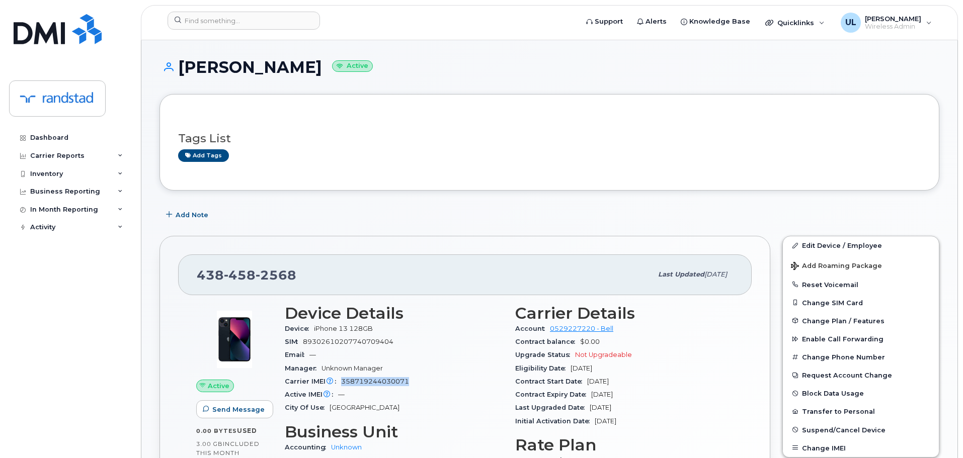
copy span "358719244030071"
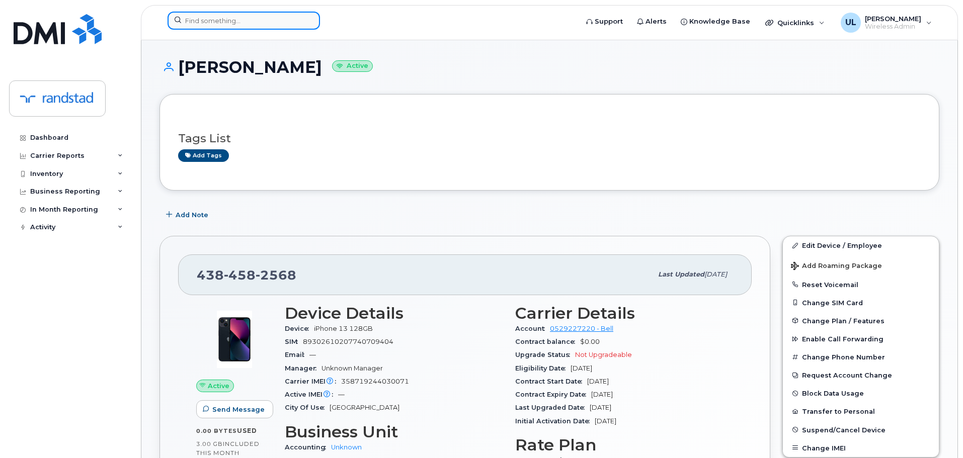
click at [250, 20] on input at bounding box center [243, 21] width 152 height 18
paste input "8198298905"
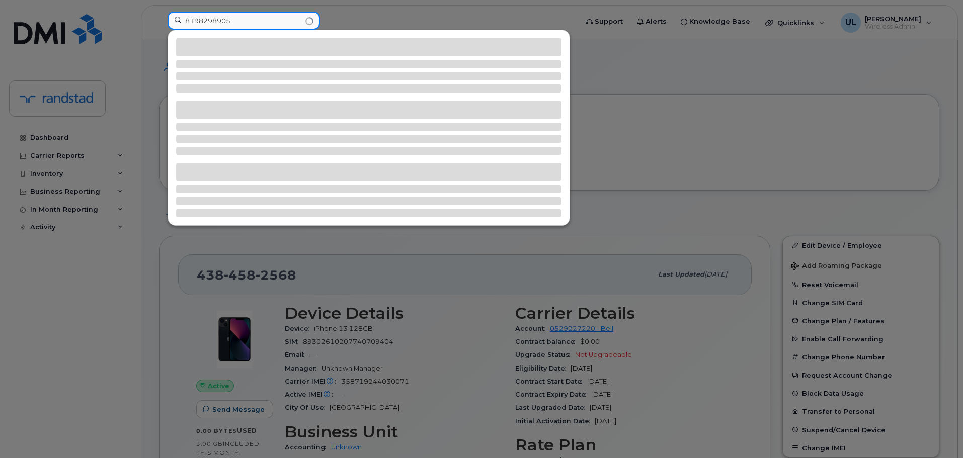
type input "8198298905"
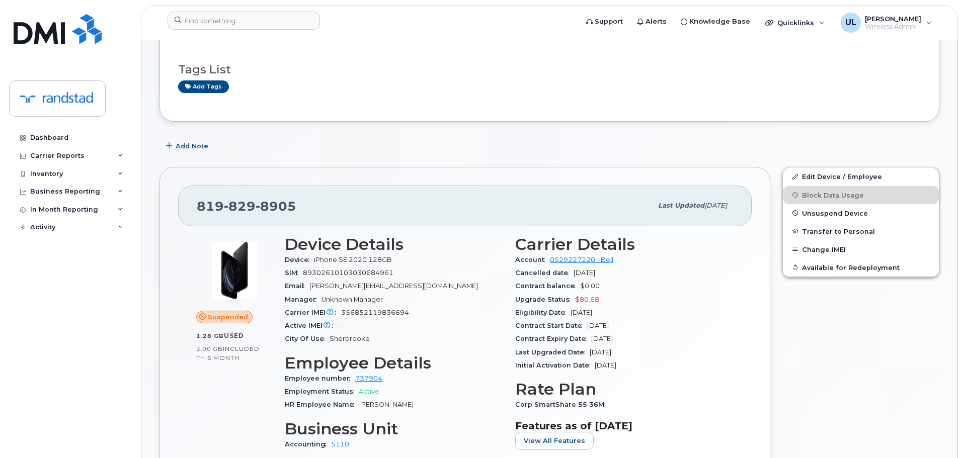
scroll to position [101, 0]
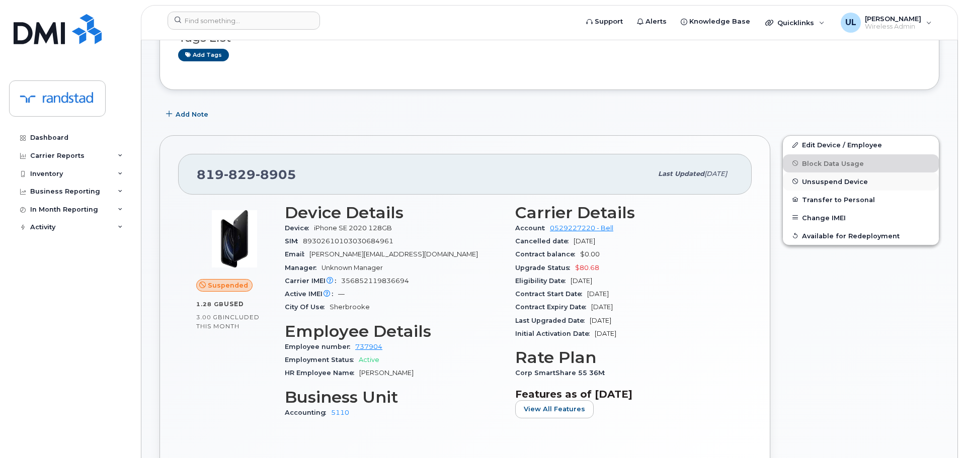
click at [803, 181] on span "Unsuspend Device" at bounding box center [835, 182] width 66 height 8
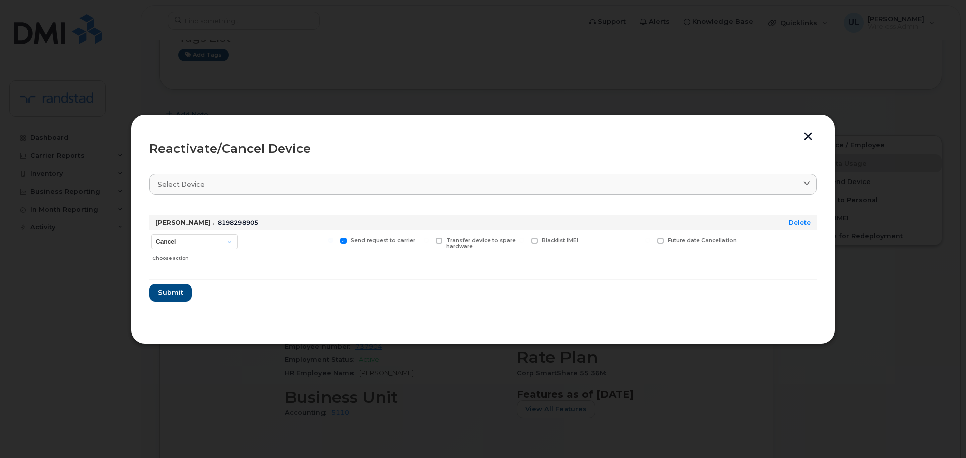
click at [205, 250] on div "Choose action" at bounding box center [195, 256] width 86 height 12
click at [199, 246] on select "Cancel Suspend - Extend Suspension Reactivate" at bounding box center [194, 241] width 87 height 15
select select "[object Object]"
click at [151, 234] on select "Cancel Suspend - Extend Suspension Reactivate" at bounding box center [194, 241] width 87 height 15
click at [176, 291] on span "Submit" at bounding box center [169, 293] width 25 height 10
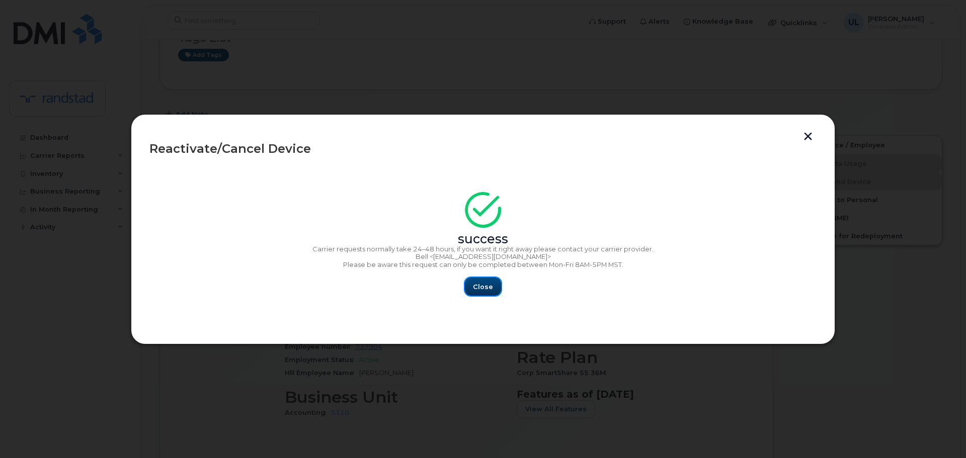
click at [480, 284] on span "Close" at bounding box center [483, 287] width 20 height 10
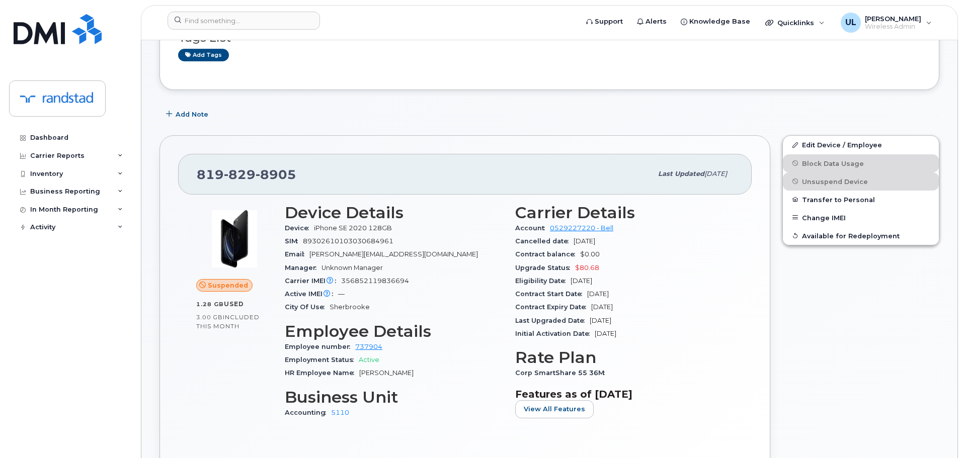
click at [354, 255] on span "[PERSON_NAME][EMAIL_ADDRESS][DOMAIN_NAME]" at bounding box center [393, 254] width 168 height 8
copy span "valleetrudeau"
click at [810, 149] on link "Edit Device / Employee" at bounding box center [861, 145] width 156 height 18
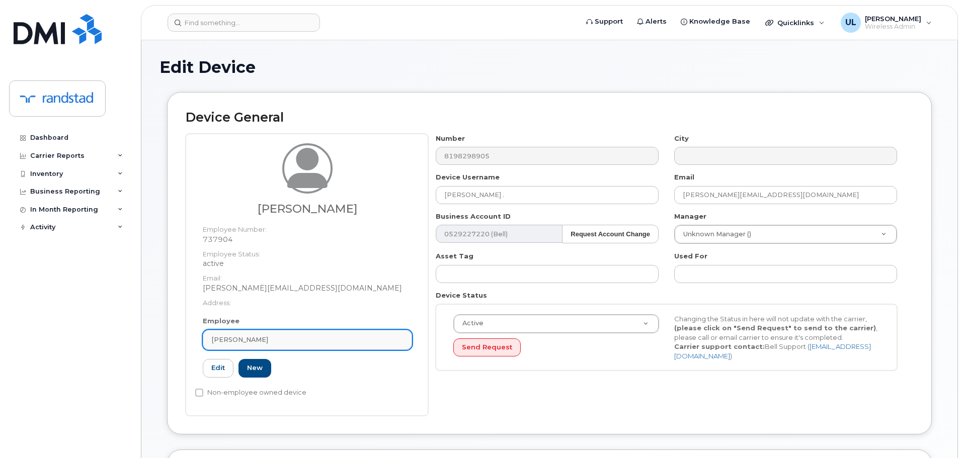
click at [361, 332] on link "[PERSON_NAME]" at bounding box center [307, 340] width 209 height 20
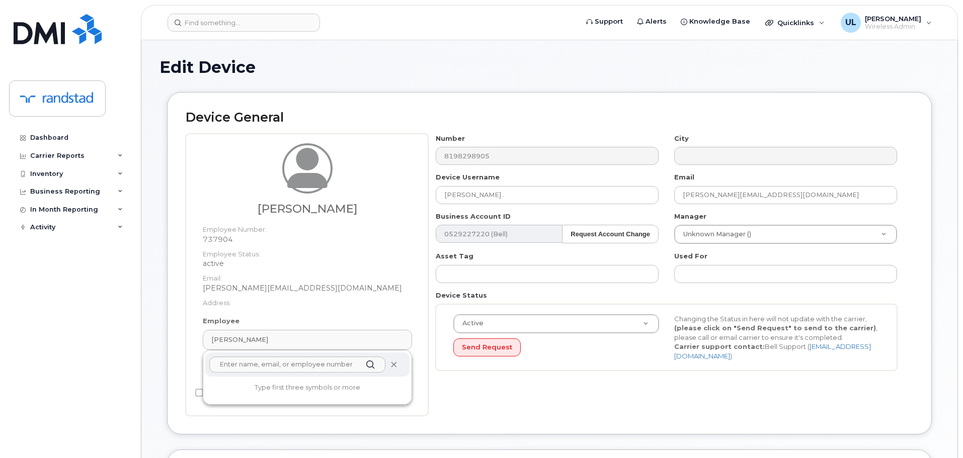
click at [395, 364] on icon at bounding box center [393, 365] width 7 height 7
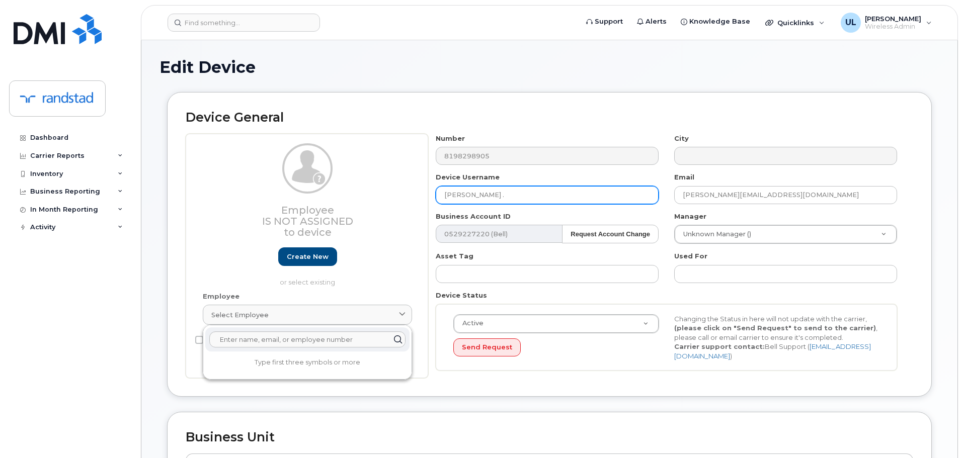
click at [570, 195] on input "[PERSON_NAME] ." at bounding box center [547, 195] width 223 height 18
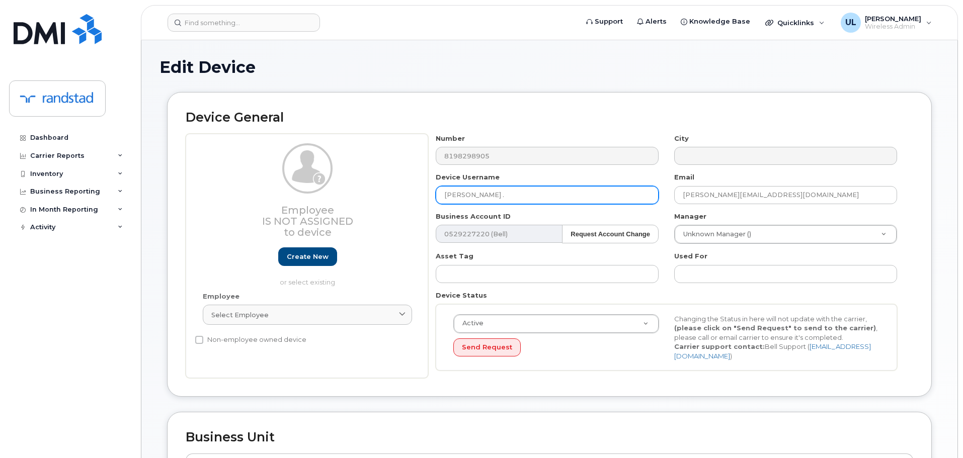
paste input "[PERSON_NAME]"
type input "[PERSON_NAME]"
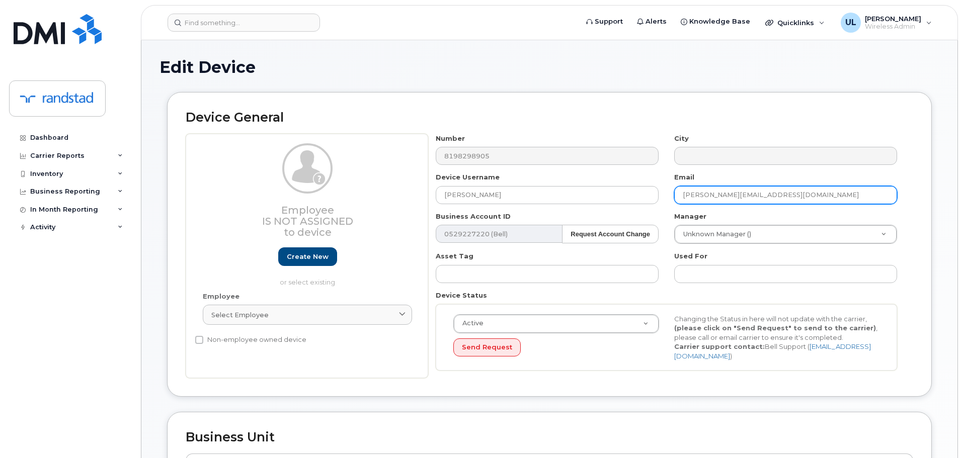
click at [757, 191] on input "stephanie.valleetrudeau@randstad.ca" at bounding box center [785, 195] width 223 height 18
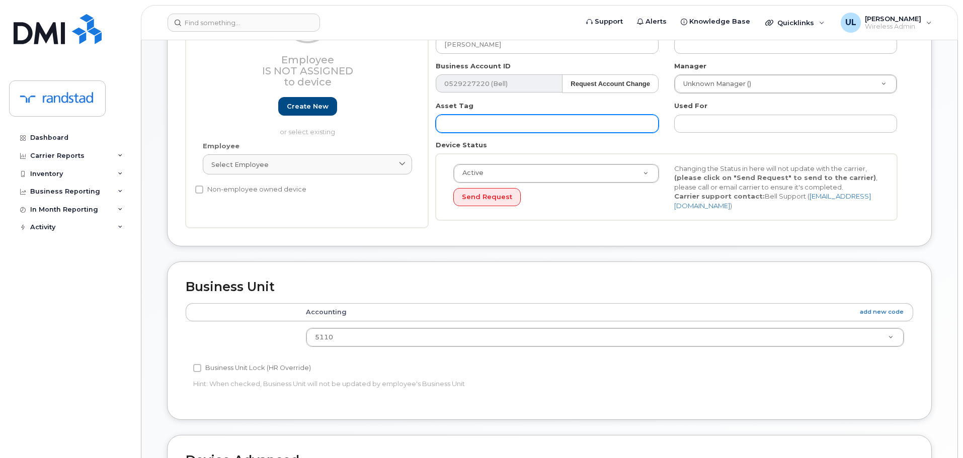
scroll to position [352, 0]
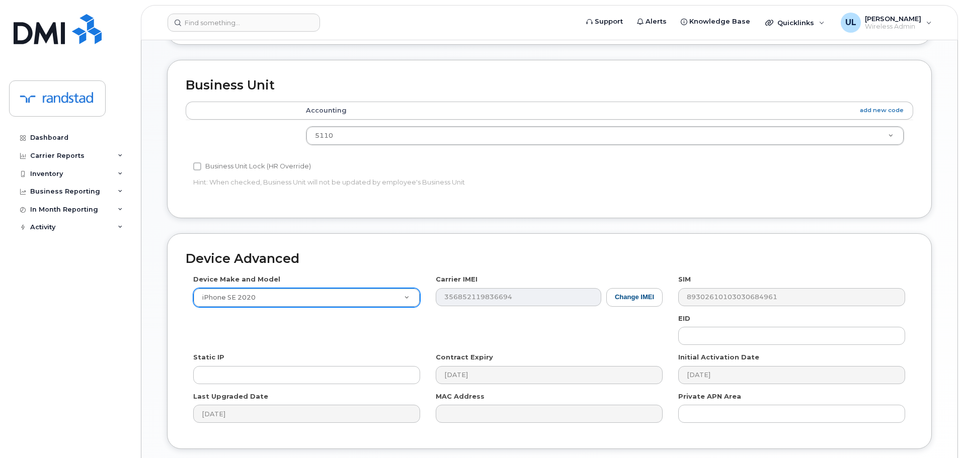
click at [642, 307] on div "Device Make and Model iPhone SE 2020 Android TCL 502 Watch Apple Watch S9 41mm …" at bounding box center [549, 353] width 727 height 156
click at [636, 297] on button "Change IMEI" at bounding box center [634, 297] width 56 height 19
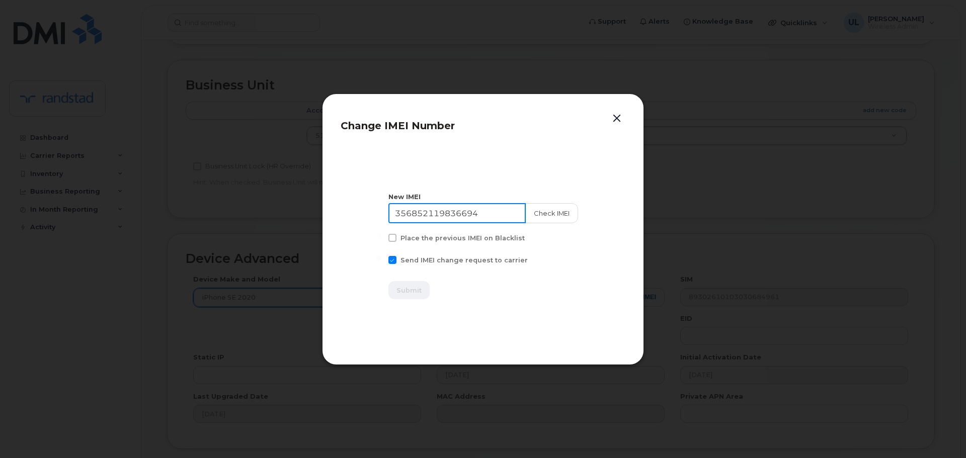
click at [484, 216] on input "356852119836694" at bounding box center [456, 213] width 137 height 20
paste input "057369685417"
type input "356057369685417"
click at [532, 214] on button "Check IMEI" at bounding box center [551, 213] width 53 height 20
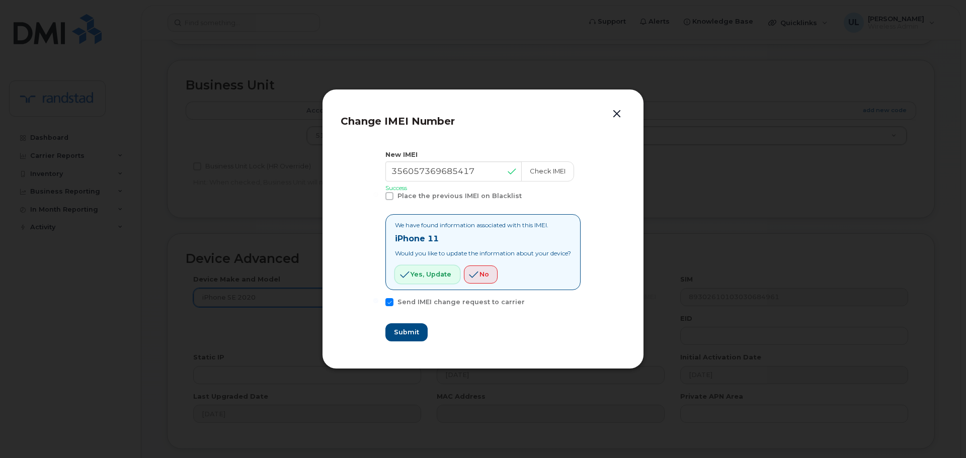
click at [433, 268] on button "Yes, update" at bounding box center [427, 275] width 65 height 18
click at [406, 328] on span "Submit" at bounding box center [405, 332] width 25 height 10
type input "356057369685417"
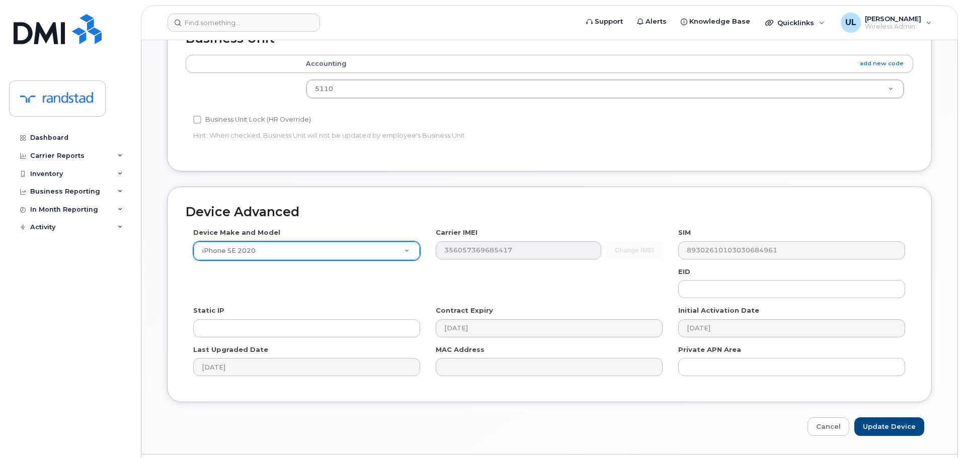
scroll to position [427, 0]
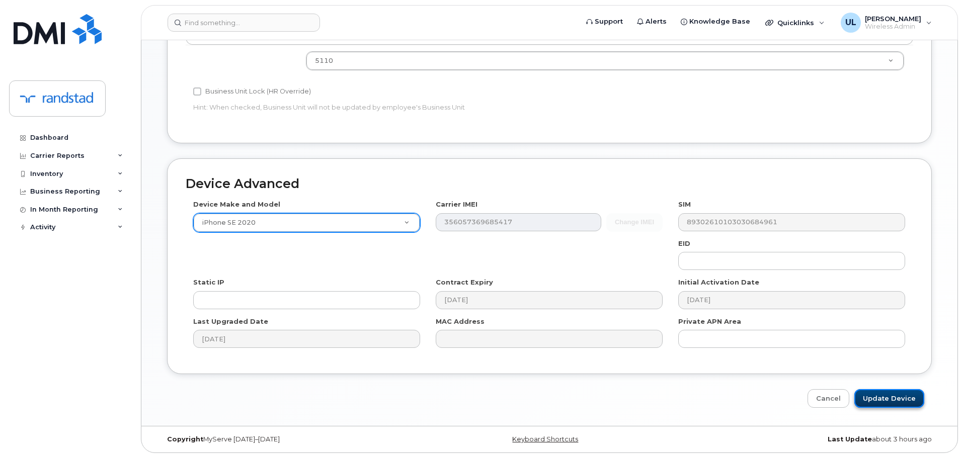
click at [886, 400] on input "Update Device" at bounding box center [889, 398] width 70 height 19
type input "Saving..."
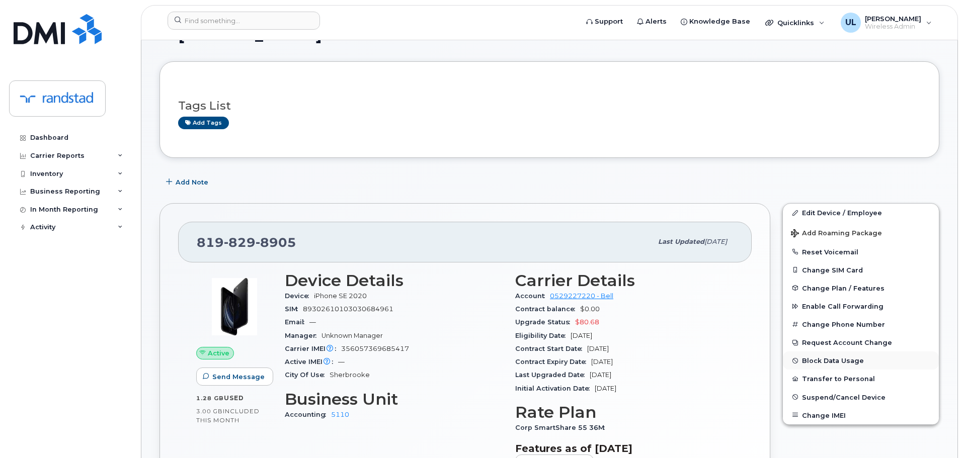
scroll to position [50, 0]
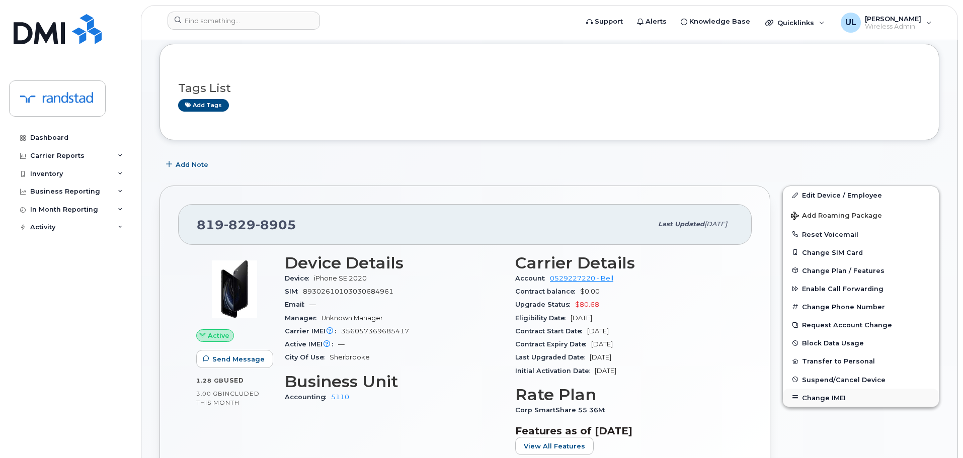
click at [837, 401] on button "Change IMEI" at bounding box center [861, 398] width 156 height 18
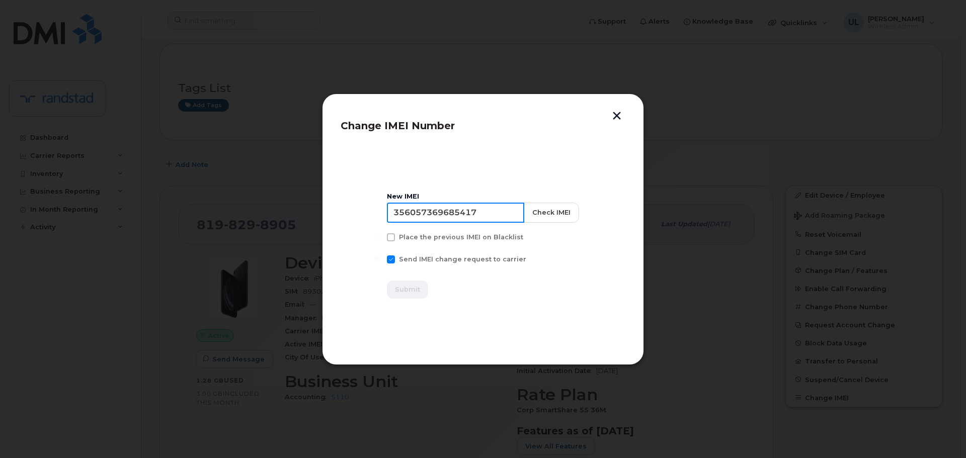
click at [493, 209] on input "356057369685417" at bounding box center [455, 213] width 137 height 20
click at [541, 215] on button "Check IMEI" at bounding box center [550, 213] width 55 height 20
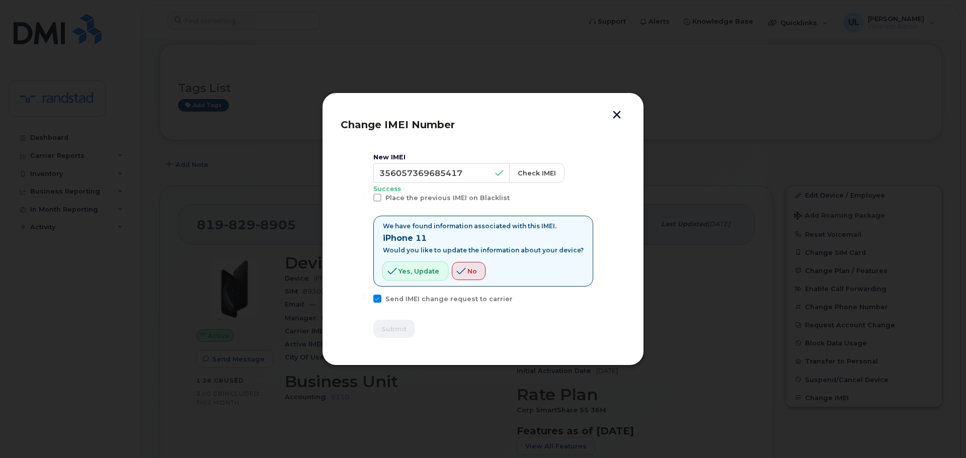
click at [412, 273] on span "Yes, update" at bounding box center [418, 272] width 41 height 10
click at [616, 115] on button "button" at bounding box center [616, 116] width 15 height 11
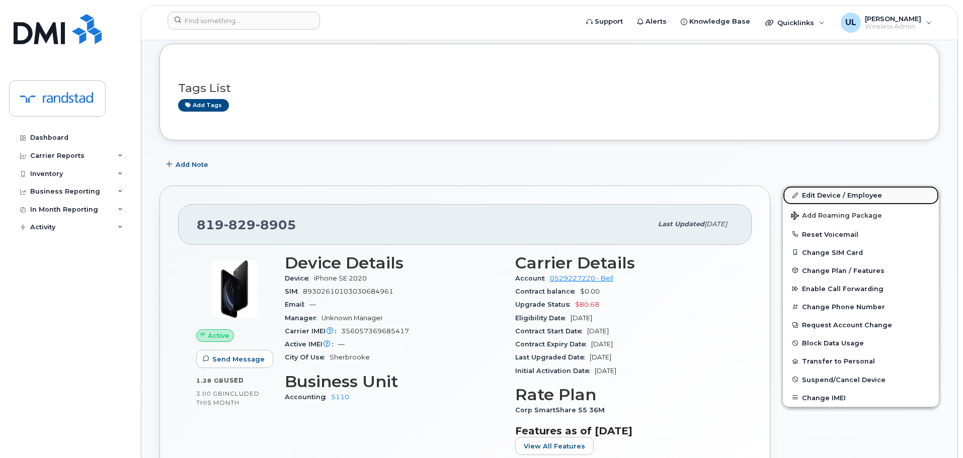
click at [805, 194] on link "Edit Device / Employee" at bounding box center [861, 195] width 156 height 18
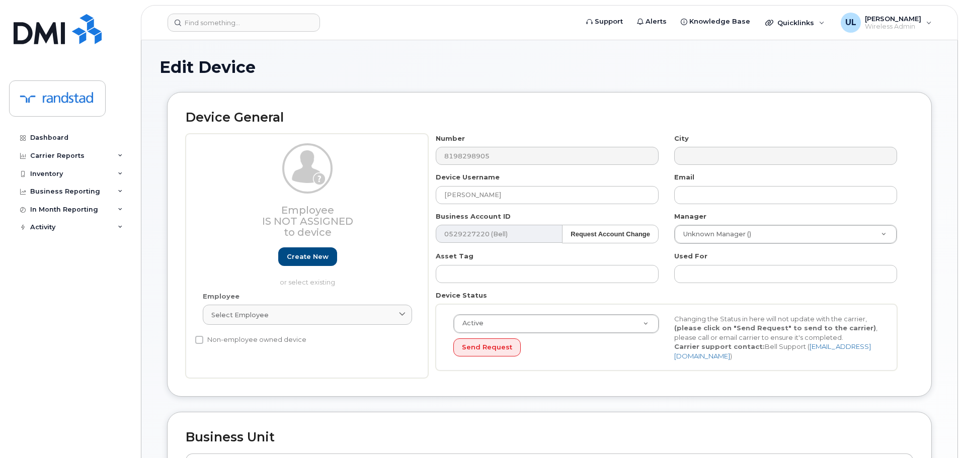
scroll to position [427, 0]
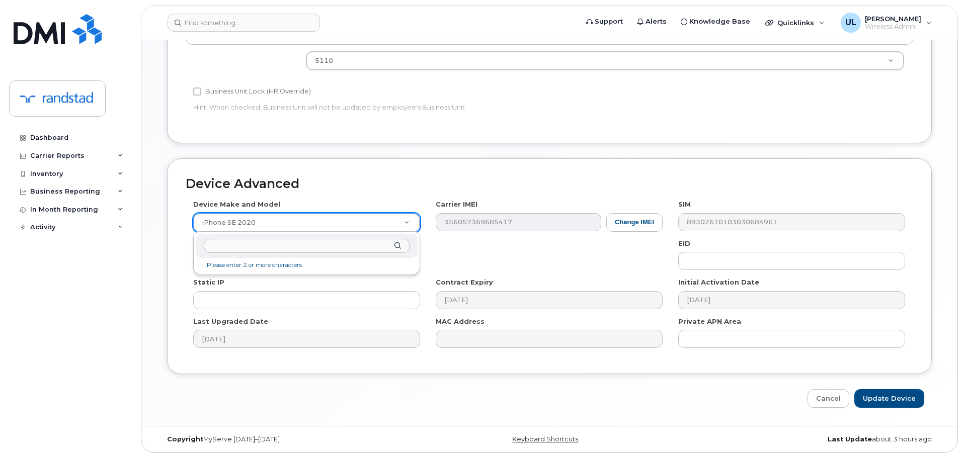
click at [327, 243] on input "text" at bounding box center [307, 246] width 206 height 15
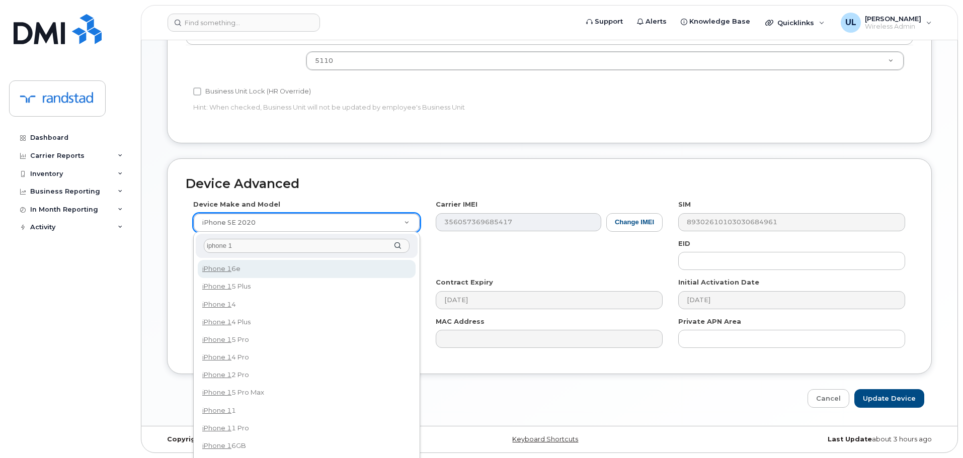
type input "iphone 11"
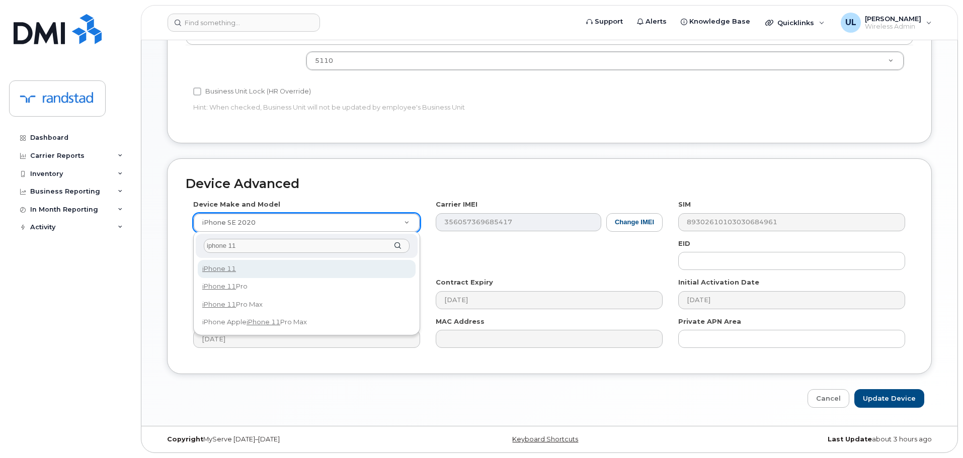
select select "1698"
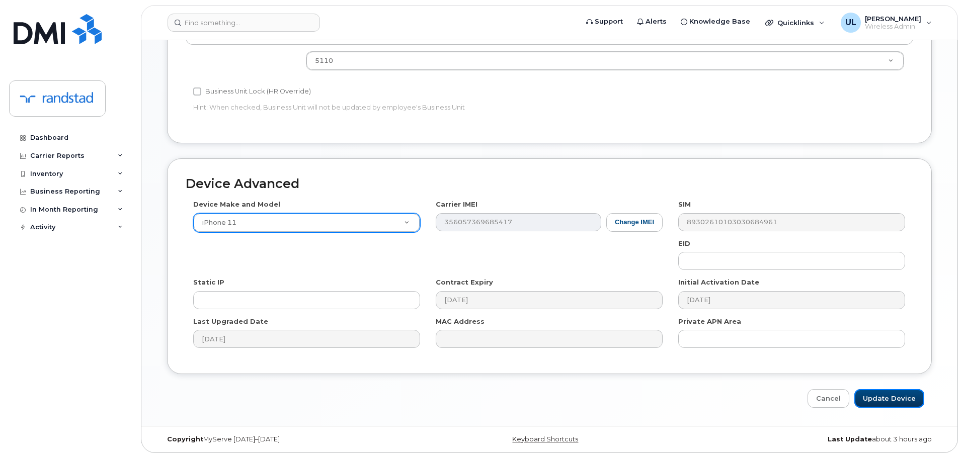
click at [854, 389] on input "Update Device" at bounding box center [889, 398] width 70 height 19
type input "Saving..."
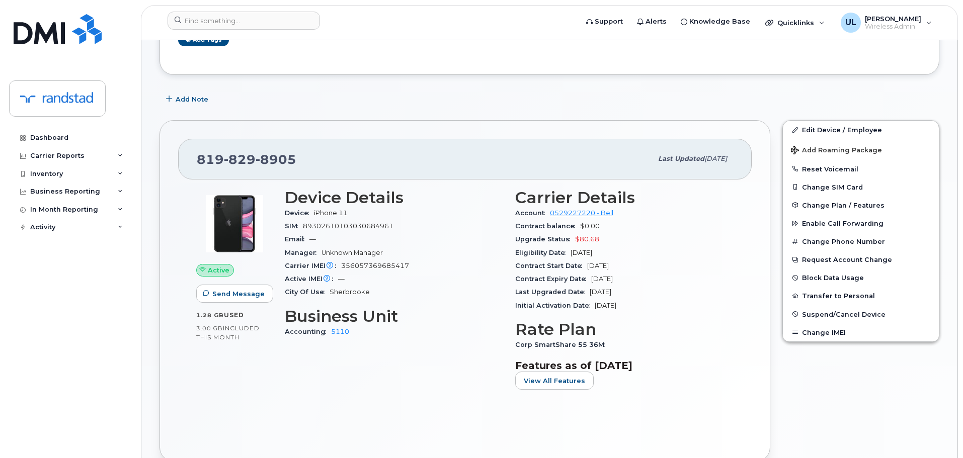
scroll to position [151, 0]
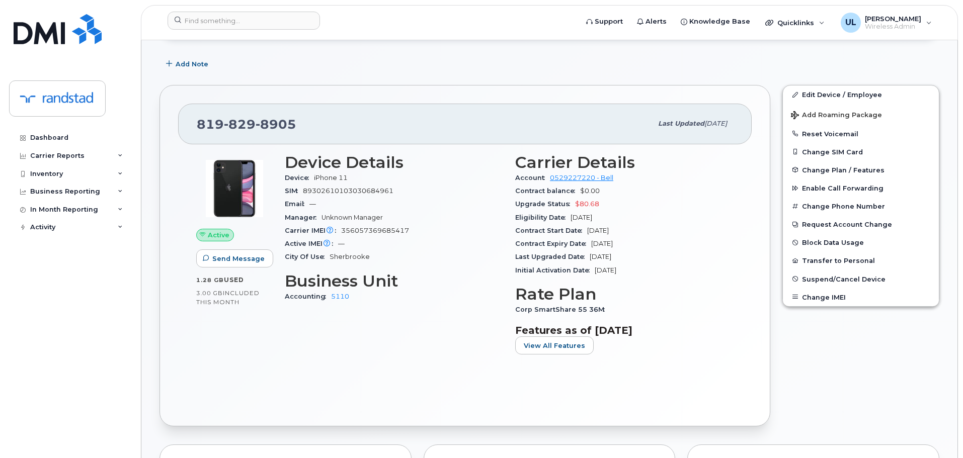
click at [270, 120] on span "8905" at bounding box center [276, 124] width 41 height 15
copy span "[PHONE_NUMBER]"
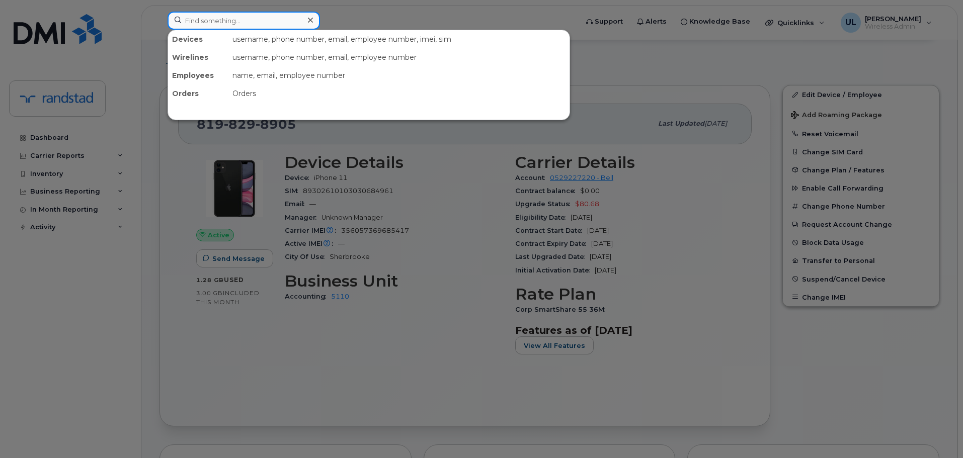
click at [263, 19] on input at bounding box center [243, 21] width 152 height 18
paste input "4384654358"
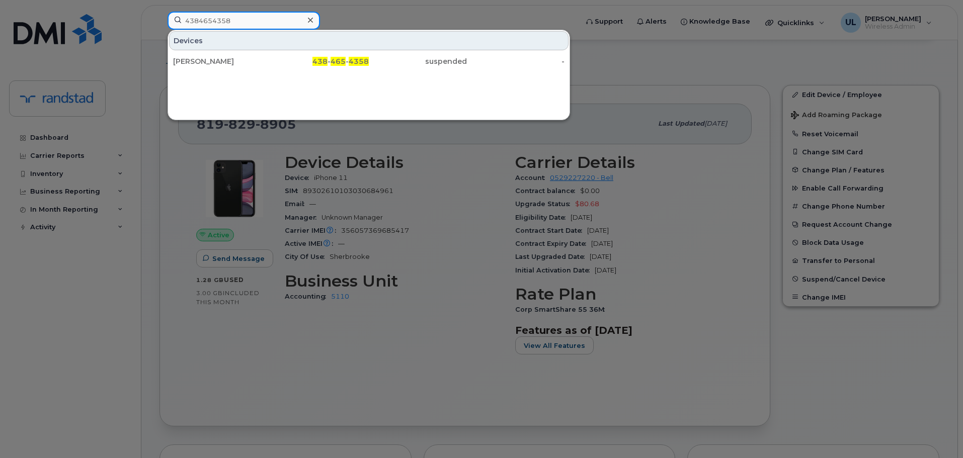
type input "4384654358"
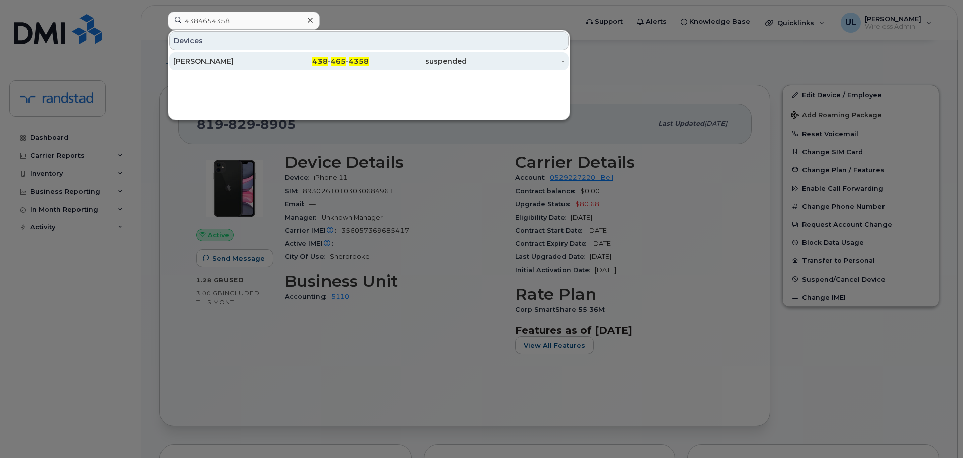
click at [263, 67] on div "[PERSON_NAME]" at bounding box center [222, 61] width 98 height 18
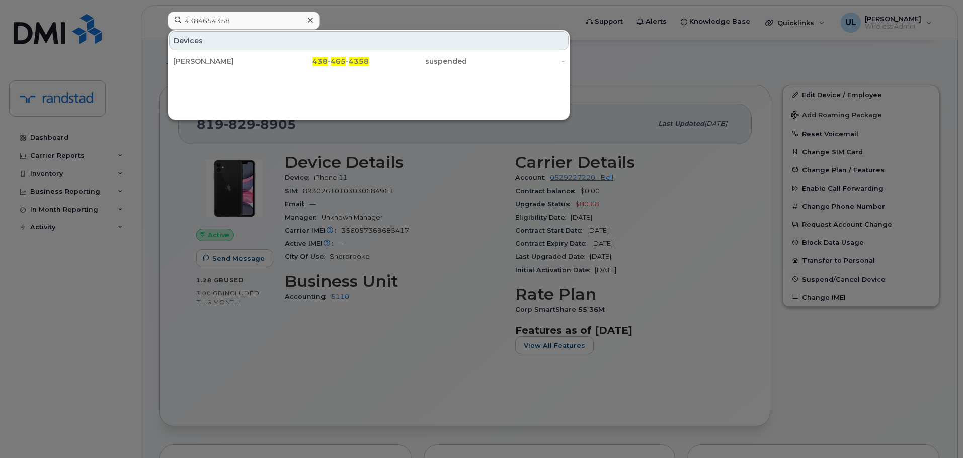
click at [457, 203] on div at bounding box center [481, 229] width 963 height 458
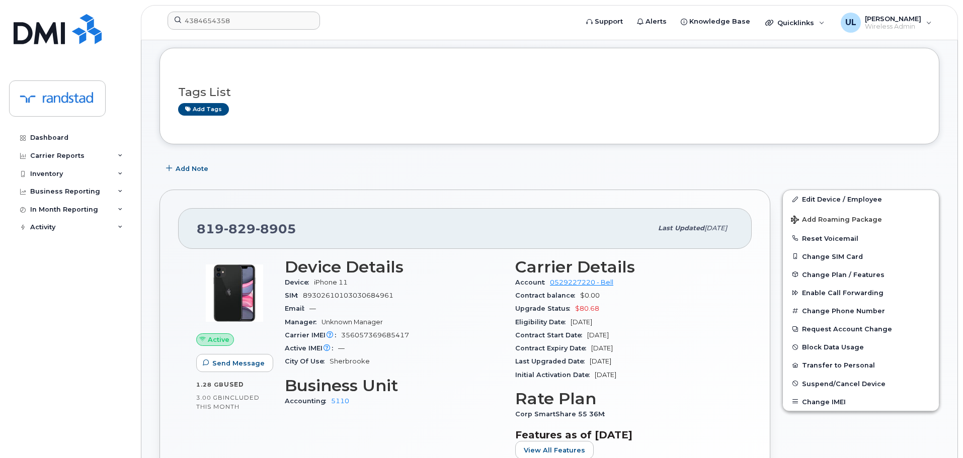
scroll to position [0, 0]
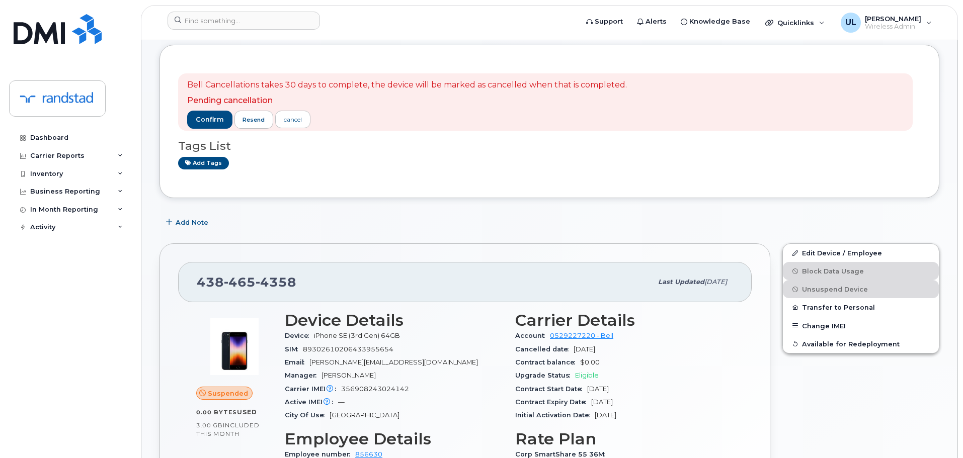
scroll to position [201, 0]
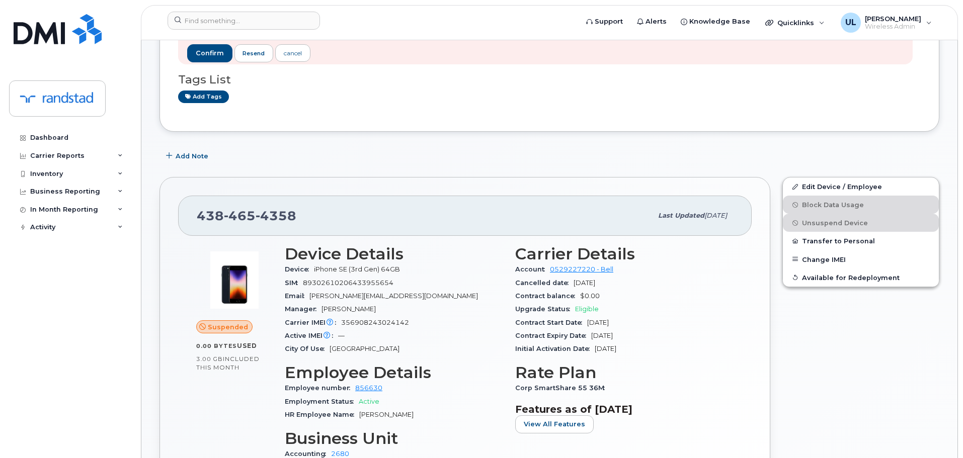
click at [329, 298] on span "[PERSON_NAME][EMAIL_ADDRESS][DOMAIN_NAME]" at bounding box center [393, 296] width 168 height 8
click at [329, 298] on span "lisa.puech@randstad.ca" at bounding box center [393, 296] width 168 height 8
copy span "puech"
click at [259, 215] on span "4358" at bounding box center [276, 215] width 41 height 15
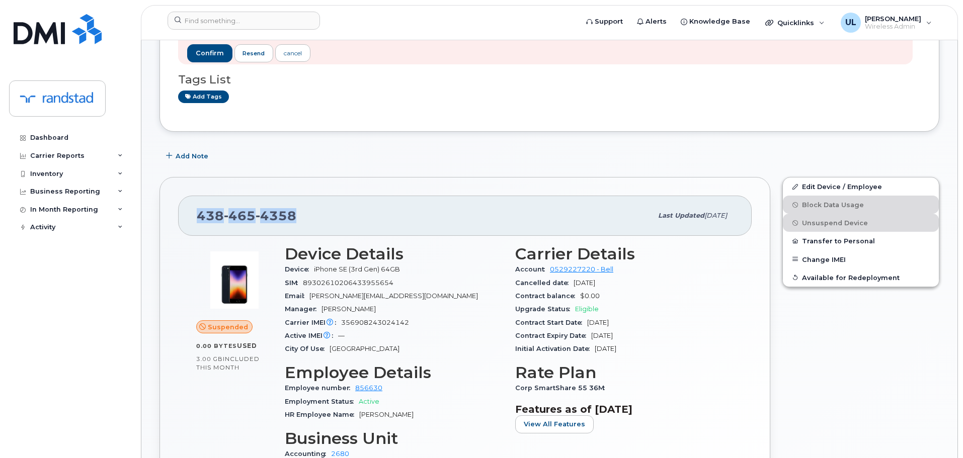
copy span "438 465 4358"
click at [291, 56] on div "cancel" at bounding box center [293, 53] width 18 height 9
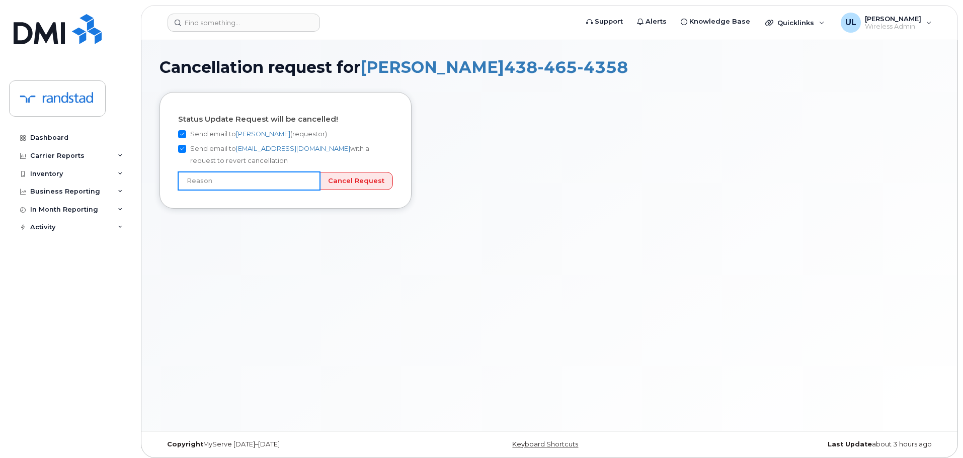
drag, startPoint x: 261, startPoint y: 181, endPoint x: 260, endPoint y: 190, distance: 9.2
click at [261, 181] on input "text" at bounding box center [249, 181] width 142 height 18
type input "Incorrect number"
click at [252, 178] on input "Incorrect number" at bounding box center [249, 181] width 142 height 18
click at [268, 176] on input "Incorrect number" at bounding box center [249, 181] width 142 height 18
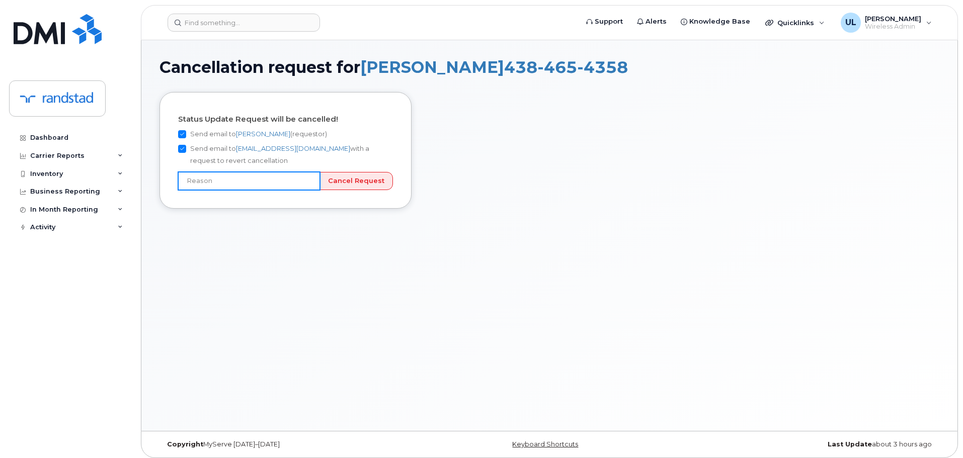
click at [268, 182] on input "text" at bounding box center [249, 181] width 142 height 18
type input "Picked number by mistake"
click at [351, 182] on input "Cancel Request" at bounding box center [355, 181] width 73 height 19
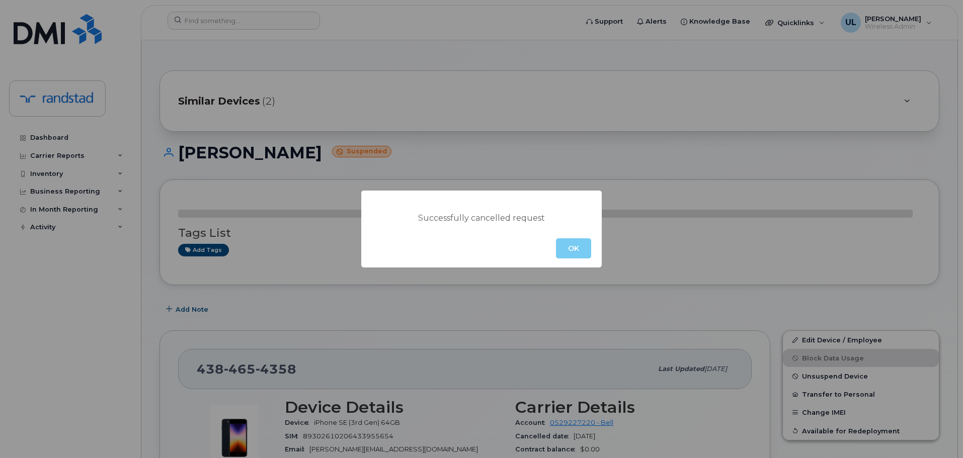
click at [558, 246] on button "OK" at bounding box center [573, 248] width 35 height 20
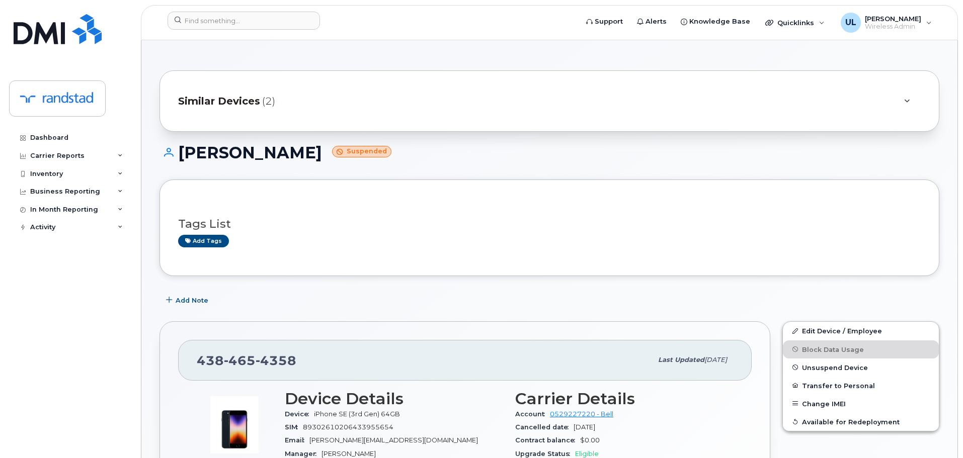
click at [547, 227] on h3 "Tags List" at bounding box center [549, 224] width 742 height 13
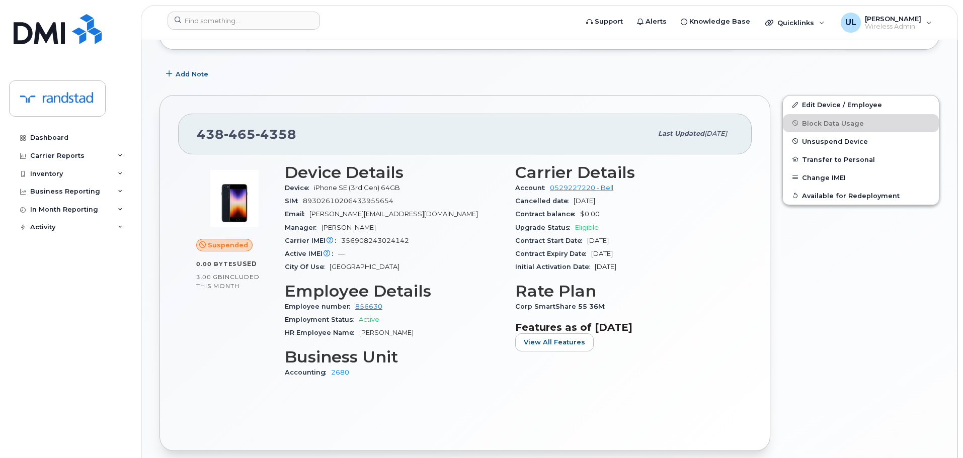
scroll to position [236, 0]
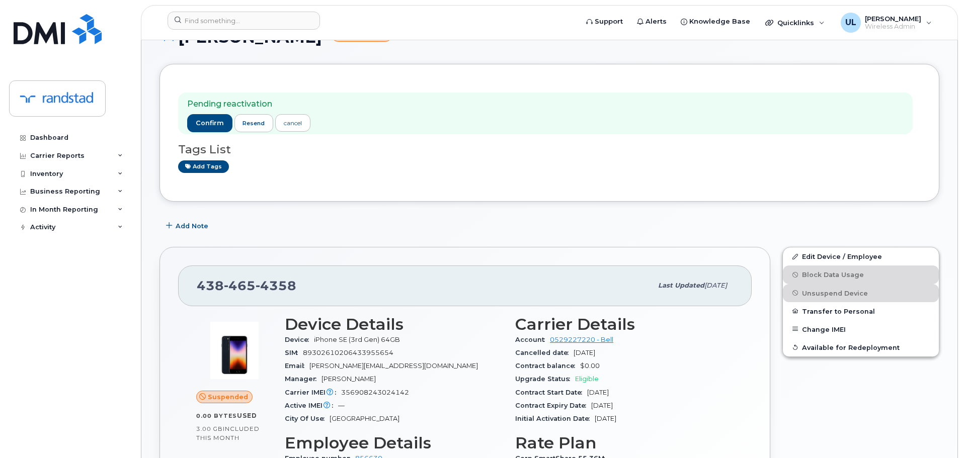
scroll to position [151, 0]
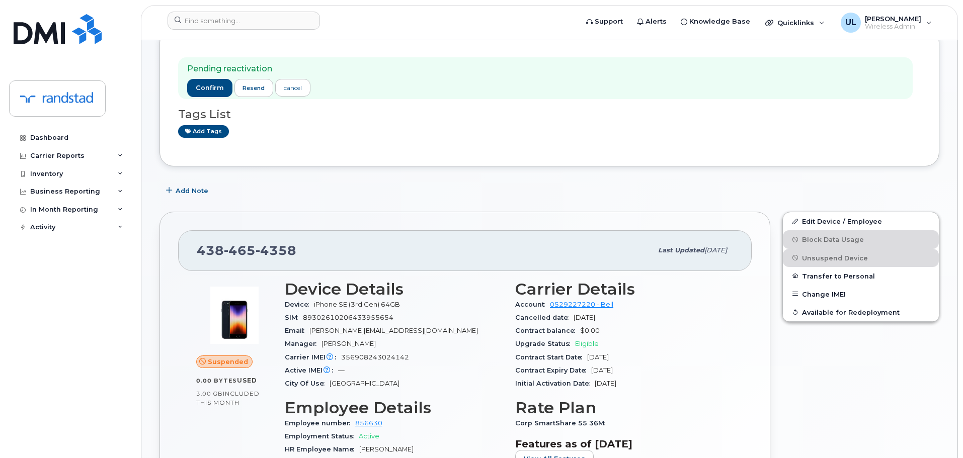
click at [250, 240] on div "[PHONE_NUMBER]" at bounding box center [424, 250] width 455 height 21
click at [250, 240] on div "438 465 4358" at bounding box center [424, 250] width 455 height 21
copy span "438 465 4358"
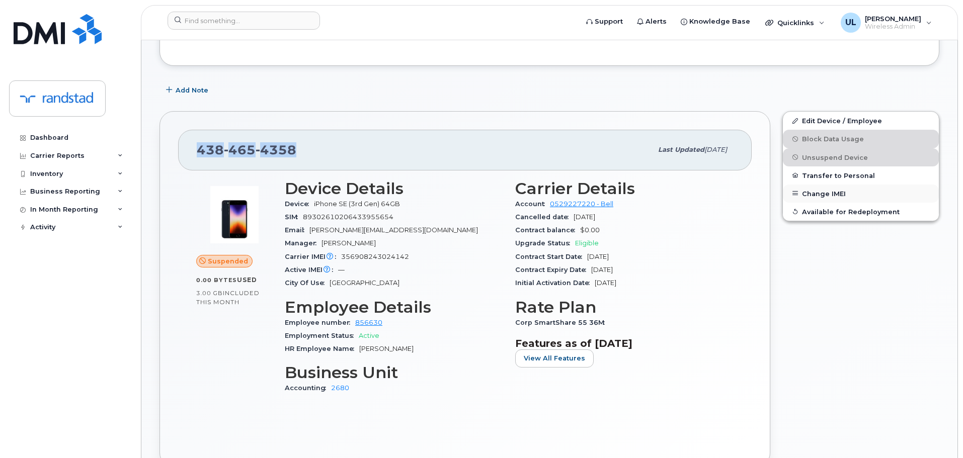
click at [847, 191] on button "Change IMEI" at bounding box center [861, 194] width 156 height 18
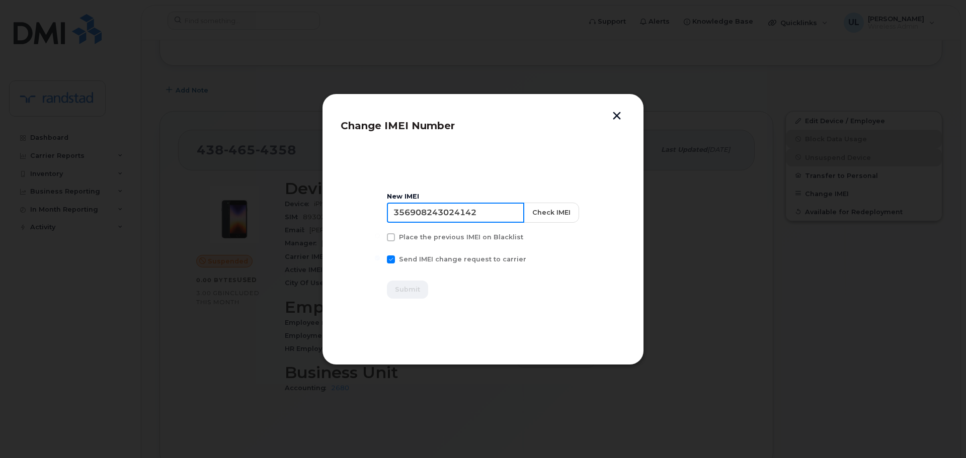
click at [490, 217] on input "356908243024142" at bounding box center [455, 213] width 137 height 20
paste input "846114909910"
type input "356846114909910"
click at [548, 219] on button "Check IMEI" at bounding box center [550, 213] width 55 height 20
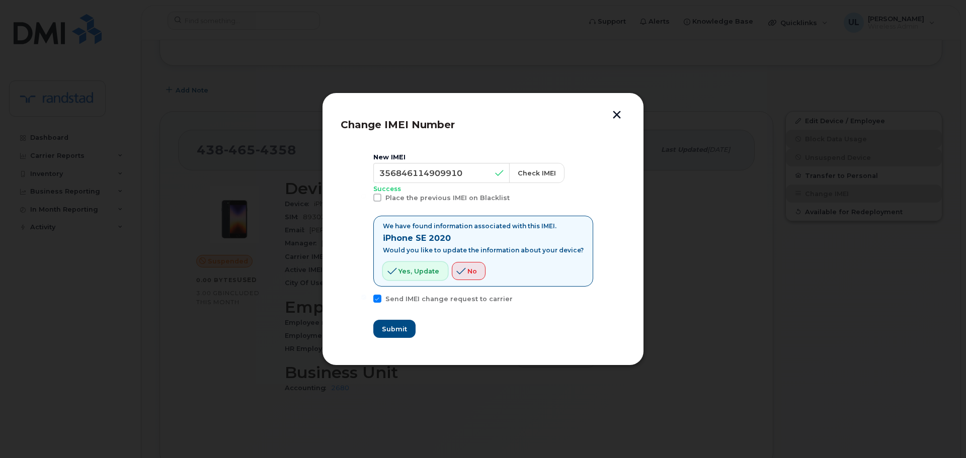
click at [433, 267] on span "Yes, update" at bounding box center [418, 272] width 41 height 10
click at [406, 327] on span "Submit" at bounding box center [393, 329] width 25 height 10
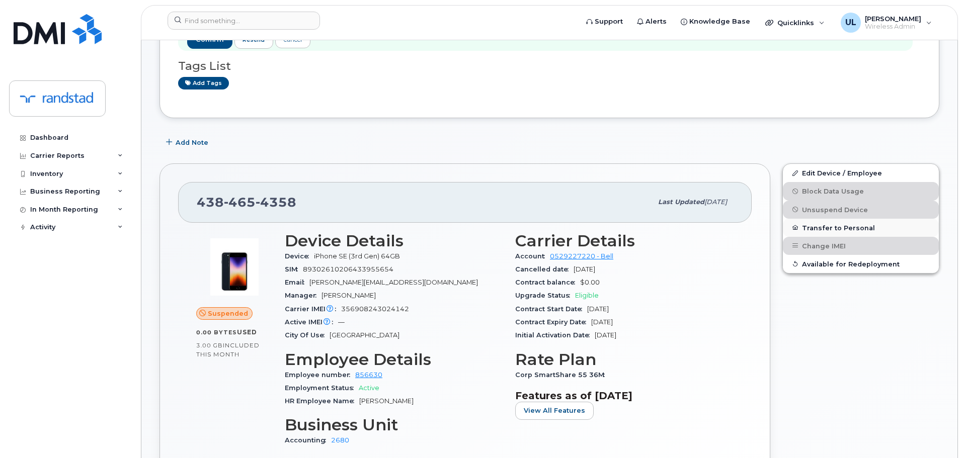
scroll to position [201, 0]
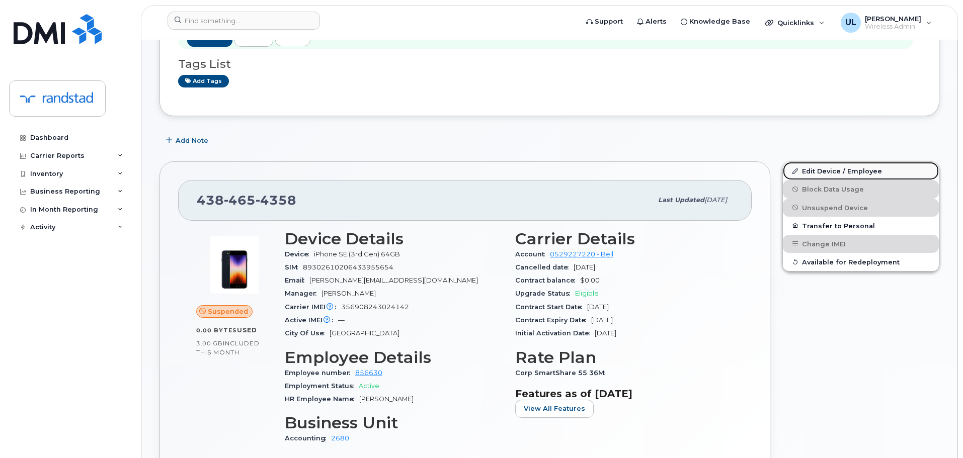
click at [855, 176] on link "Edit Device / Employee" at bounding box center [861, 171] width 156 height 18
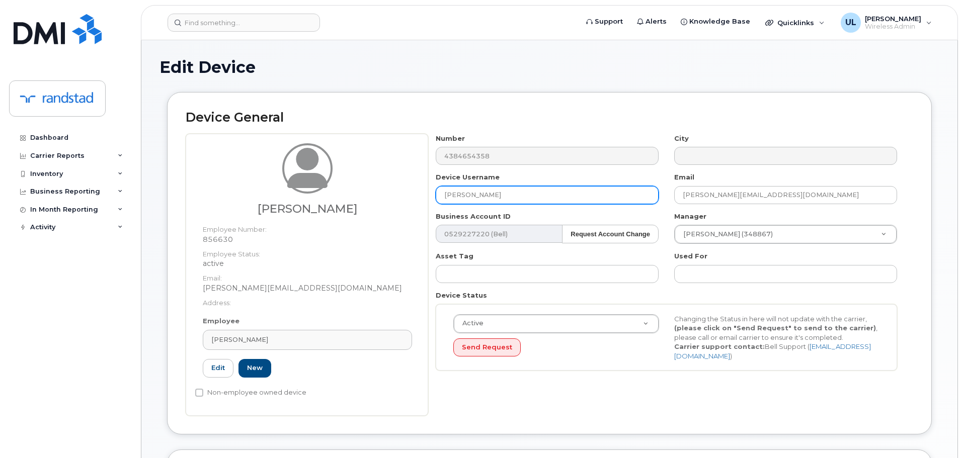
click at [534, 195] on input "[PERSON_NAME]" at bounding box center [547, 195] width 223 height 18
paste input "Mandeep Sidhu"
type input "Mandeep Sidhu"
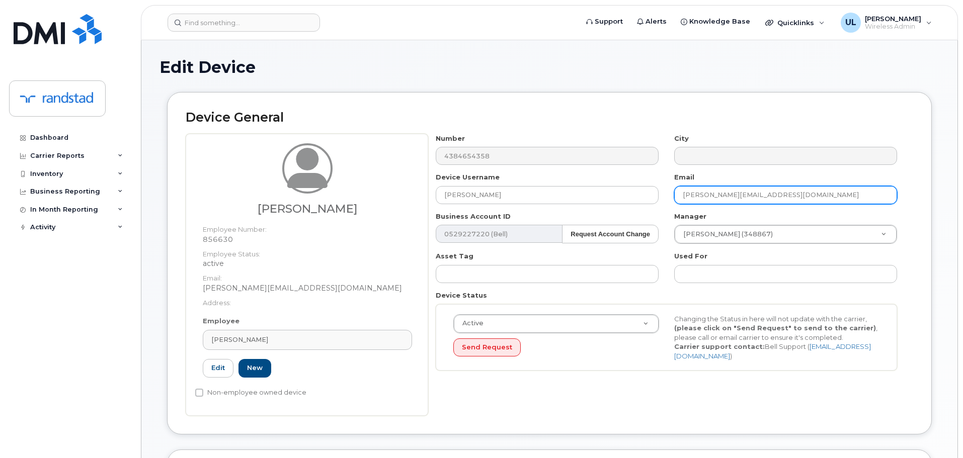
click at [723, 199] on input "[PERSON_NAME][EMAIL_ADDRESS][DOMAIN_NAME]" at bounding box center [785, 195] width 223 height 18
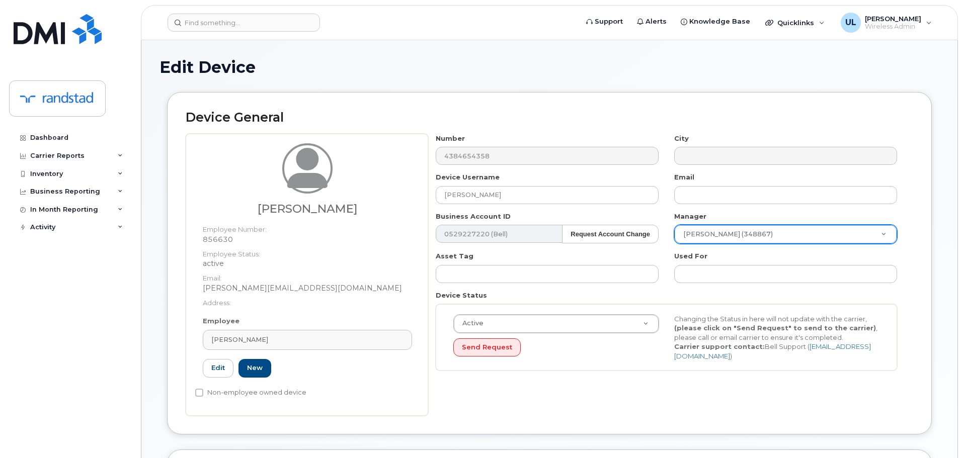
drag, startPoint x: 716, startPoint y: 222, endPoint x: 717, endPoint y: 231, distance: 8.6
click at [716, 224] on div "Manager Karolyne Cote (348867) 1887766" at bounding box center [785, 228] width 238 height 33
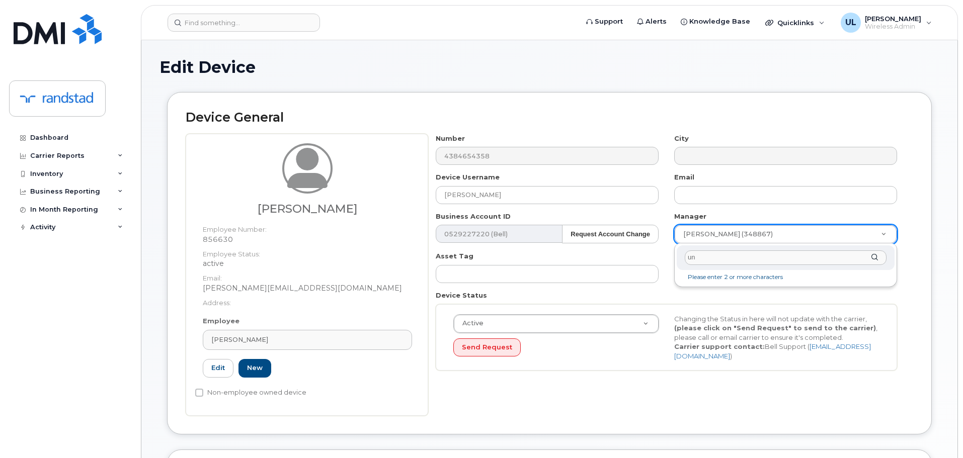
type input "unk"
type input "281330"
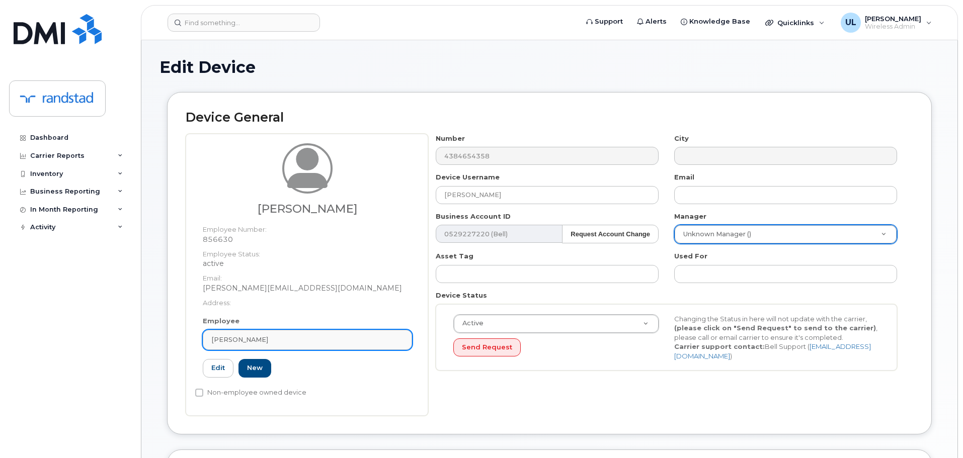
drag, startPoint x: 328, startPoint y: 334, endPoint x: 342, endPoint y: 341, distance: 14.6
click at [328, 334] on link "[PERSON_NAME]" at bounding box center [307, 340] width 209 height 20
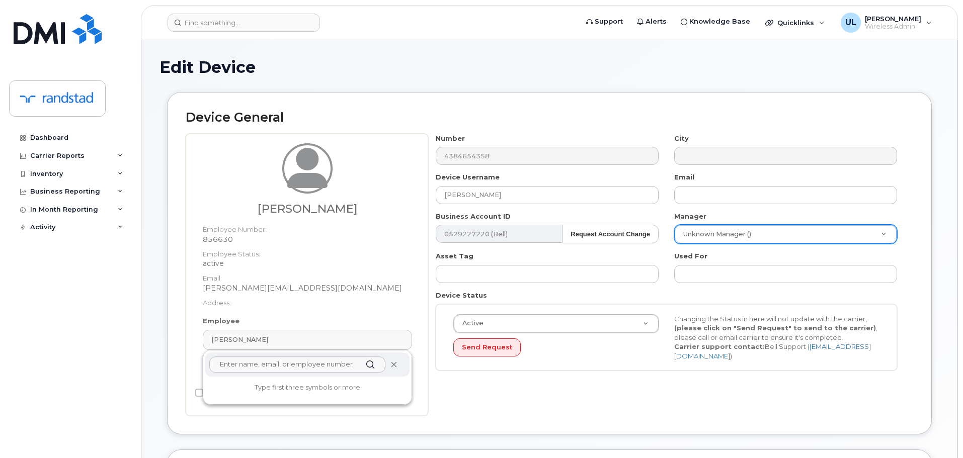
click at [390, 367] on span at bounding box center [394, 365] width 8 height 8
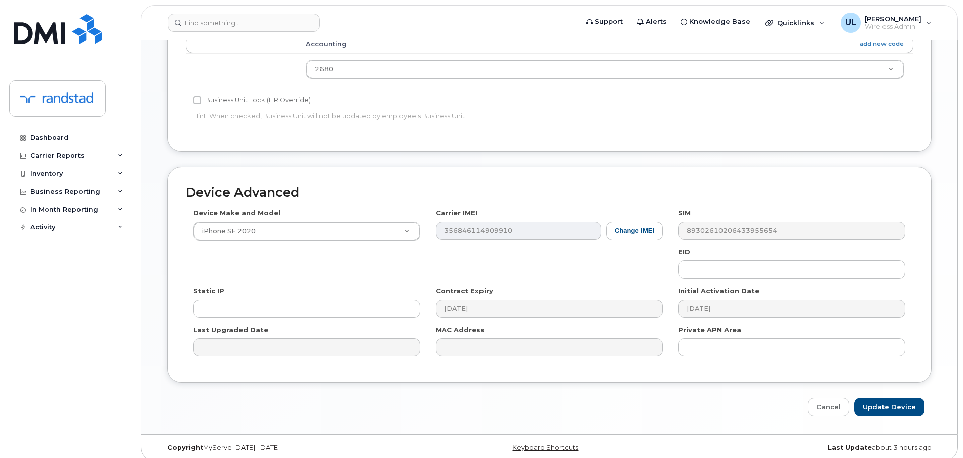
scroll to position [427, 0]
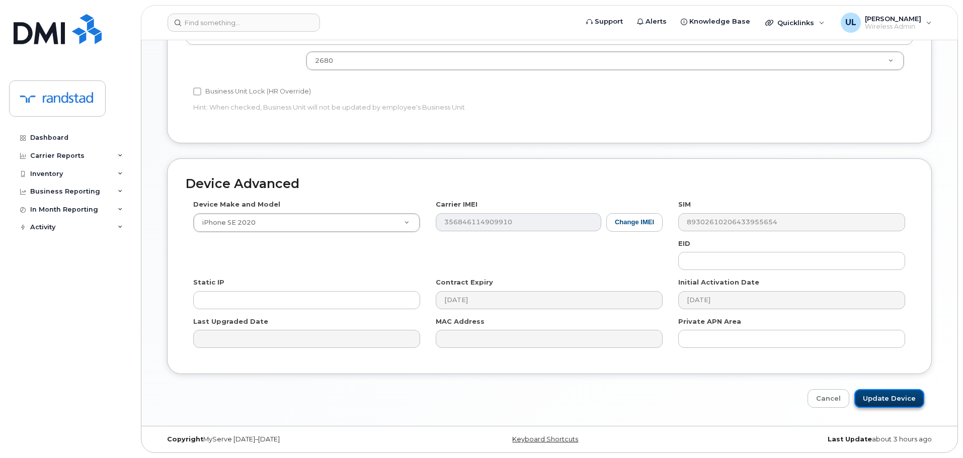
click at [920, 405] on input "Update Device" at bounding box center [889, 398] width 70 height 19
type input "Saving..."
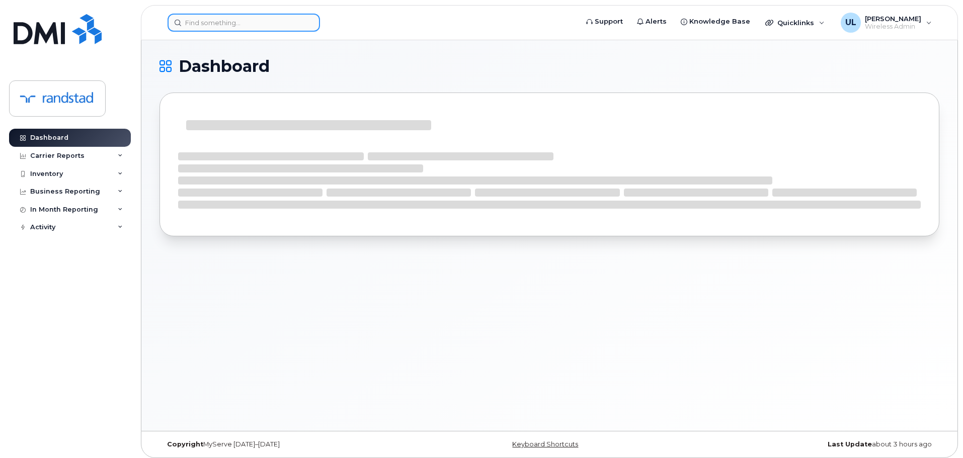
click at [228, 22] on input at bounding box center [243, 23] width 152 height 18
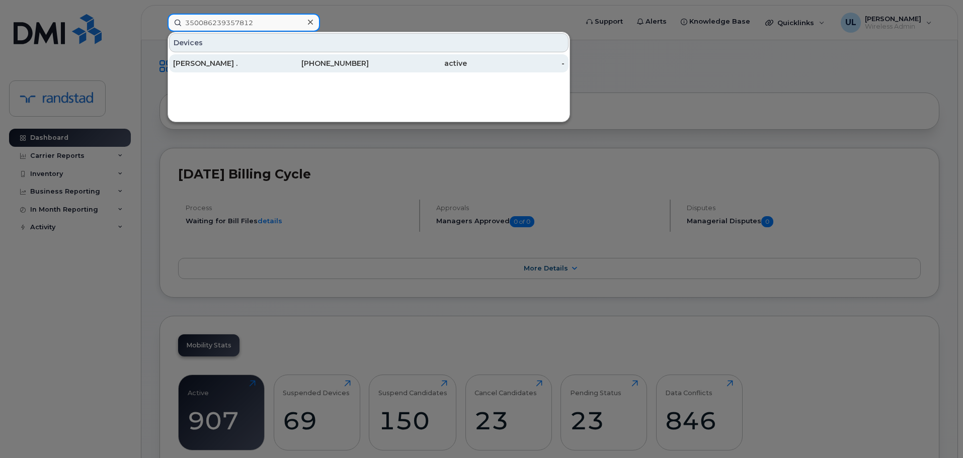
type input "350086239357812"
click at [237, 58] on div "[PERSON_NAME] ." at bounding box center [222, 63] width 98 height 18
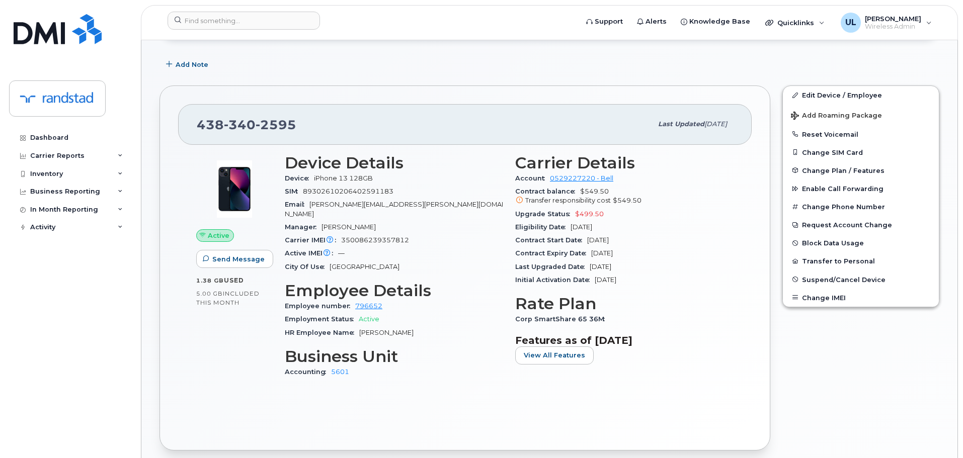
scroll to position [151, 0]
click at [839, 276] on span "Suspend/Cancel Device" at bounding box center [843, 279] width 83 height 8
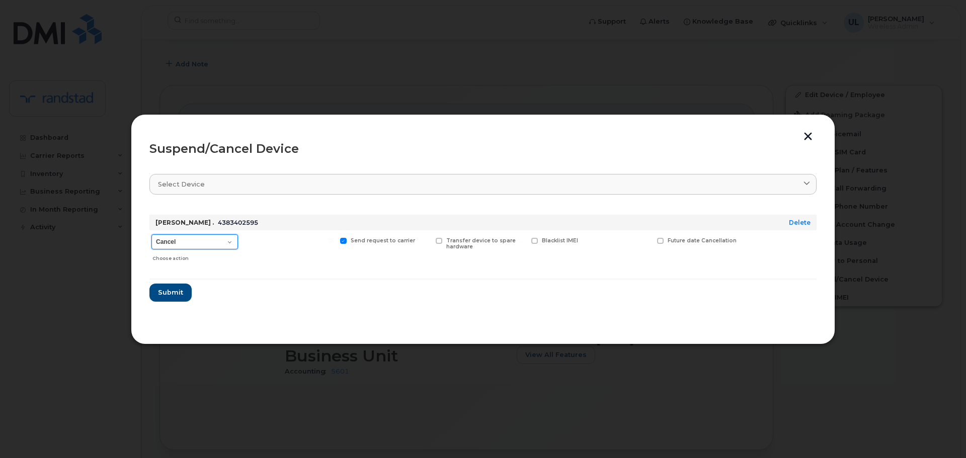
click at [192, 245] on select "Cancel Suspend - Extend Suspension Suspend - Reduced Rate Suspend - Full Rate S…" at bounding box center [194, 241] width 87 height 15
select select "[object Object]"
click at [151, 234] on select "Cancel Suspend - Extend Suspension Suspend - Reduced Rate Suspend - Full Rate S…" at bounding box center [194, 241] width 87 height 15
click at [172, 292] on span "Submit" at bounding box center [169, 293] width 25 height 10
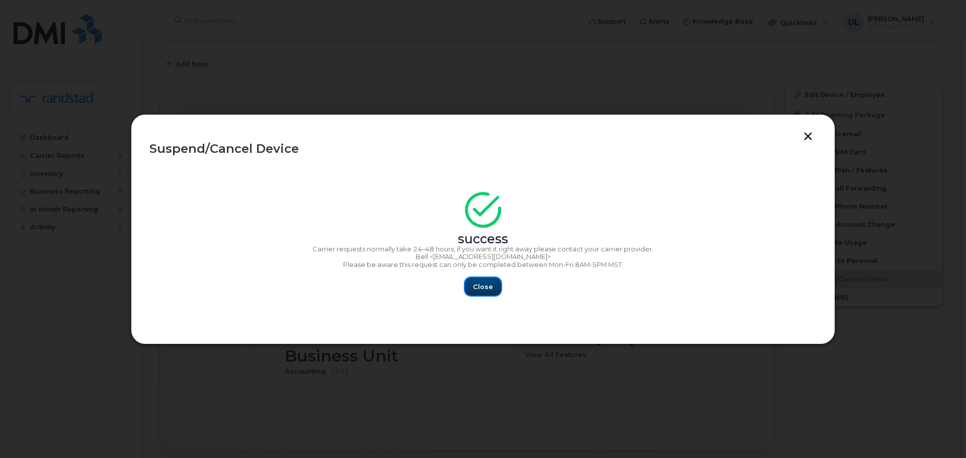
click at [477, 287] on span "Close" at bounding box center [483, 287] width 20 height 10
